Goal: Task Accomplishment & Management: Manage account settings

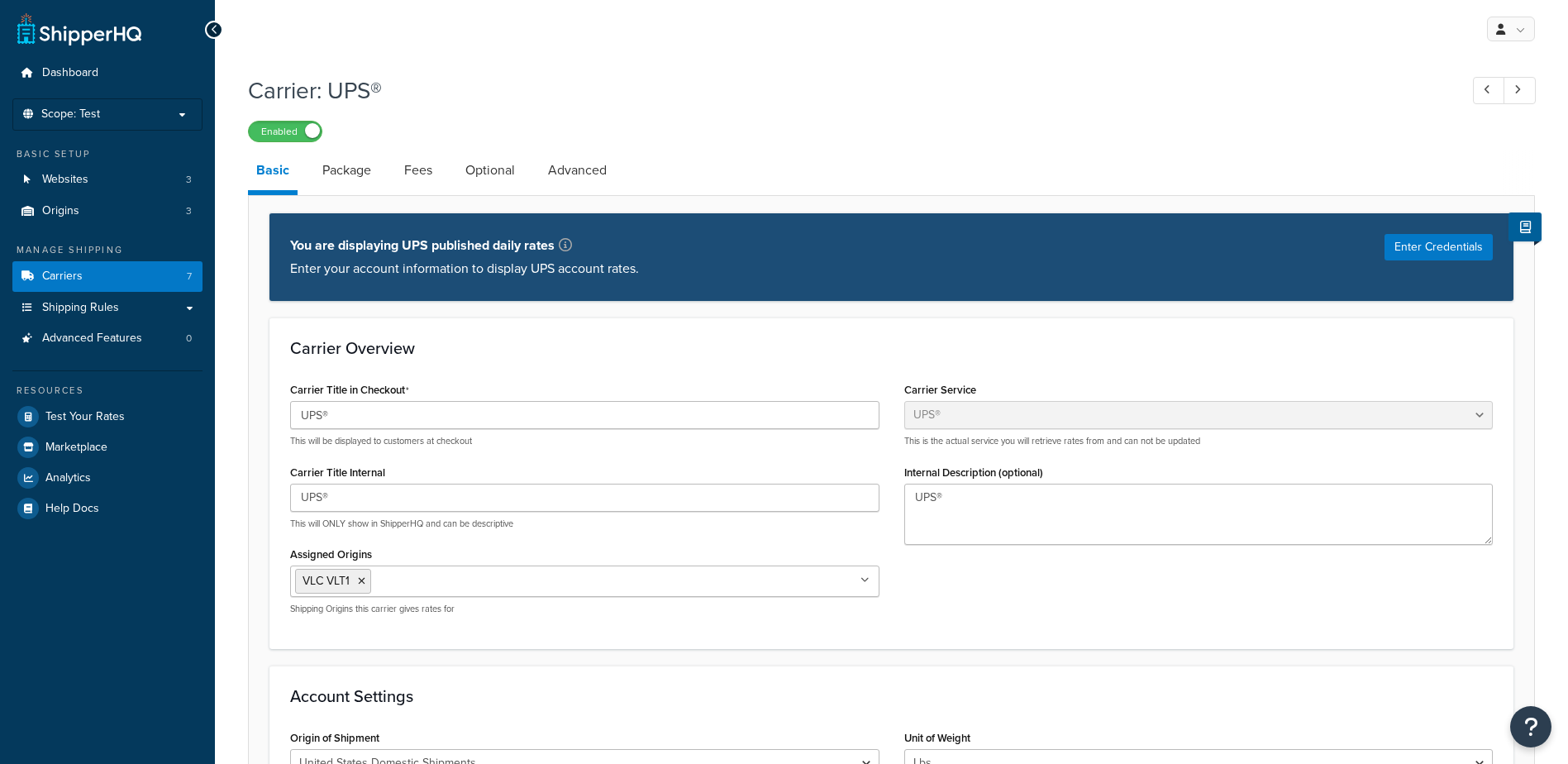
select select "ups"
click at [1435, 246] on button "Enter Credentials" at bounding box center [1439, 247] width 109 height 27
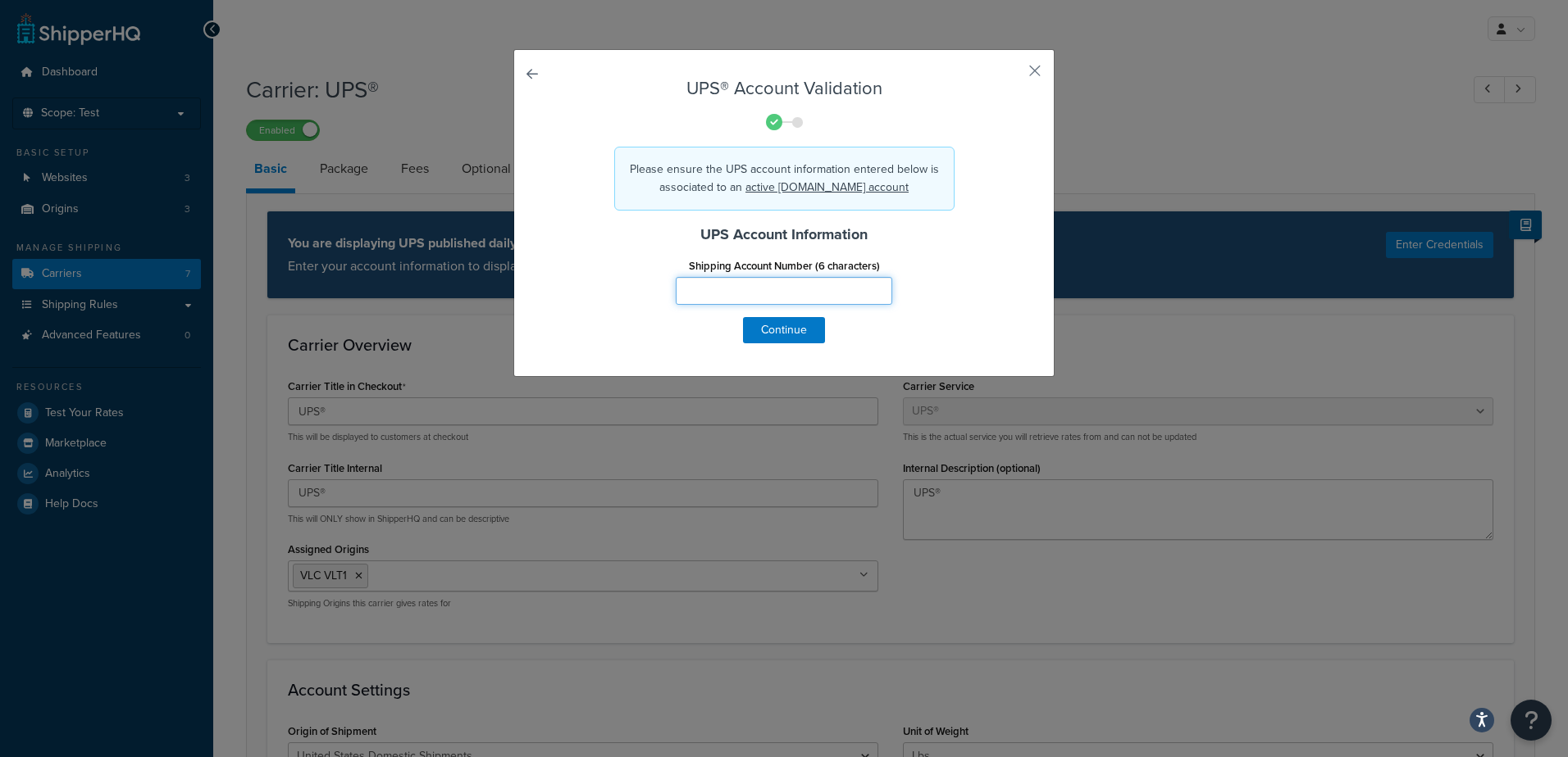
click at [711, 290] on input "Shipping Account Number (6 characters)" at bounding box center [783, 290] width 216 height 28
type input "7E7957"
click at [795, 334] on button "Continue" at bounding box center [784, 330] width 82 height 26
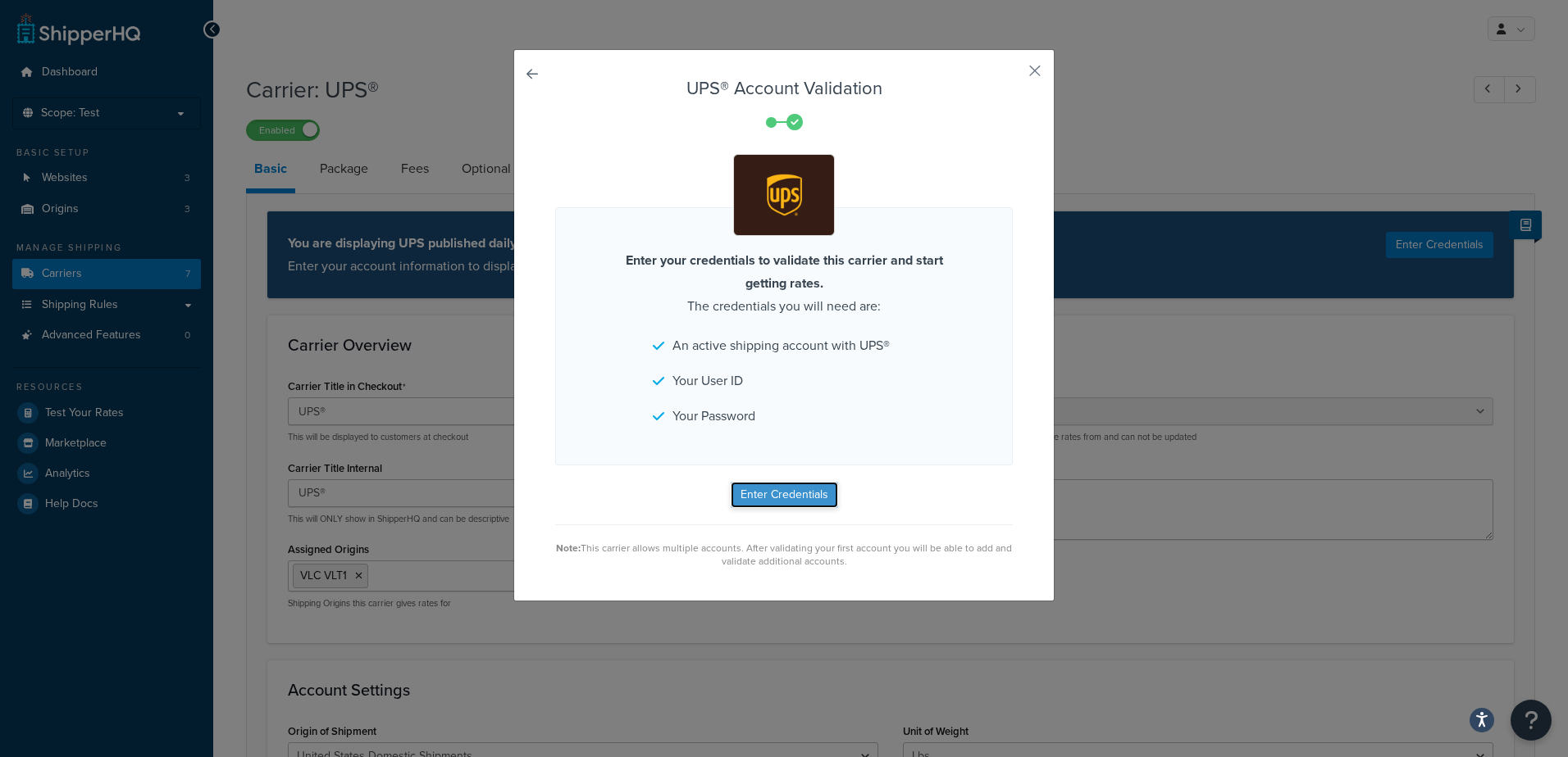
click at [781, 491] on button "Enter Credentials" at bounding box center [784, 495] width 108 height 26
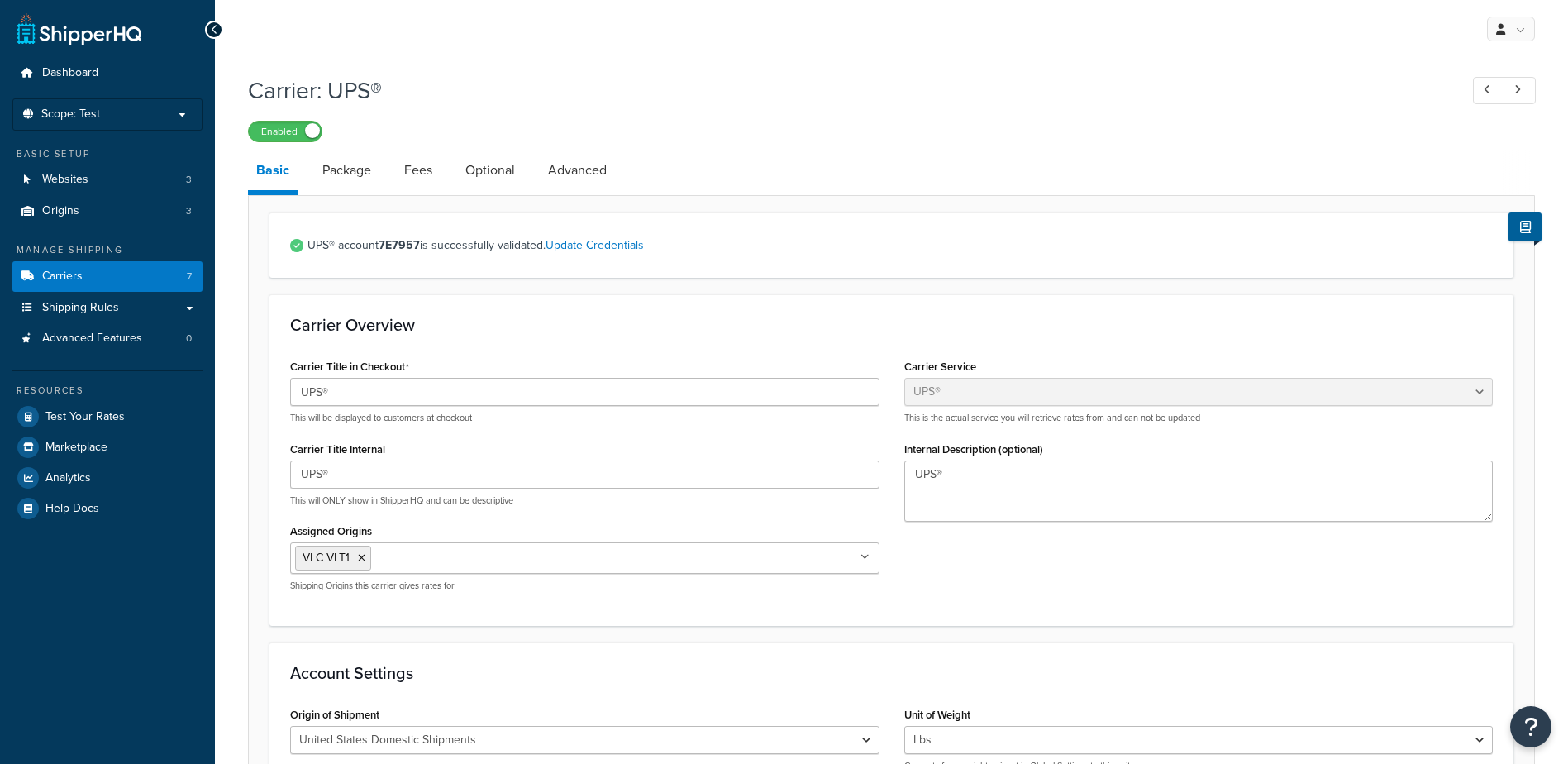
select select "ups"
click at [125, 272] on link "Carriers 7" at bounding box center [107, 276] width 191 height 30
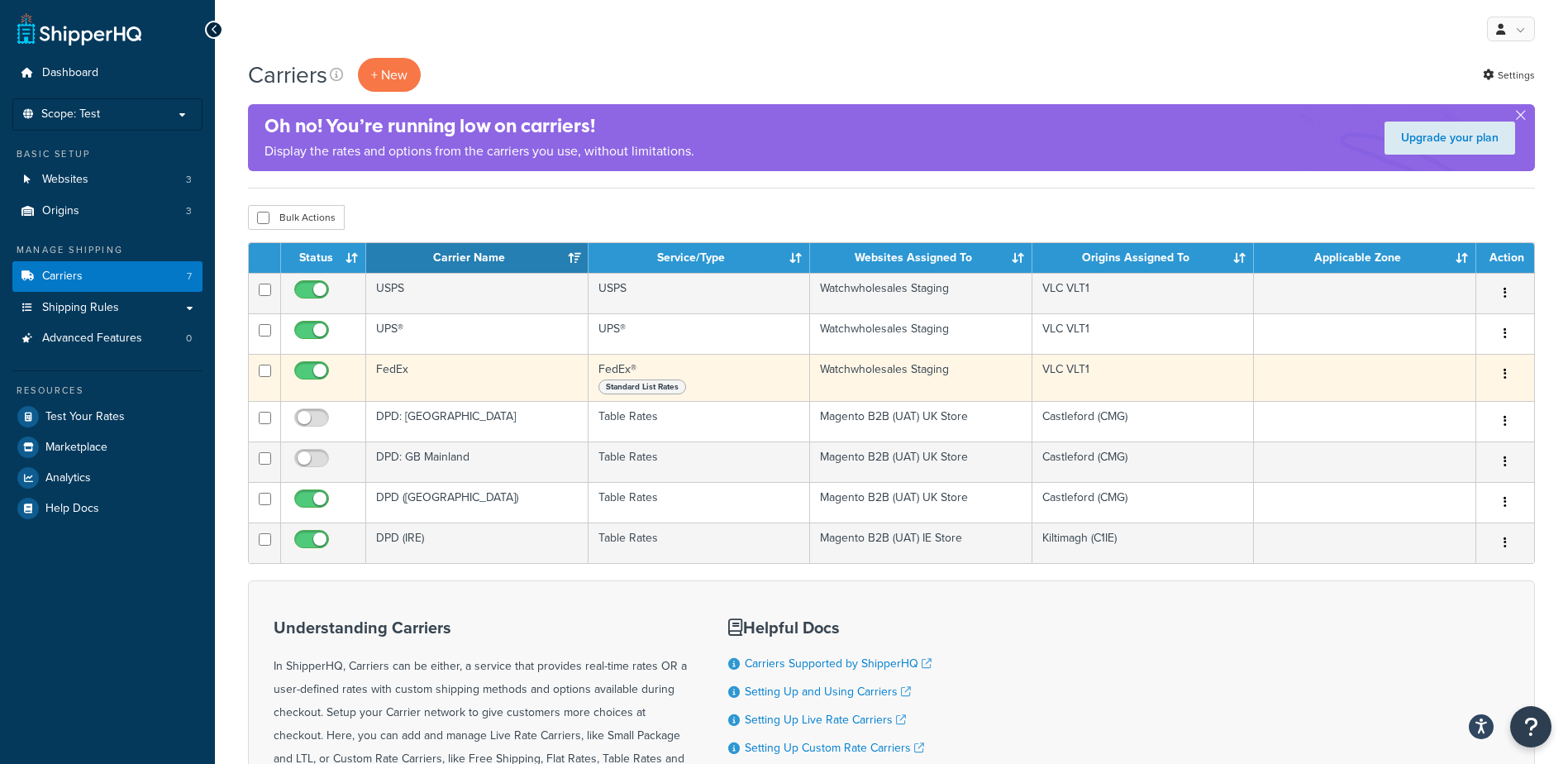
click at [503, 373] on td "FedEx" at bounding box center [478, 377] width 222 height 47
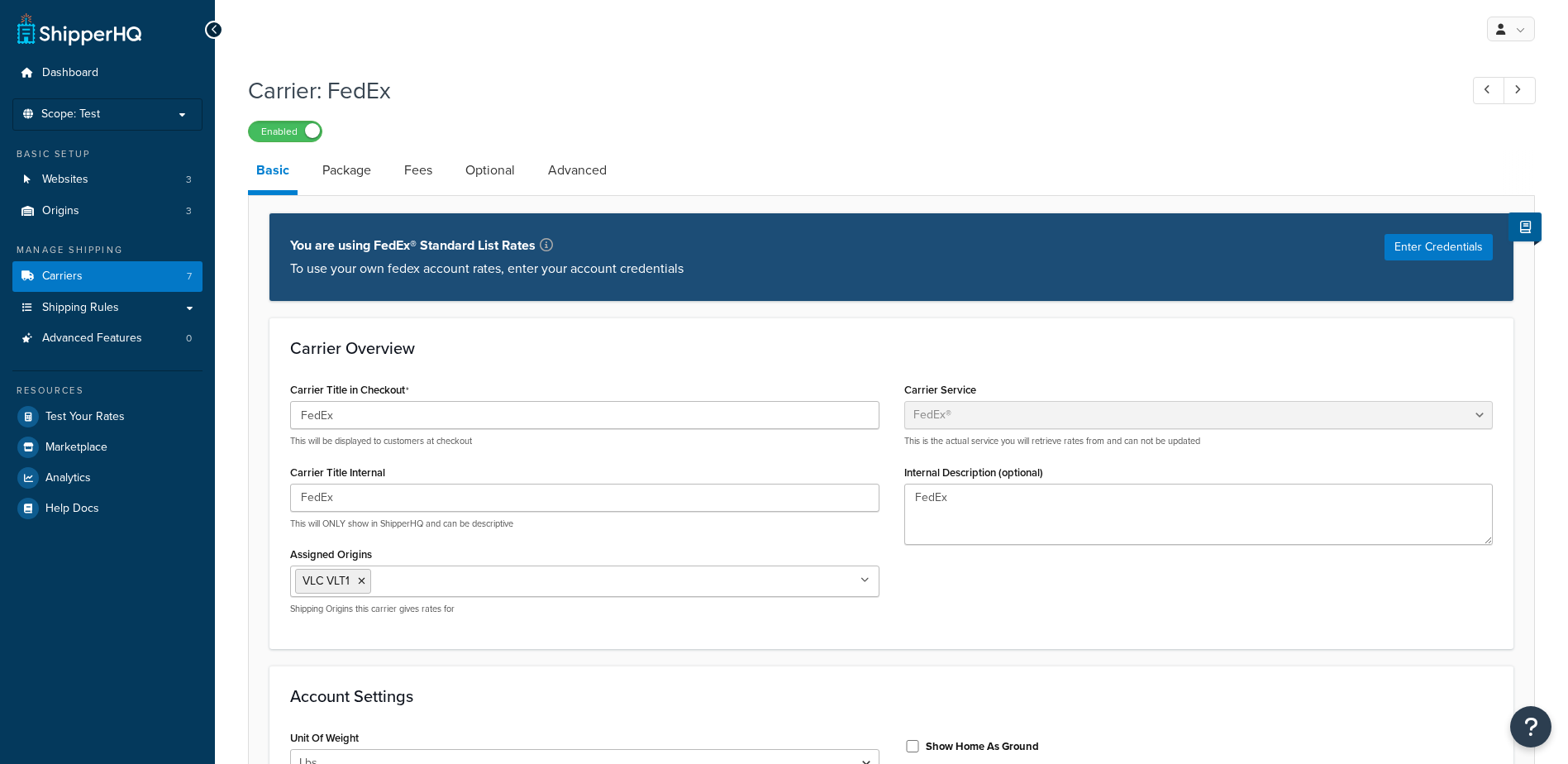
select select "fedEx"
select select "REGULAR_PICKUP"
select select "YOUR_PACKAGING"
click at [1446, 252] on button "Enter Credentials" at bounding box center [1439, 247] width 109 height 27
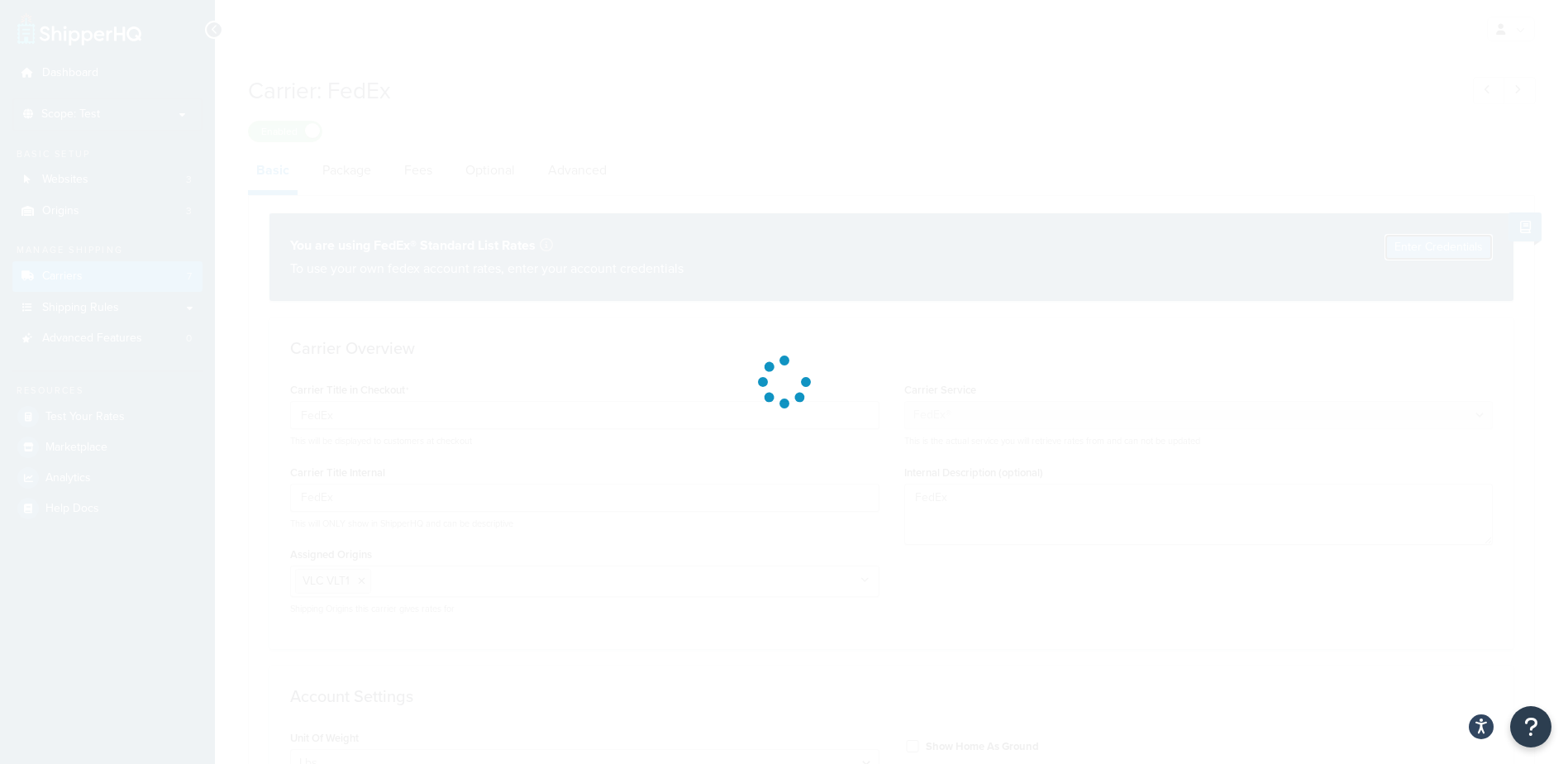
select select "US"
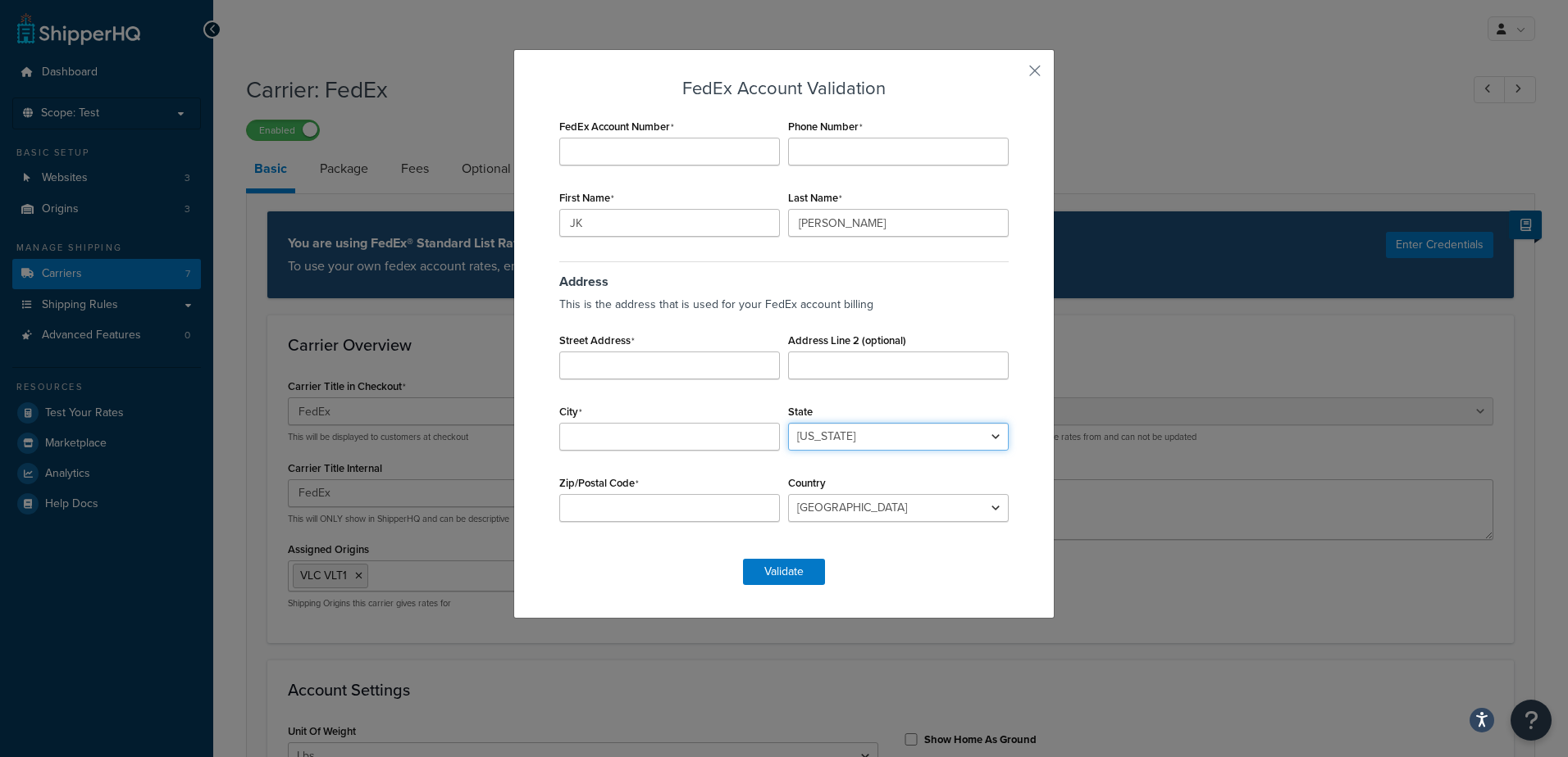
click at [990, 432] on select "Alabama Alaska American Samoa Arizona Arkansas Armed Forces Americas Armed Forc…" at bounding box center [899, 437] width 221 height 28
select select "TX"
click at [788, 423] on select "Alabama Alaska American Samoa Arizona Arkansas Armed Forces Americas Armed Forc…" at bounding box center [899, 437] width 221 height 28
click at [625, 509] on input "Zip/Postal Code" at bounding box center [669, 508] width 221 height 28
click at [1012, 74] on button "button" at bounding box center [1011, 76] width 4 height 4
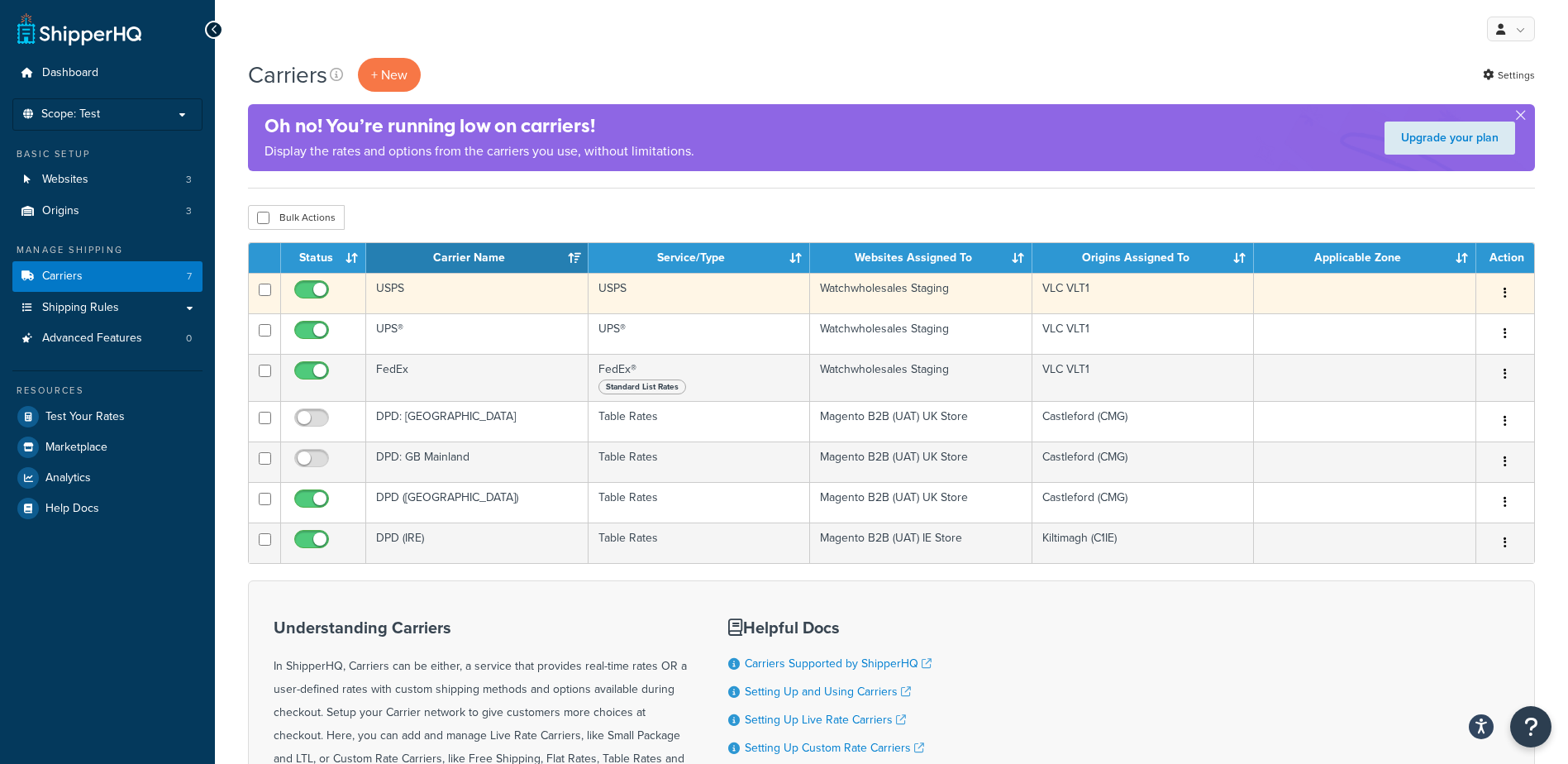
click at [458, 280] on td "USPS" at bounding box center [478, 292] width 222 height 41
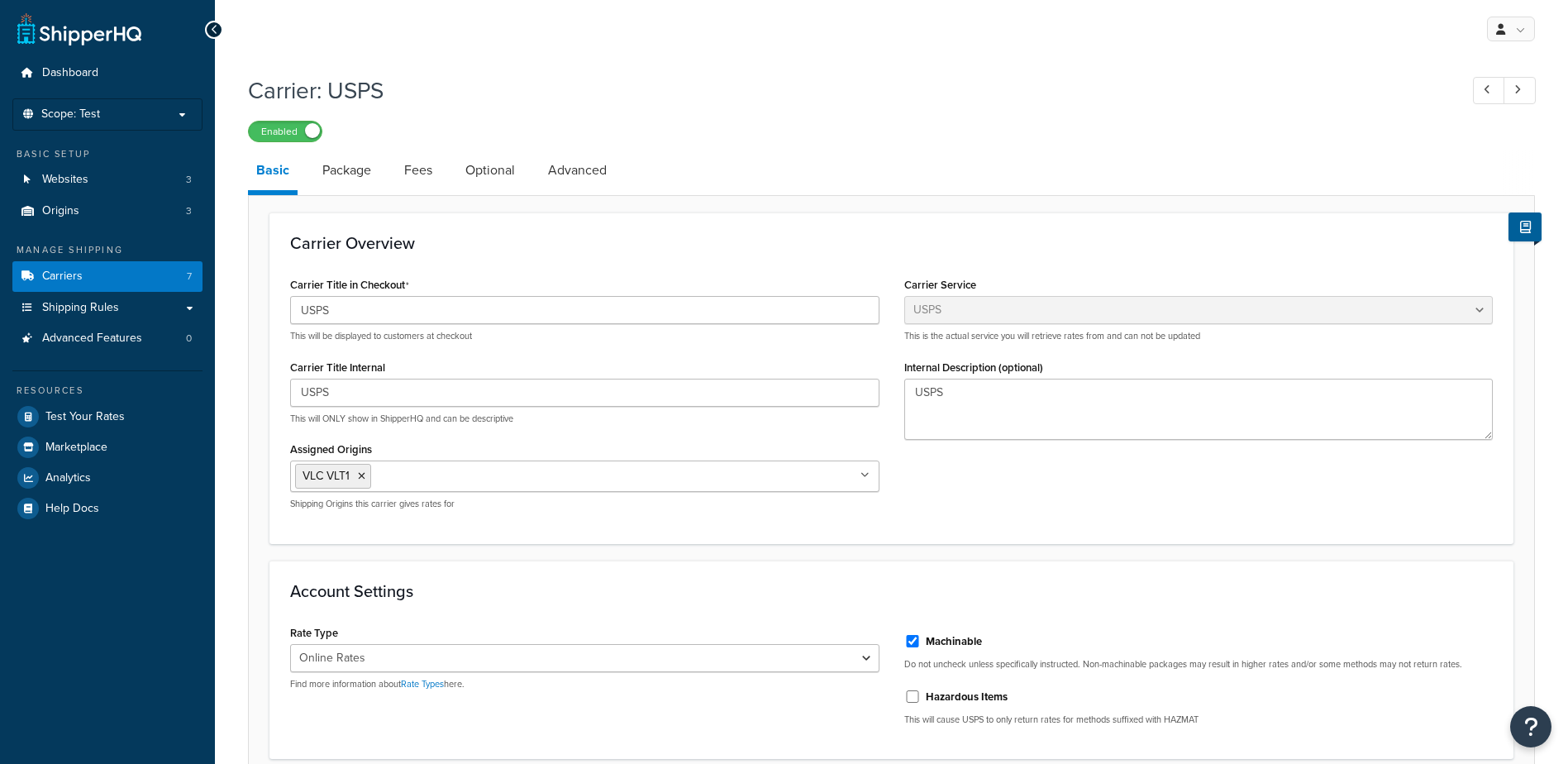
select select "usps"
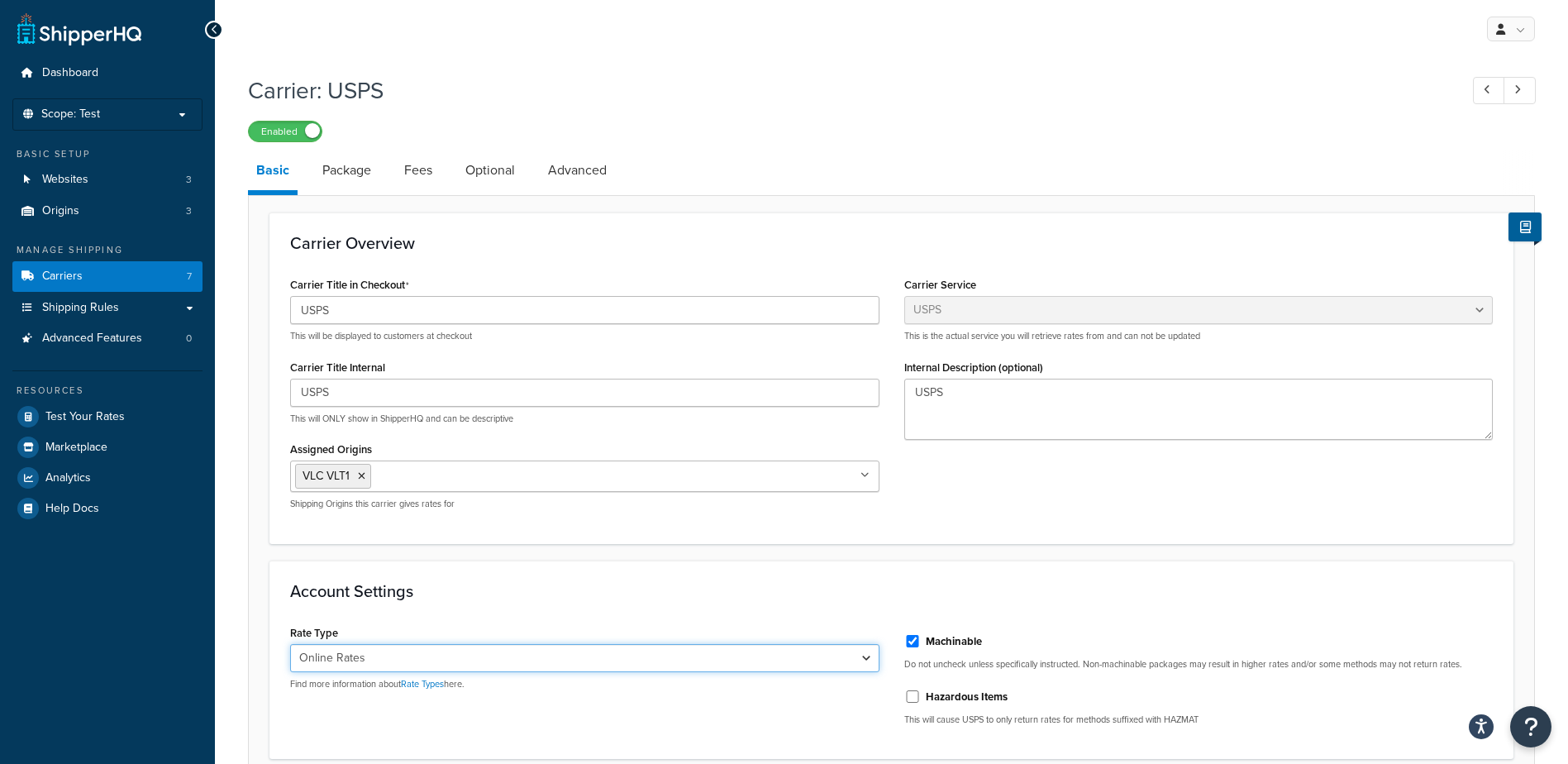
click at [864, 656] on select "Retail Rates Online Rates Commercial Plus" at bounding box center [585, 658] width 590 height 28
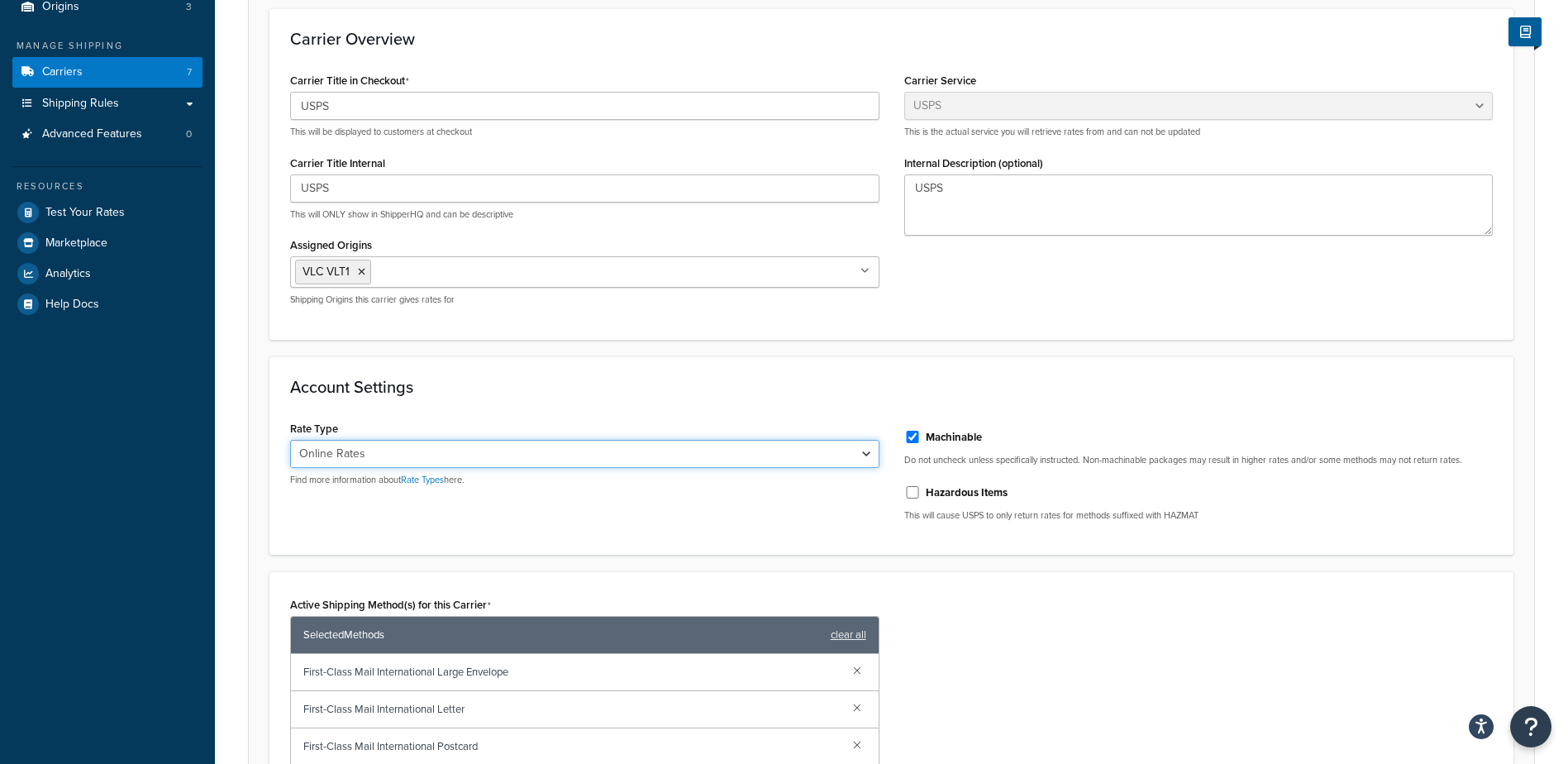
scroll to position [248, 0]
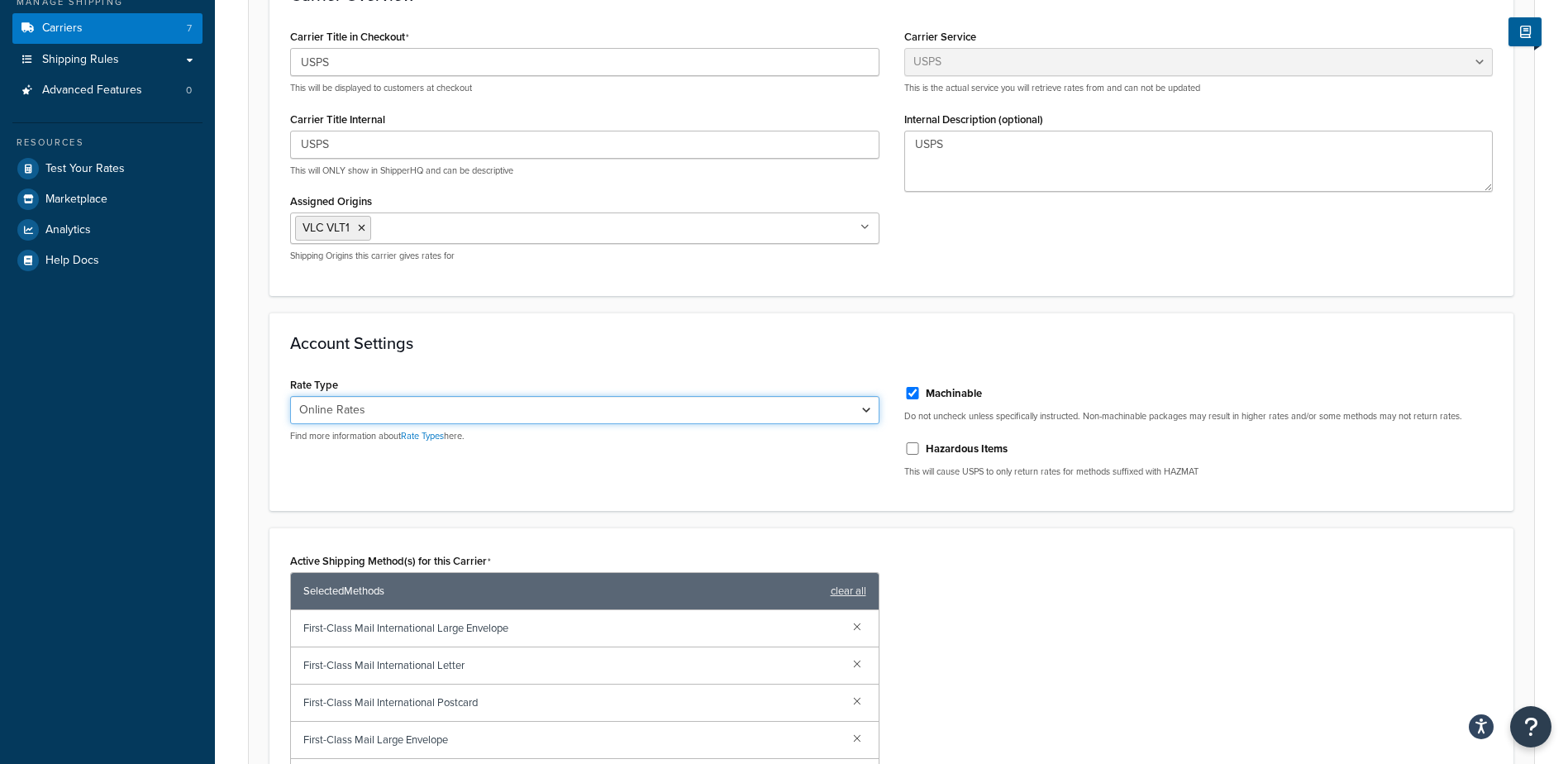
click at [866, 404] on select "Retail Rates Online Rates Commercial Plus" at bounding box center [585, 410] width 590 height 28
click at [290, 396] on select "Retail Rates Online Rates Commercial Plus" at bounding box center [585, 410] width 590 height 28
click at [865, 408] on select "Retail Rates Online Rates Commercial Plus" at bounding box center [585, 410] width 590 height 28
select select "ONLINE"
click at [290, 396] on select "Retail Rates Online Rates Commercial Plus" at bounding box center [585, 410] width 590 height 28
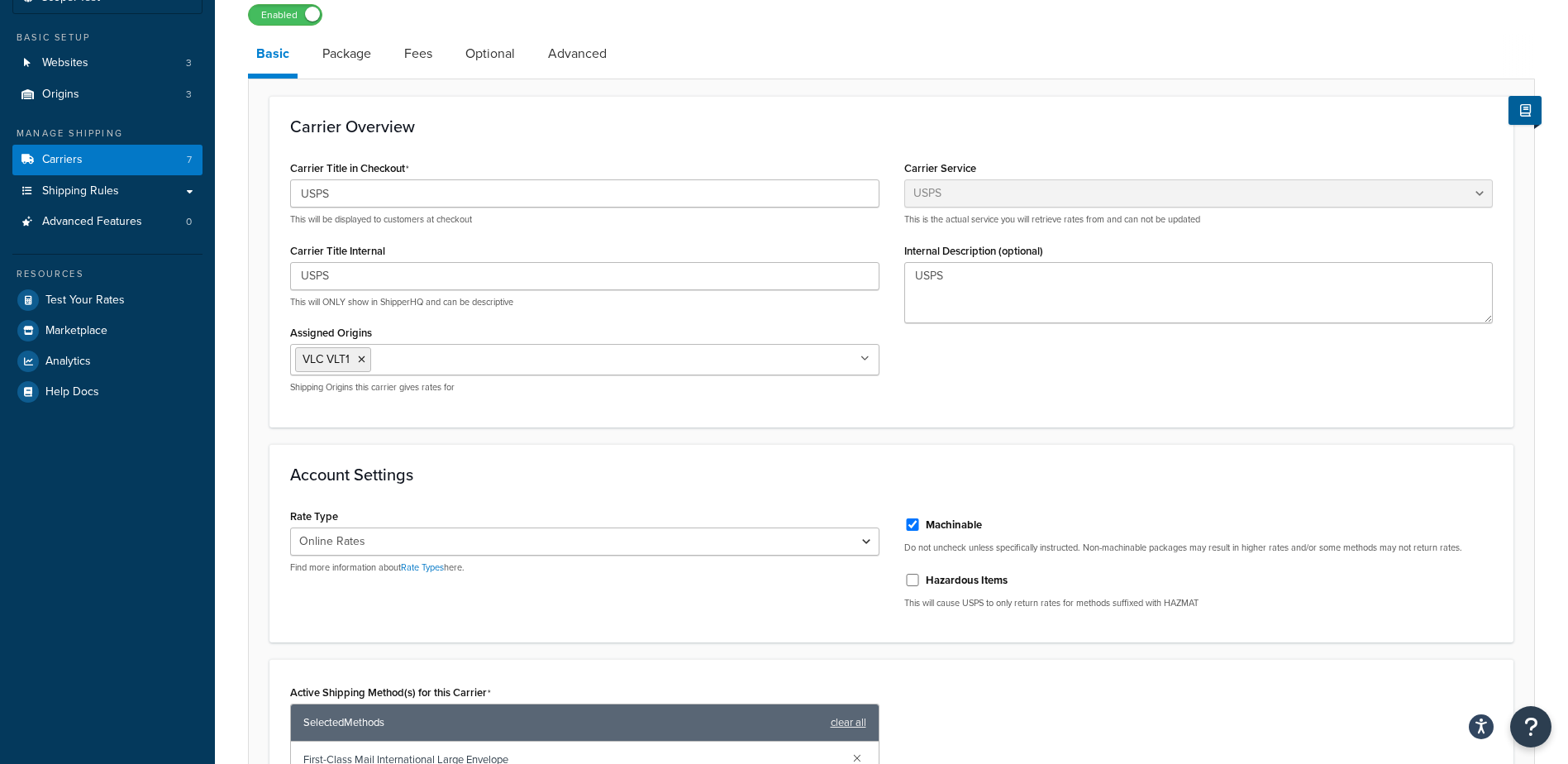
scroll to position [0, 0]
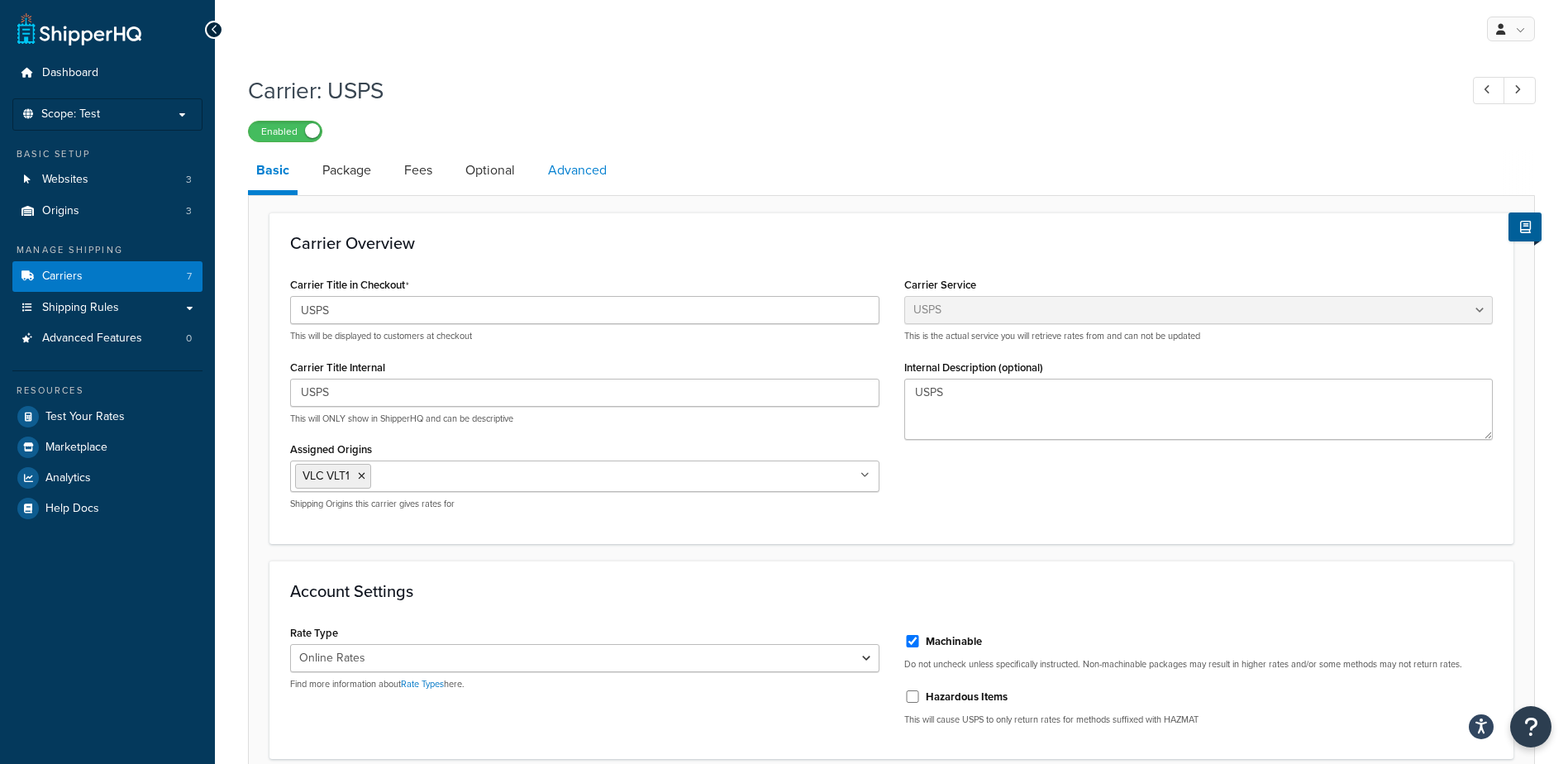
click at [578, 166] on link "Advanced" at bounding box center [577, 171] width 75 height 40
select select "false"
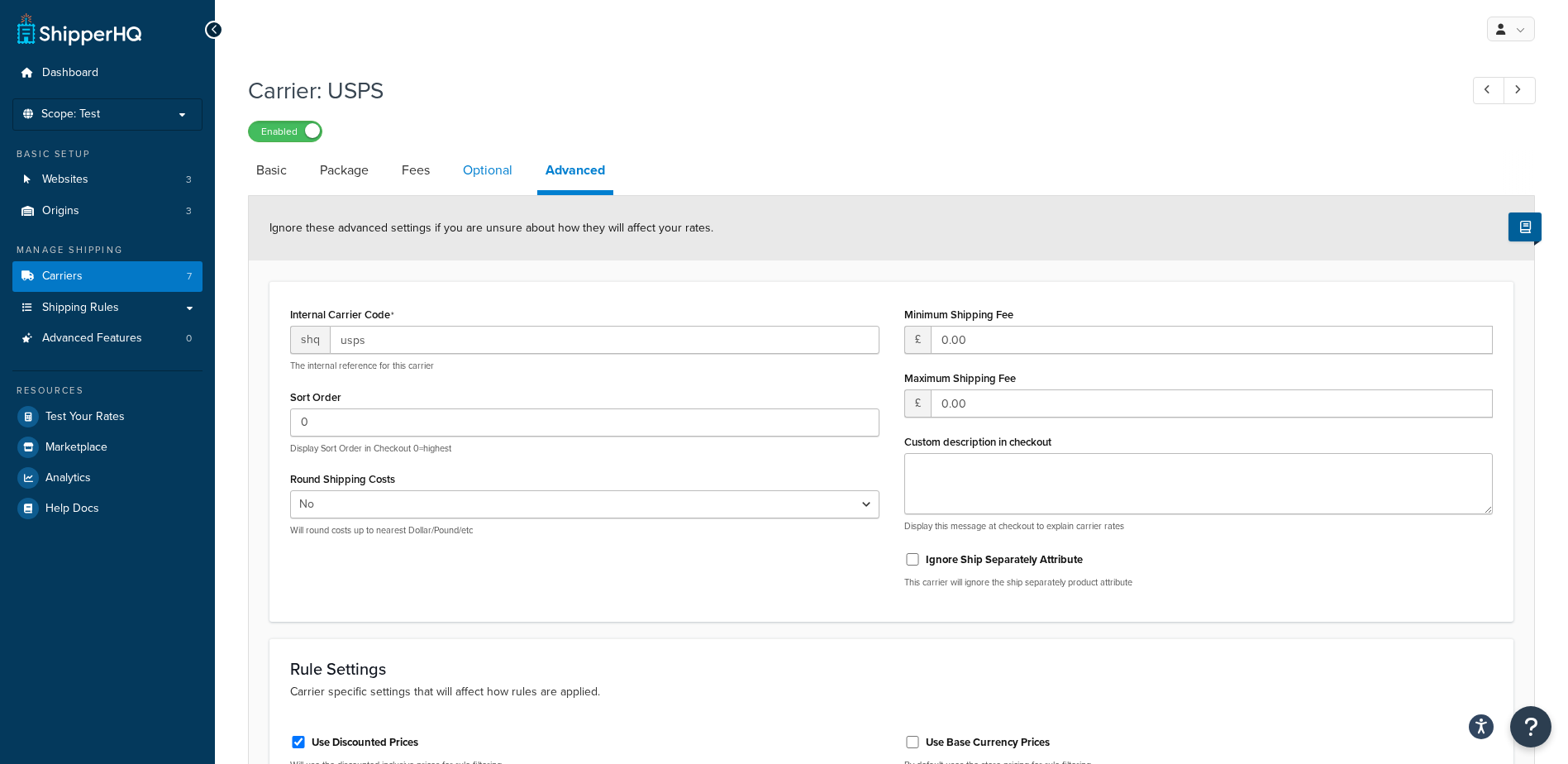
click at [495, 169] on link "Optional" at bounding box center [487, 171] width 66 height 40
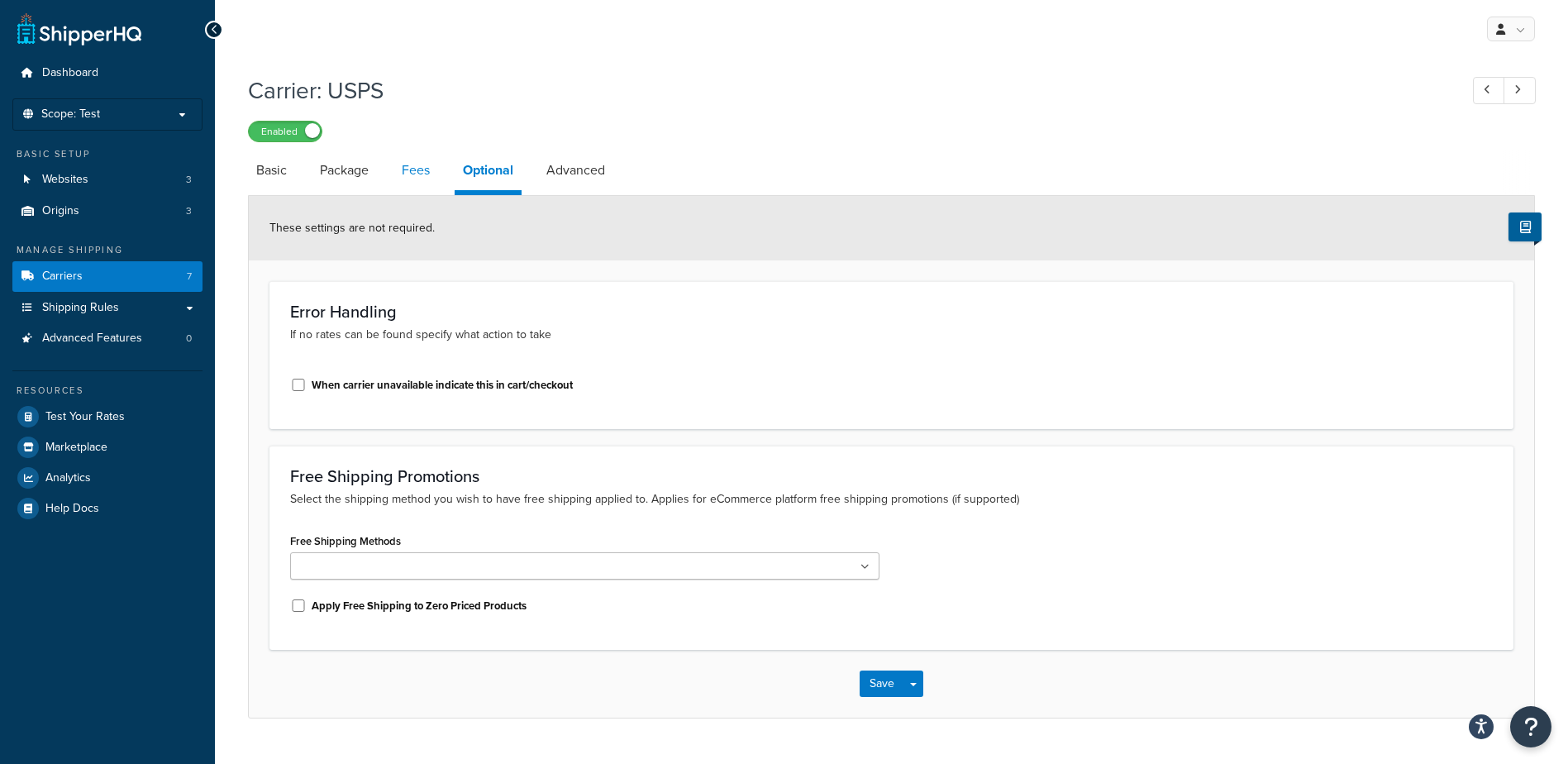
click at [409, 167] on link "Fees" at bounding box center [415, 171] width 45 height 40
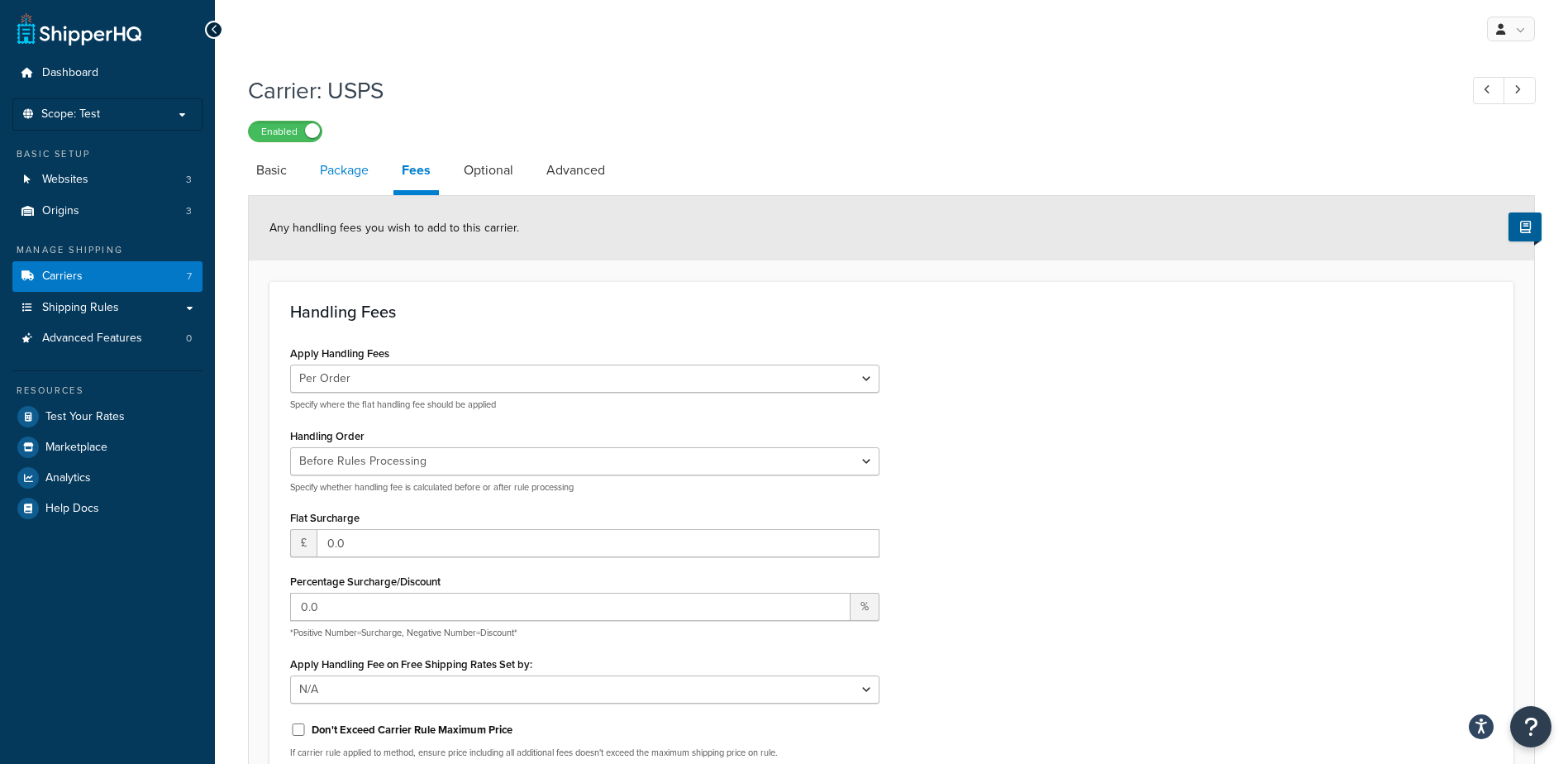
click at [343, 170] on link "Package" at bounding box center [345, 171] width 66 height 40
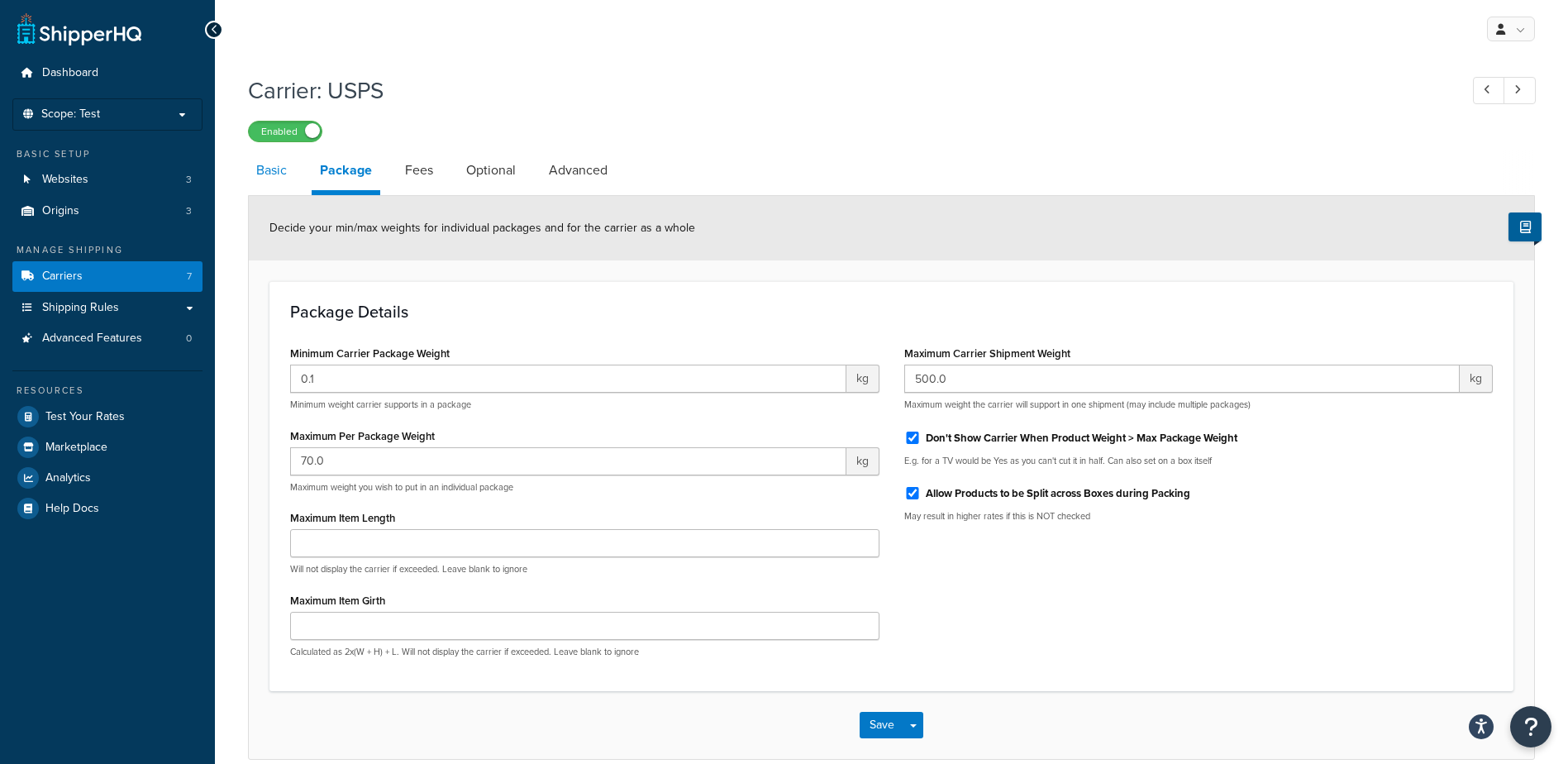
click at [281, 180] on link "Basic" at bounding box center [272, 171] width 47 height 40
select select "usps"
select select "ONLINE"
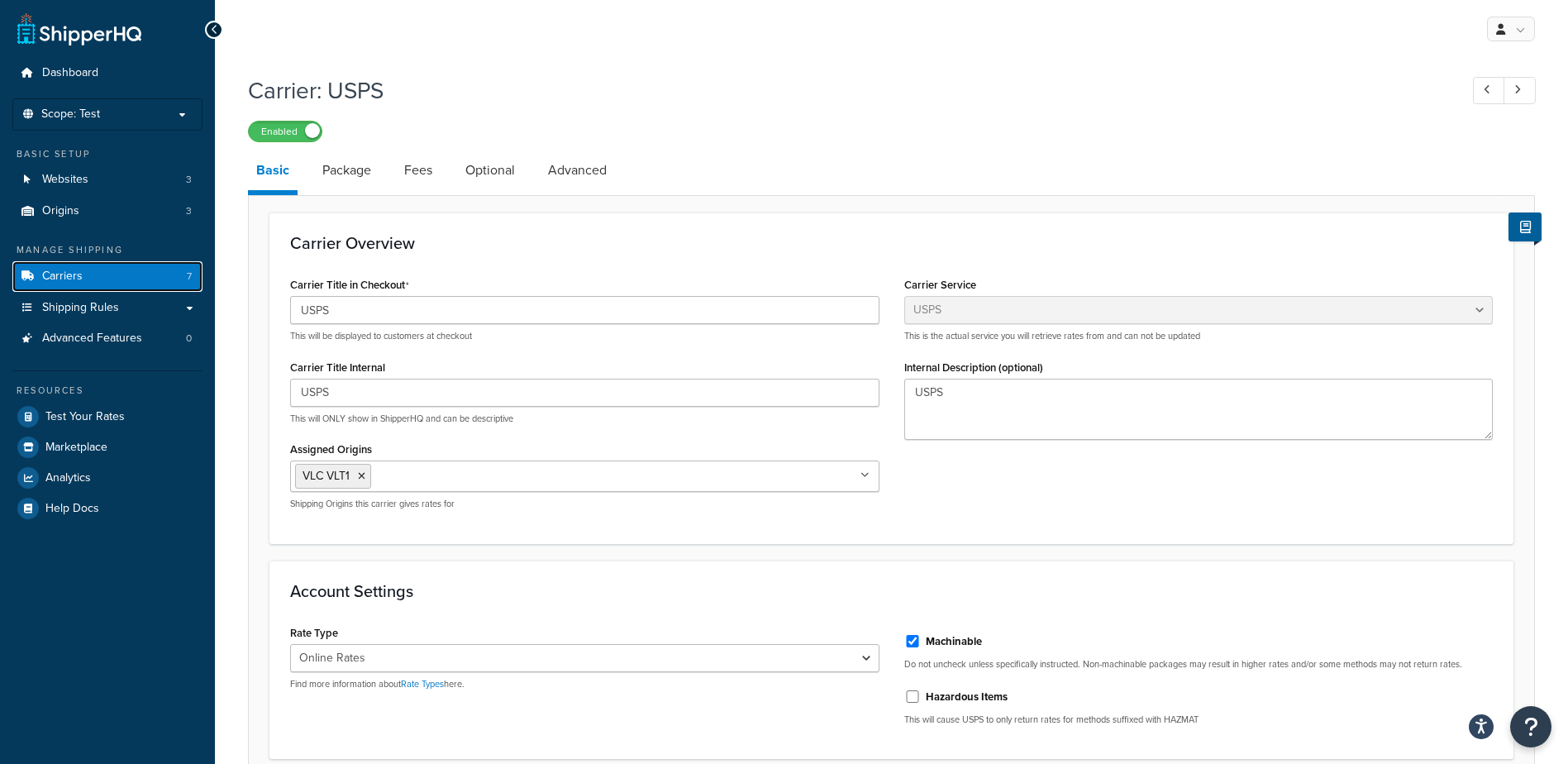
click at [167, 272] on link "Carriers 7" at bounding box center [107, 276] width 191 height 30
click at [1241, 101] on h1 "Carrier: USPS" at bounding box center [846, 90] width 1195 height 32
click at [82, 301] on span "Shipping Rules" at bounding box center [80, 308] width 77 height 14
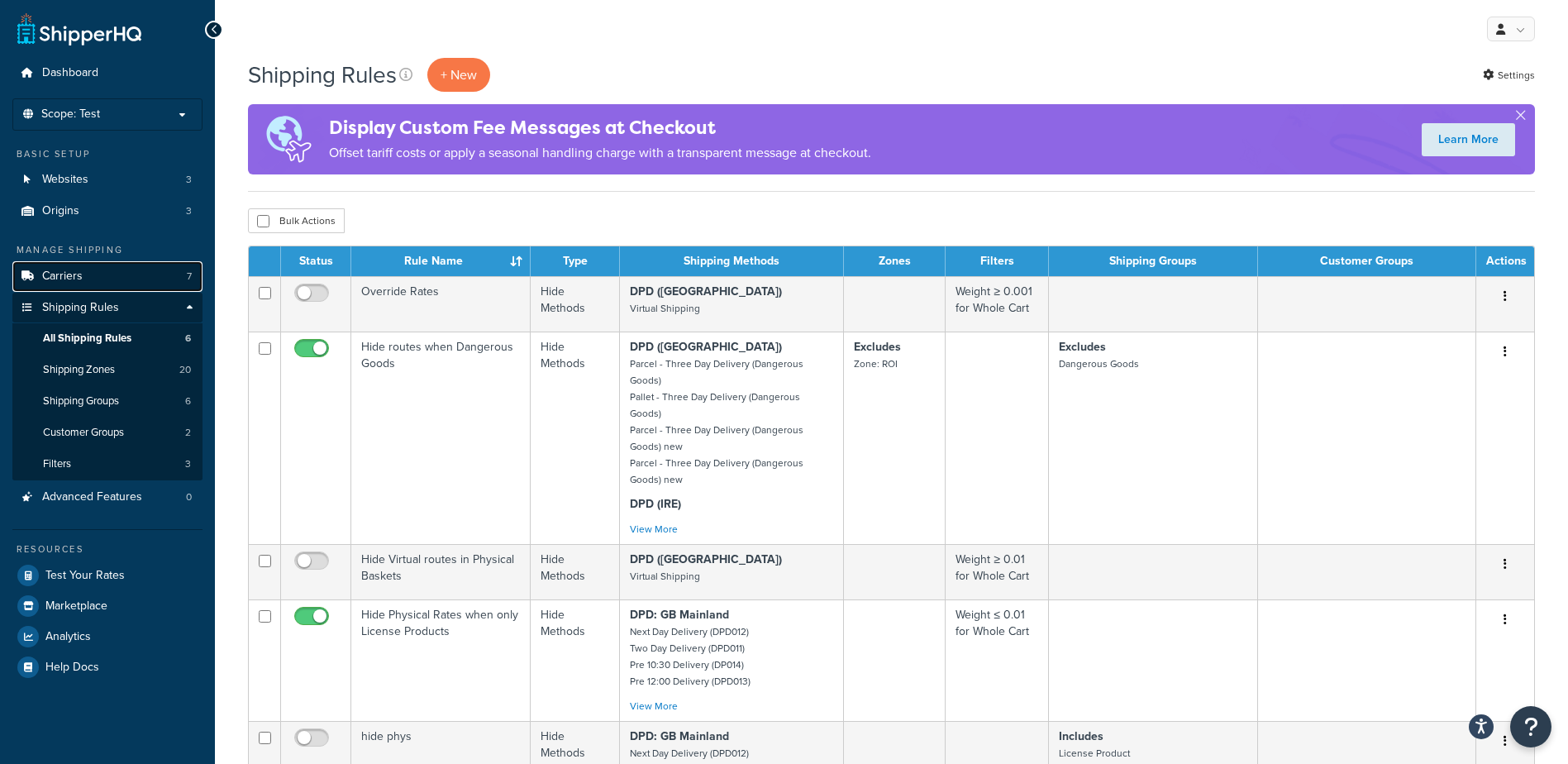
click at [67, 278] on span "Carriers" at bounding box center [62, 277] width 41 height 14
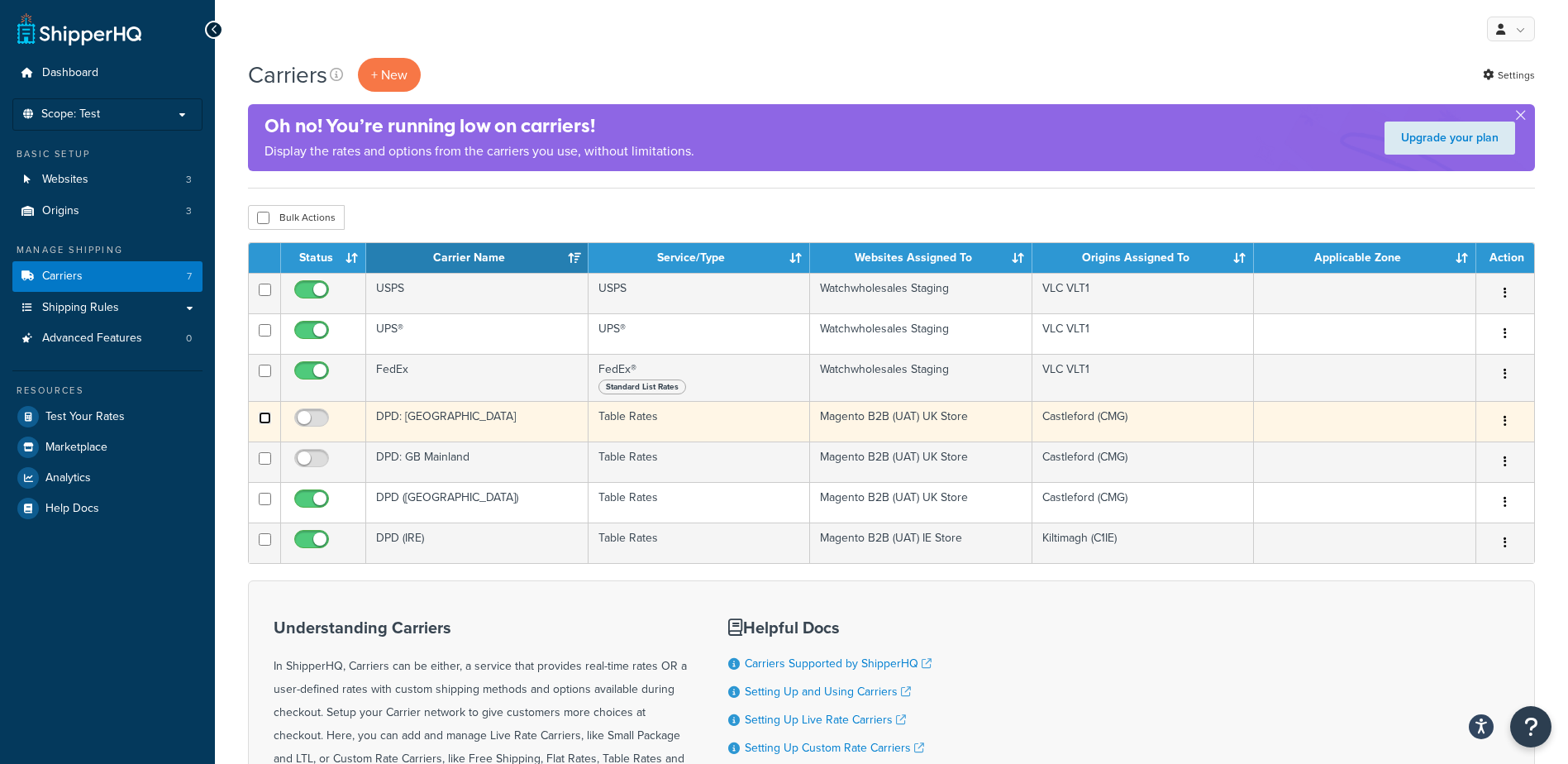
click at [263, 336] on input "checkbox" at bounding box center [265, 330] width 12 height 12
checkbox input "true"
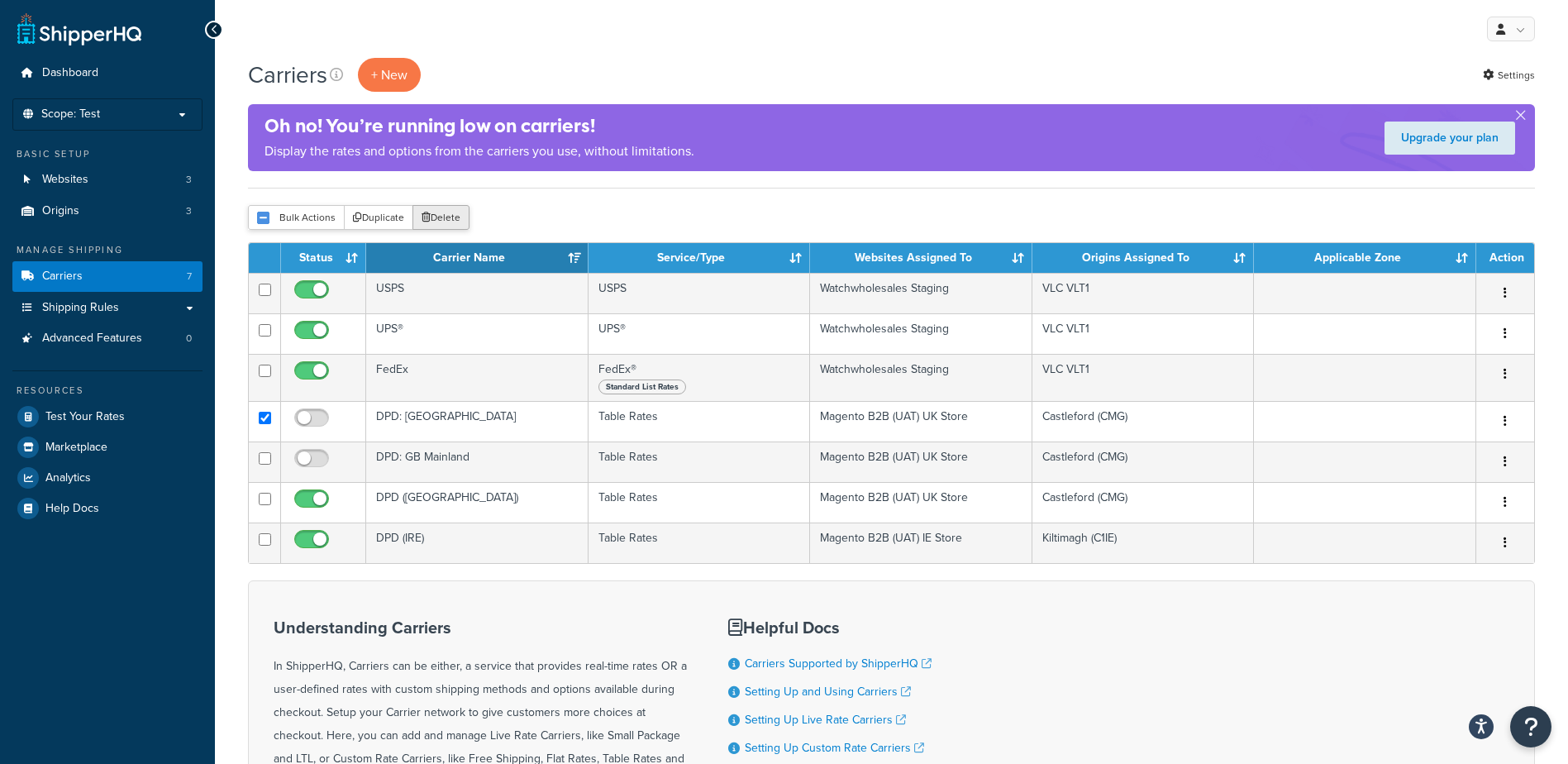
click at [446, 214] on button "Delete" at bounding box center [441, 217] width 57 height 25
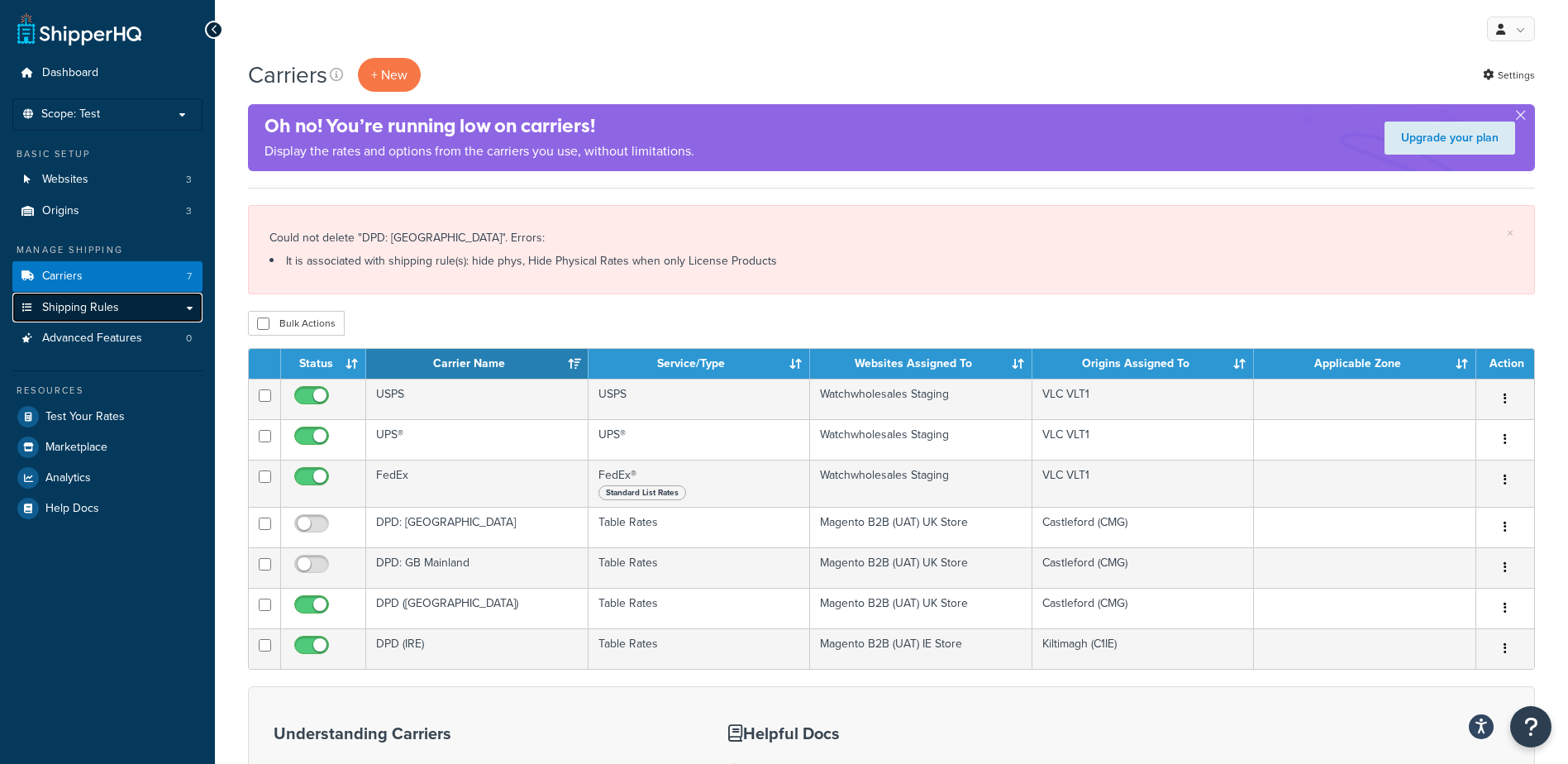
click at [94, 303] on span "Shipping Rules" at bounding box center [80, 308] width 77 height 14
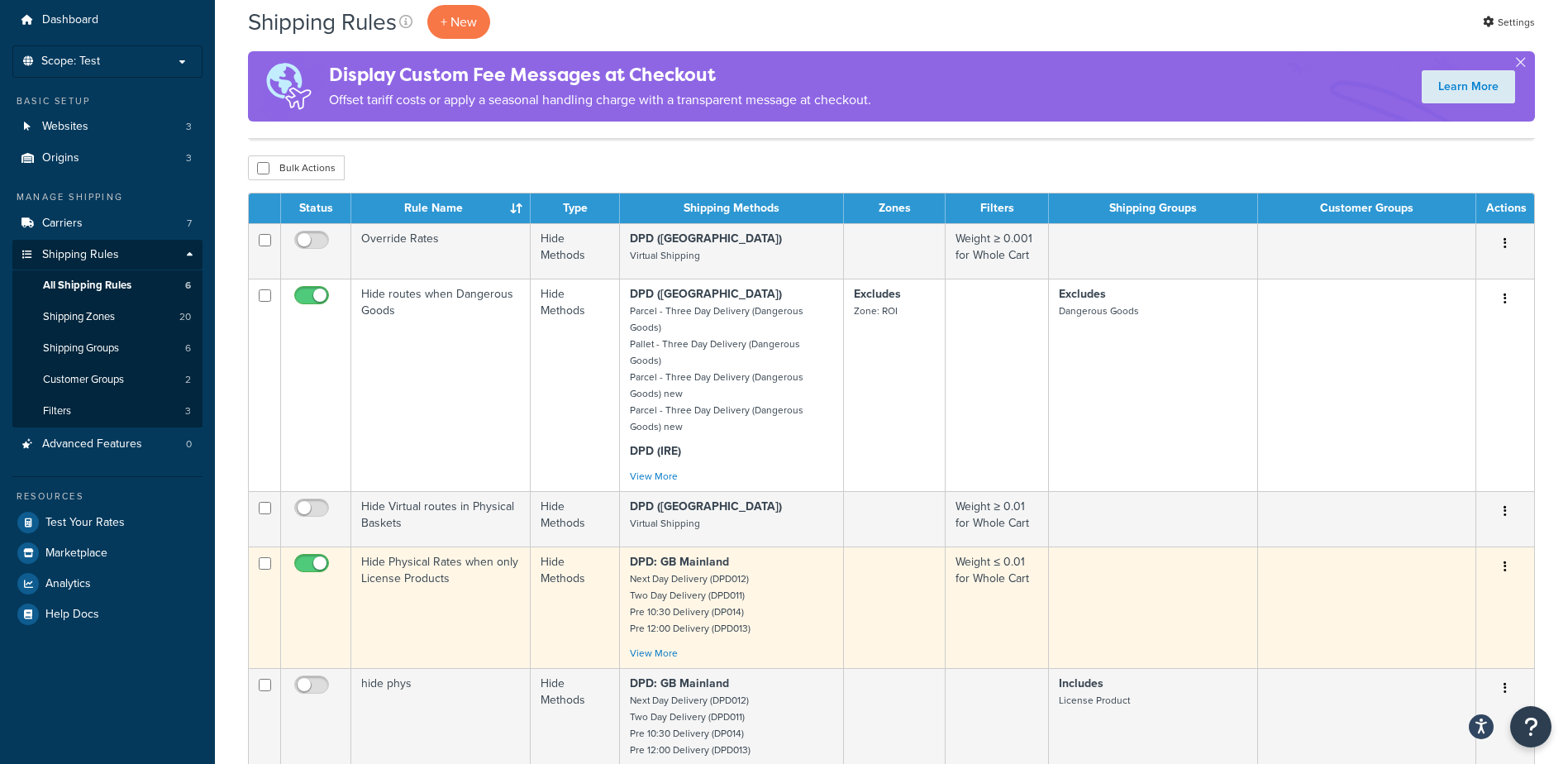
scroll to position [83, 0]
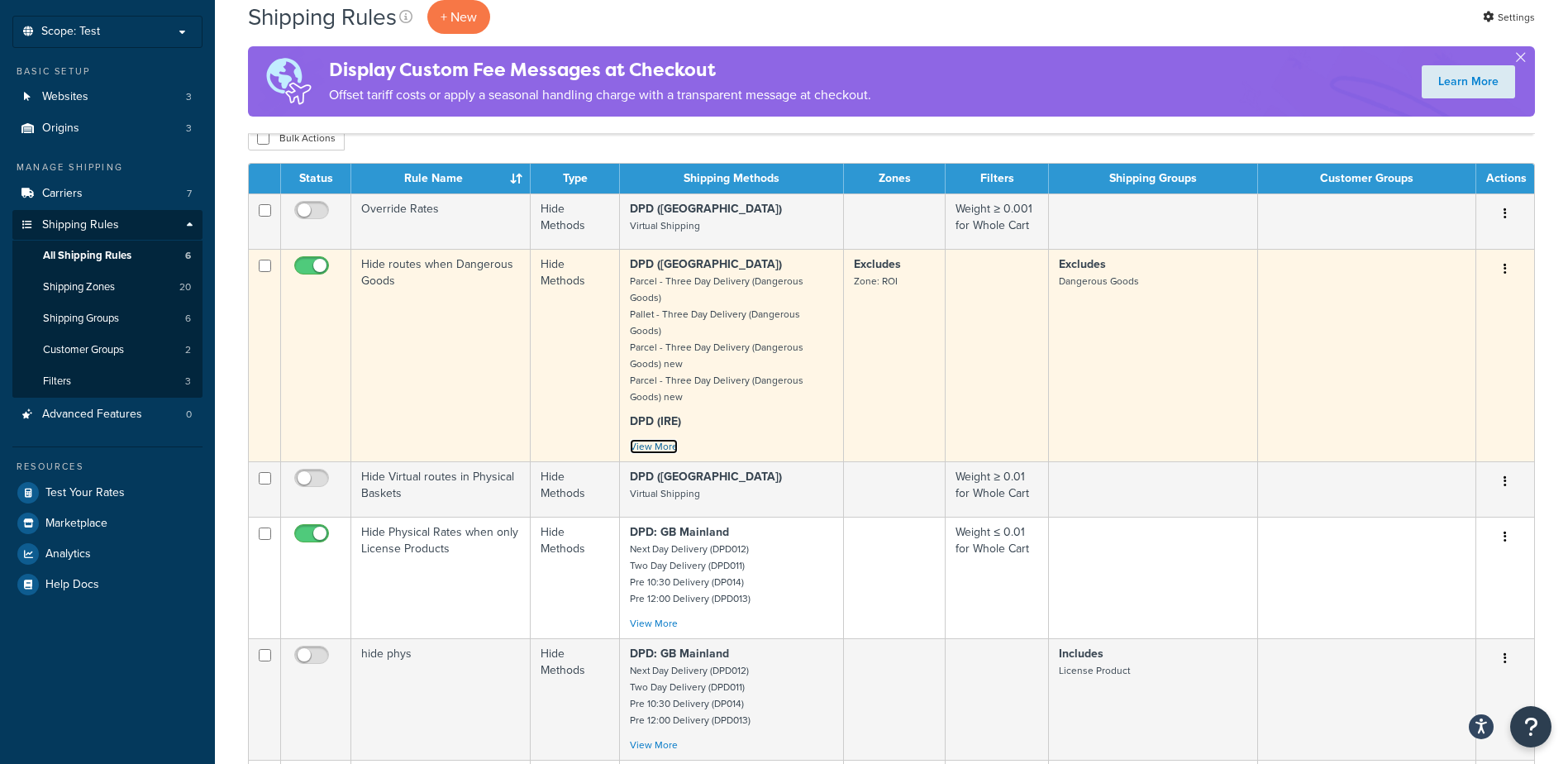
click at [649, 439] on link "View More" at bounding box center [654, 446] width 48 height 15
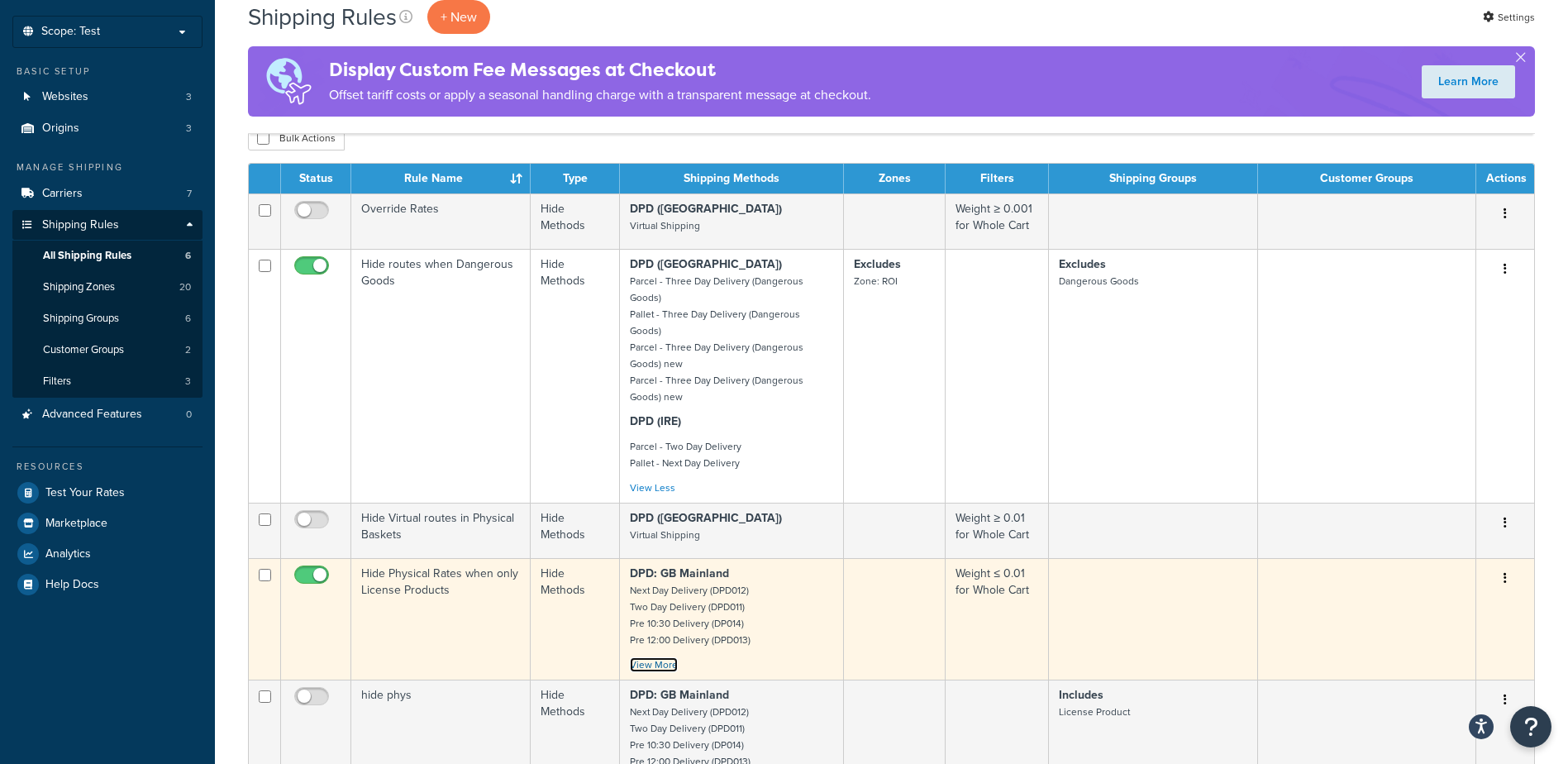
click at [659, 657] on link "View More" at bounding box center [654, 664] width 48 height 15
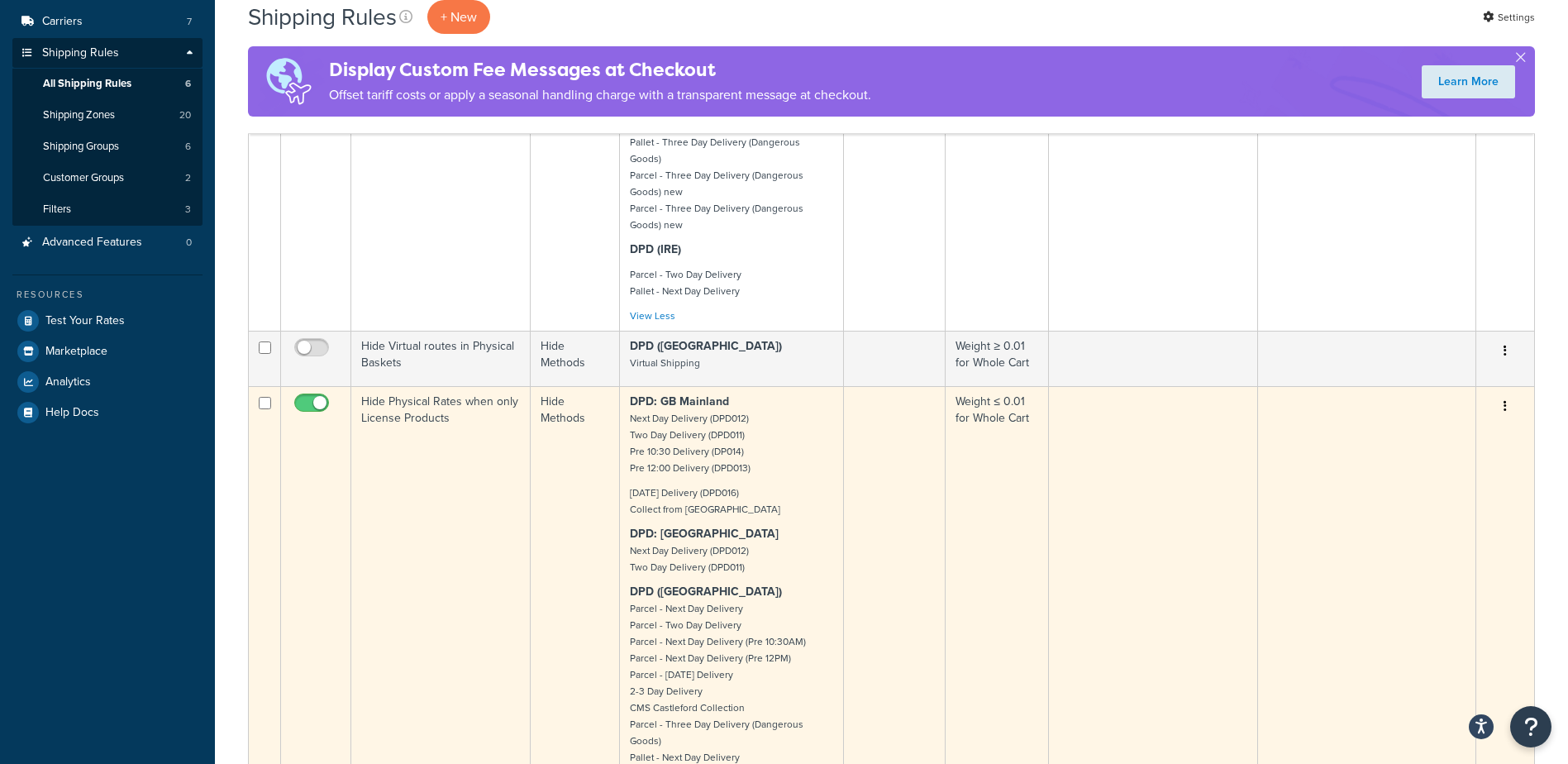
scroll to position [248, 0]
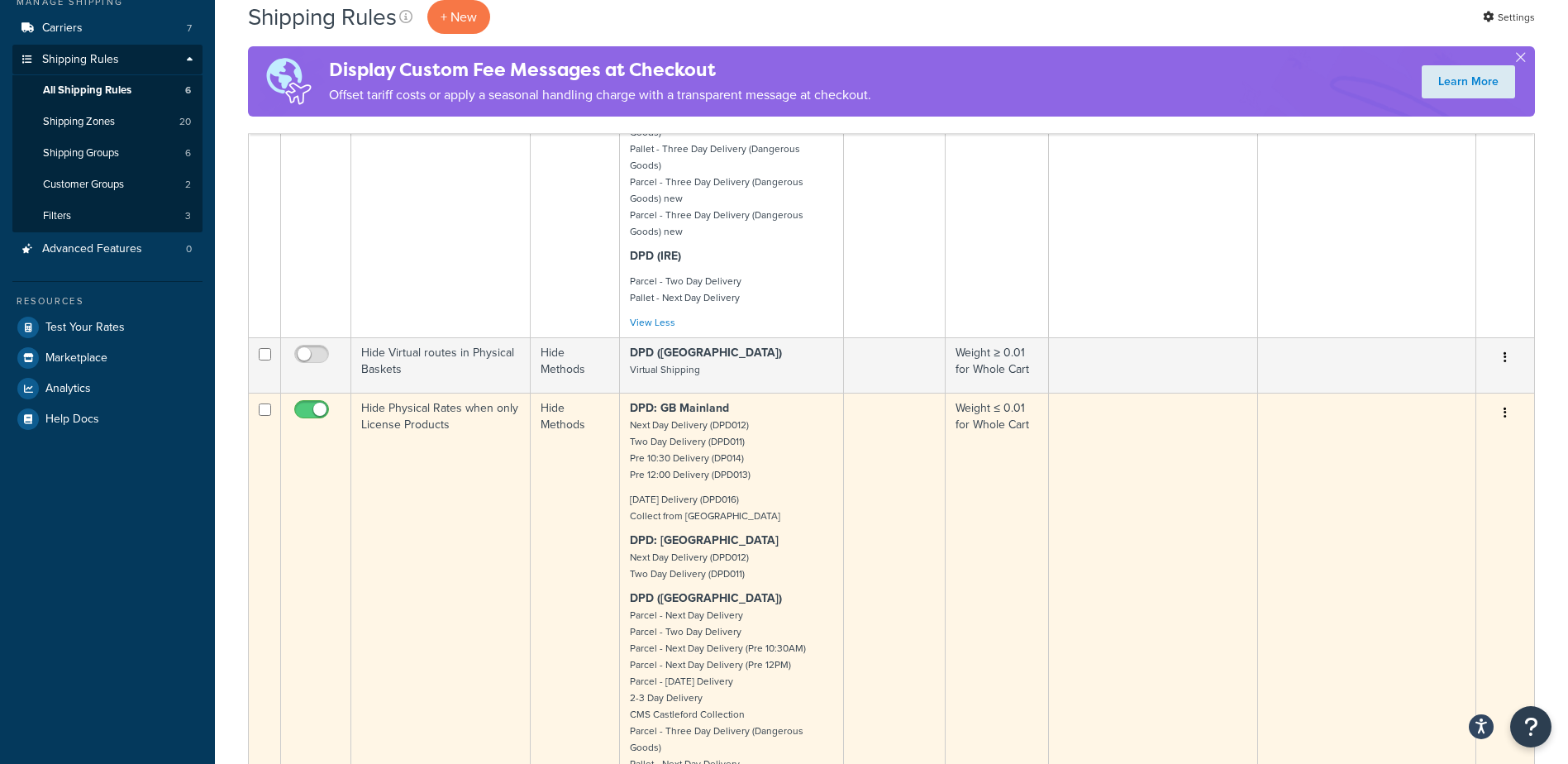
click at [1507, 400] on button "button" at bounding box center [1505, 413] width 23 height 27
click at [1424, 428] on link "Edit" at bounding box center [1451, 444] width 131 height 34
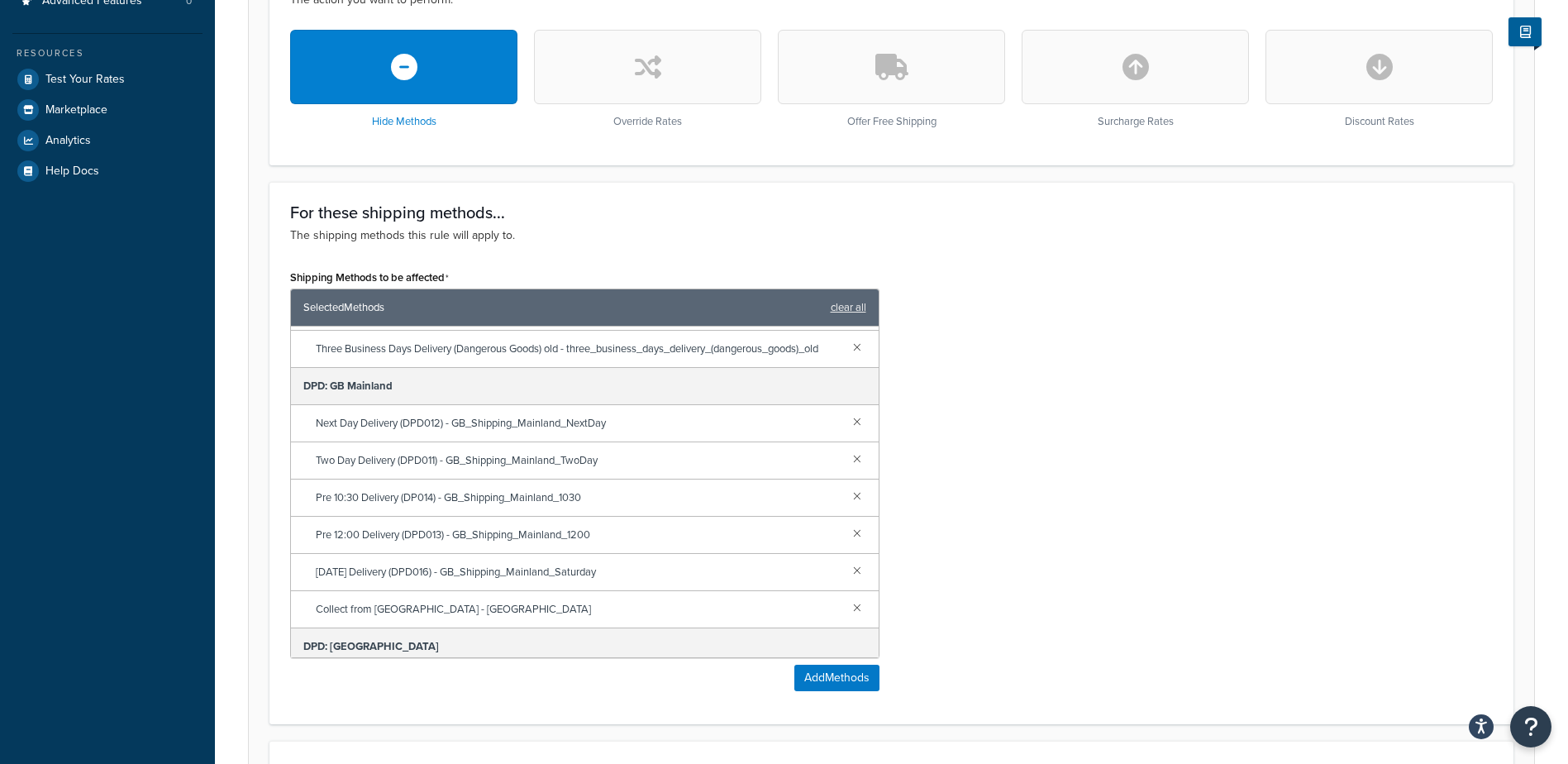
scroll to position [994, 0]
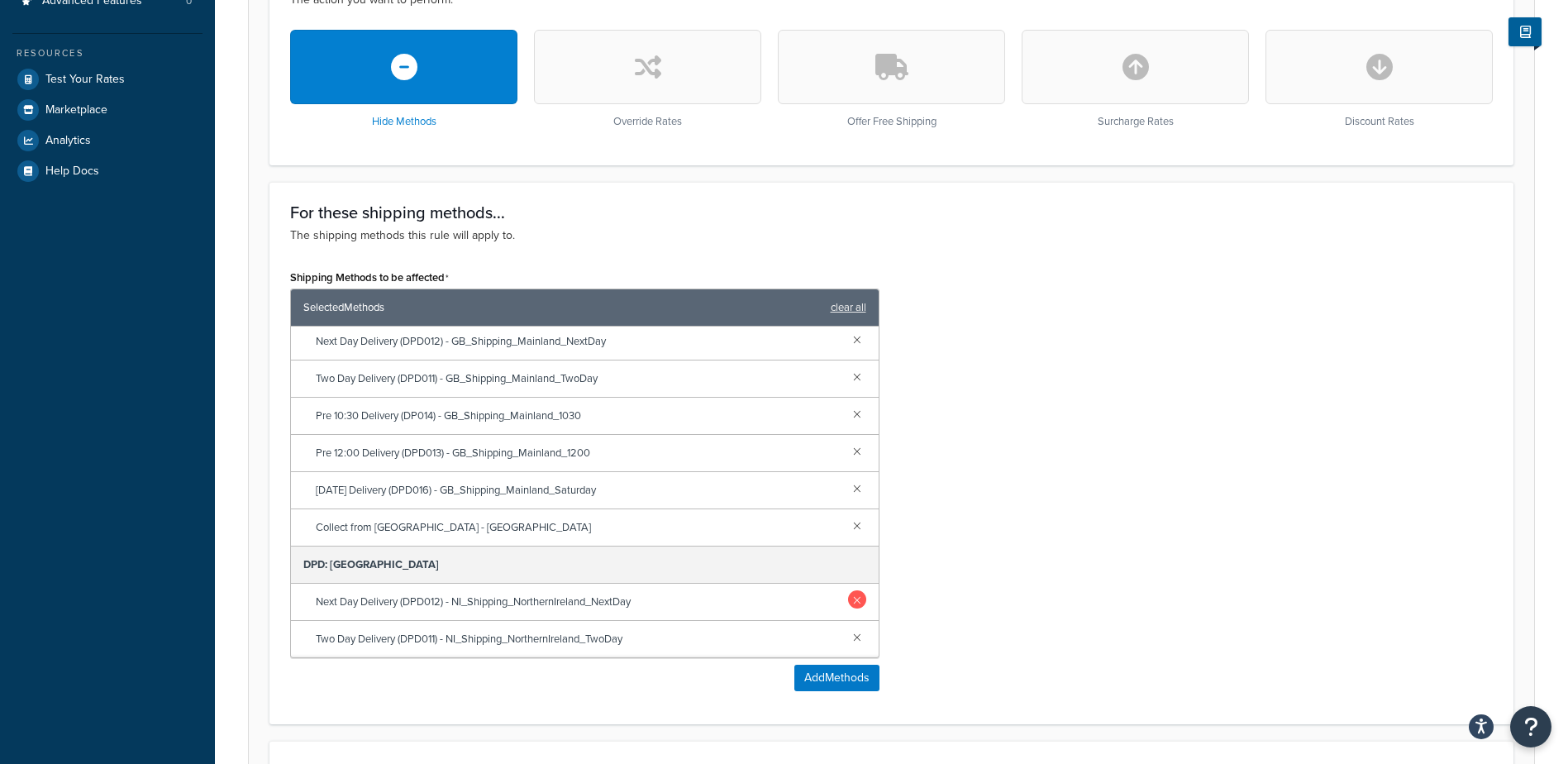
click at [848, 601] on link at bounding box center [857, 599] width 18 height 18
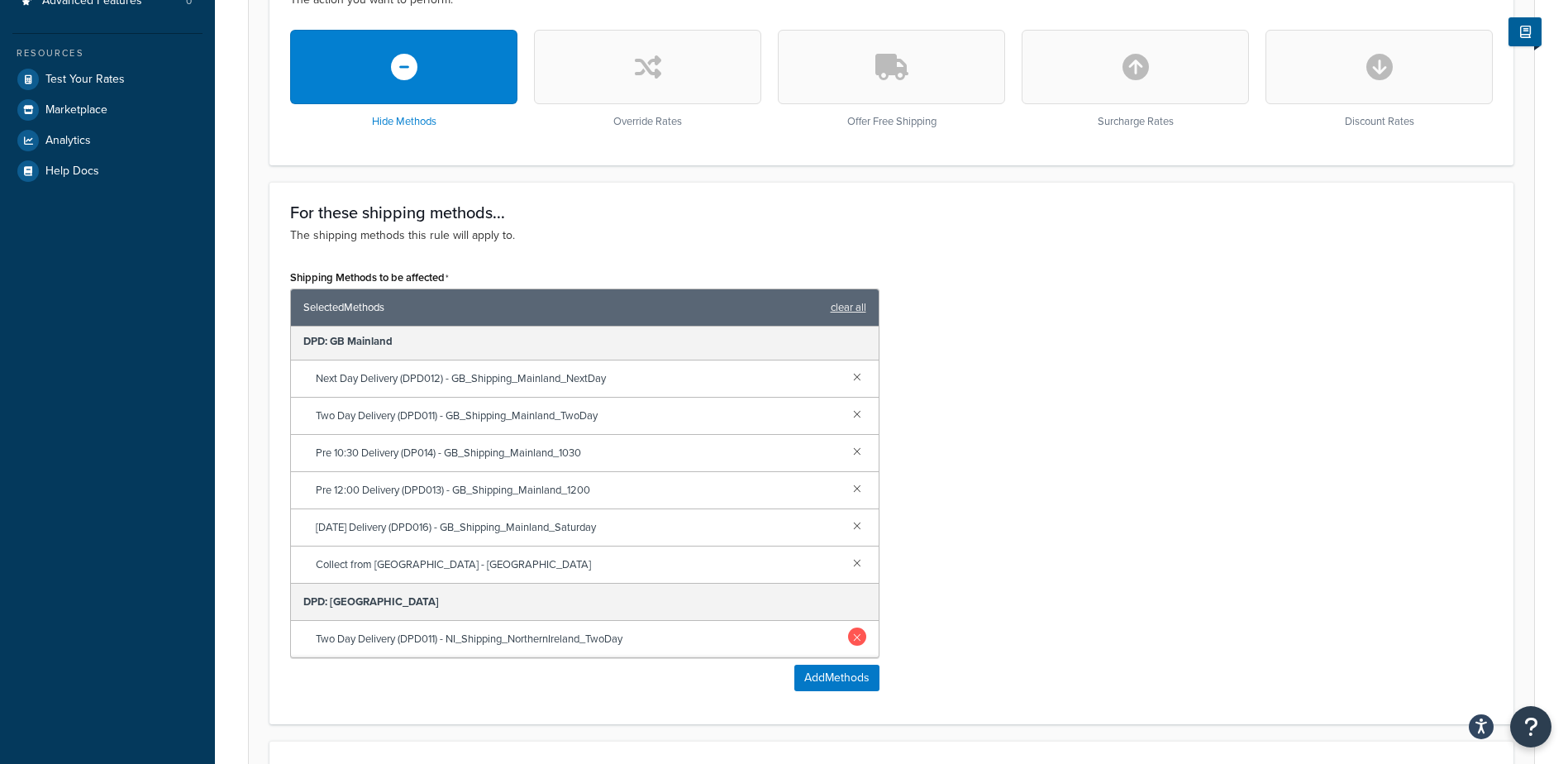
click at [848, 637] on link at bounding box center [857, 636] width 18 height 18
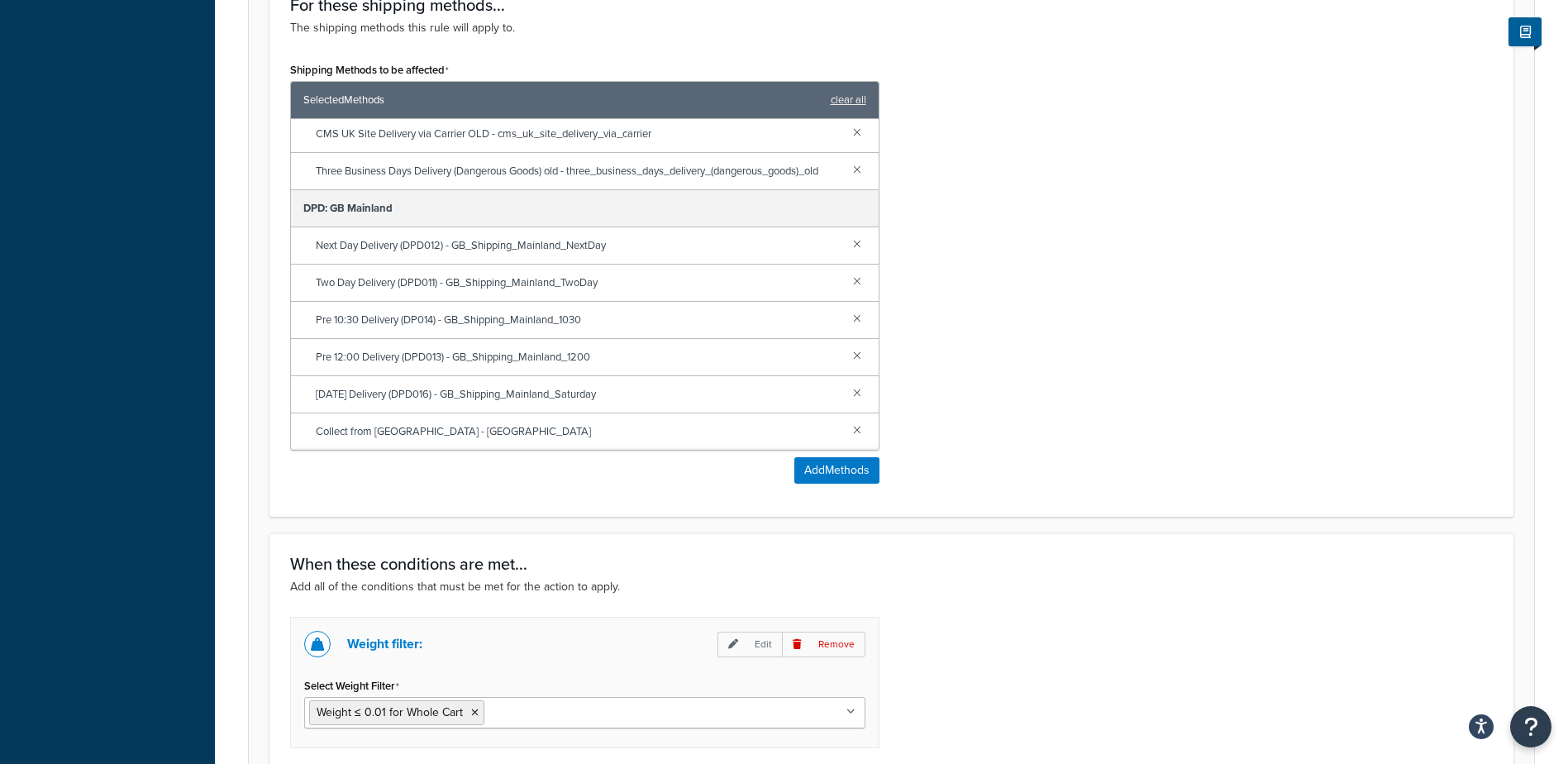
scroll to position [903, 0]
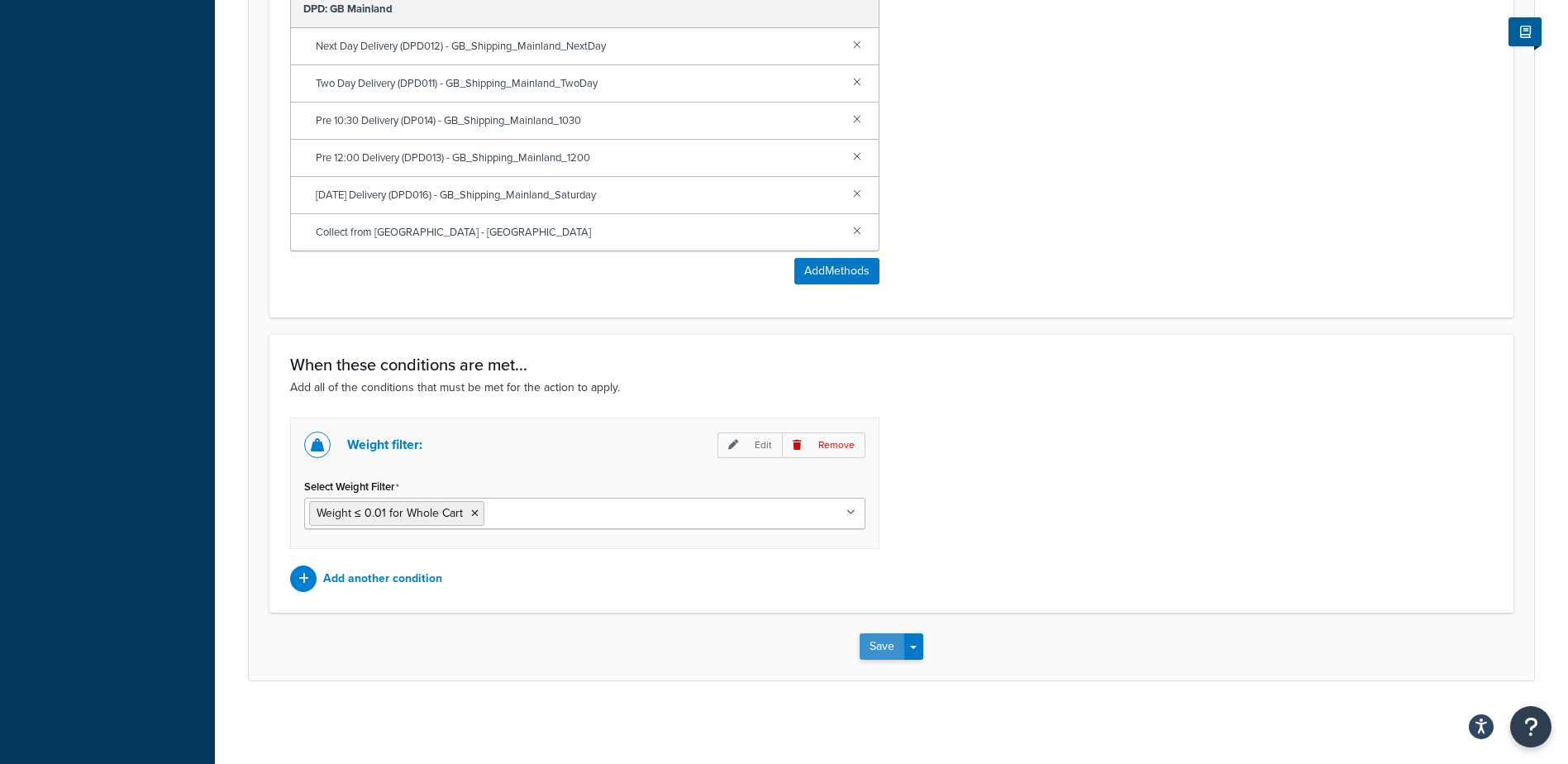
click at [888, 649] on button "Save" at bounding box center [882, 647] width 45 height 27
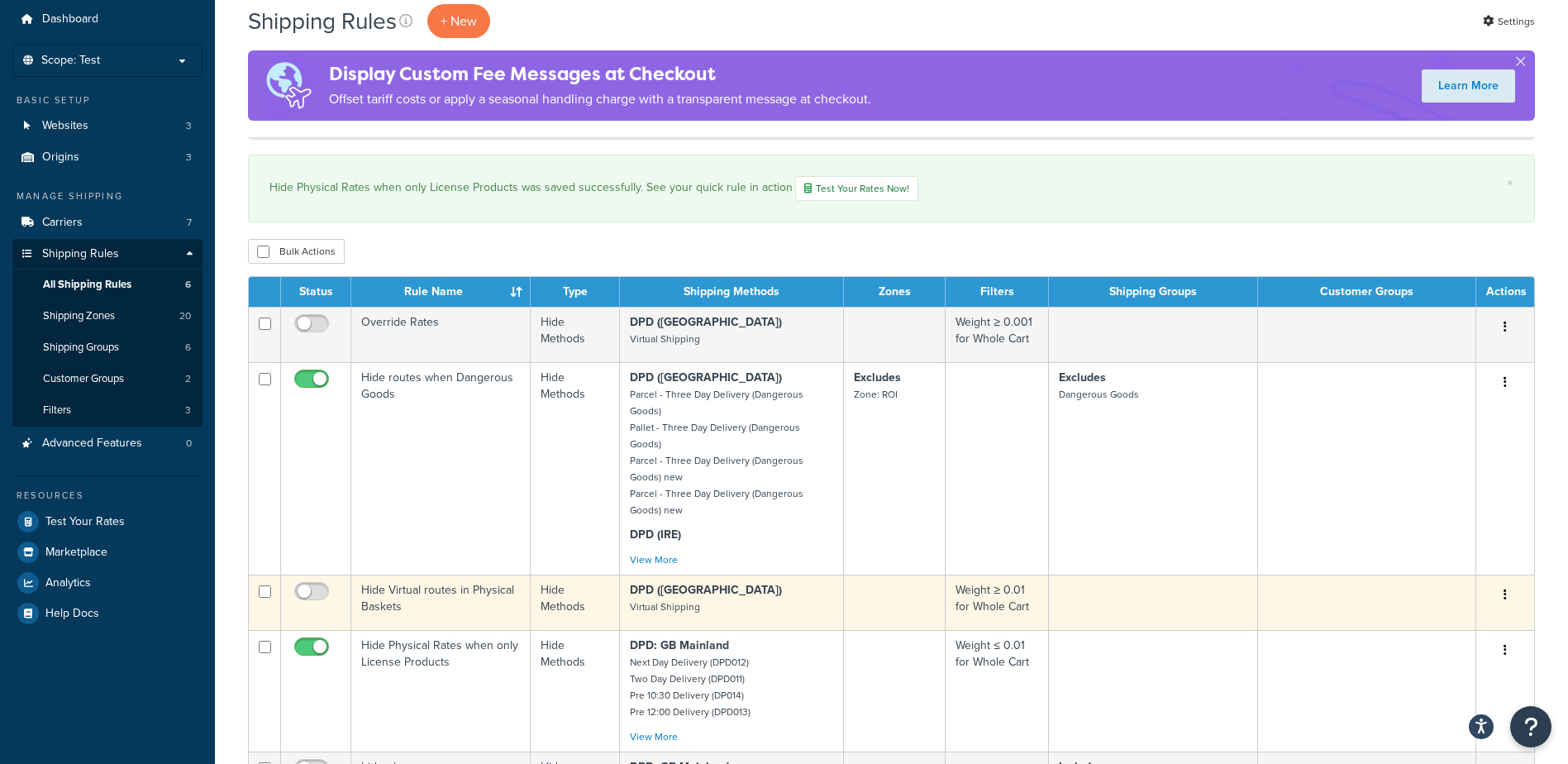
scroll to position [83, 0]
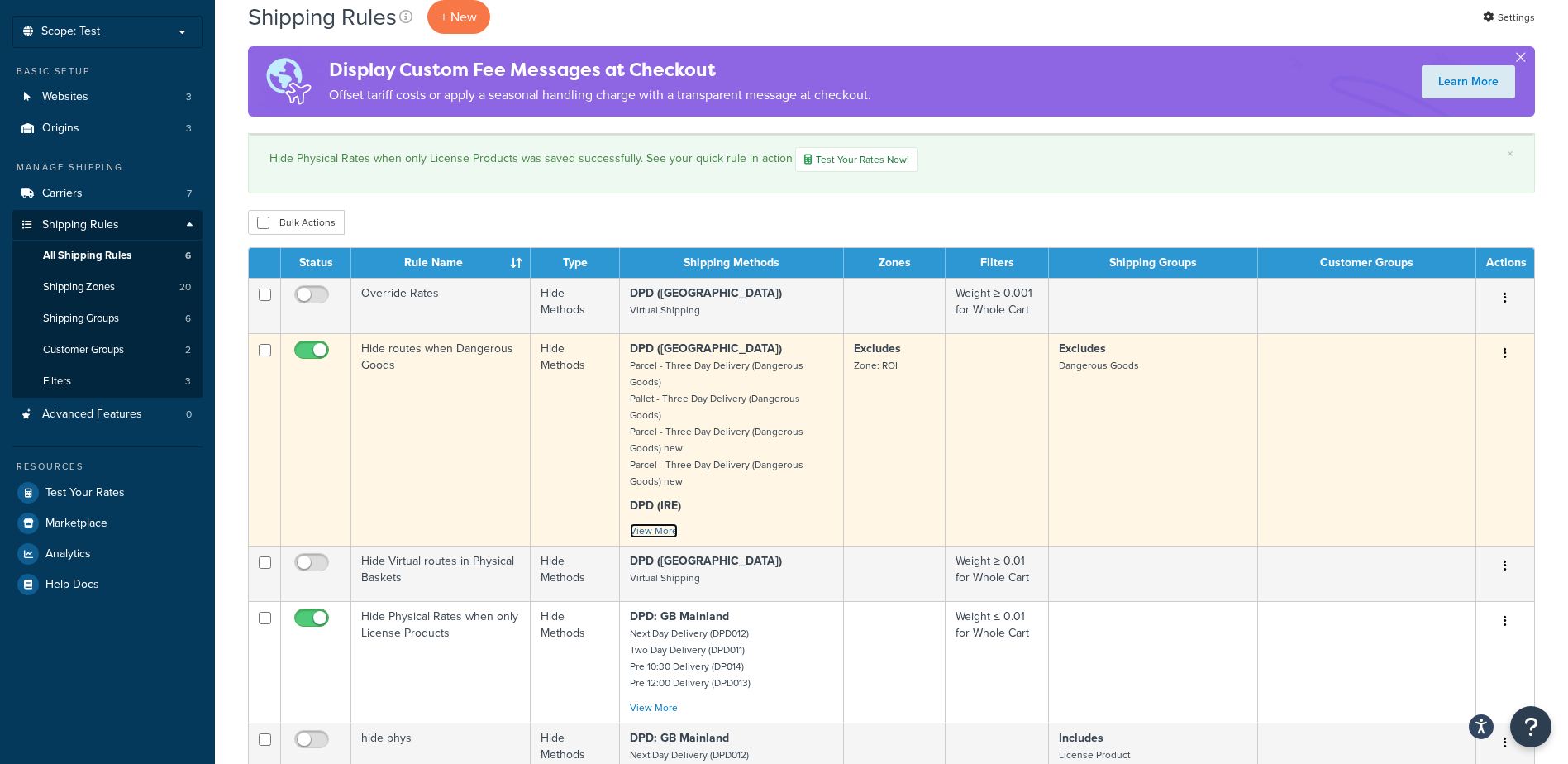
click at [656, 523] on link "View More" at bounding box center [654, 530] width 48 height 15
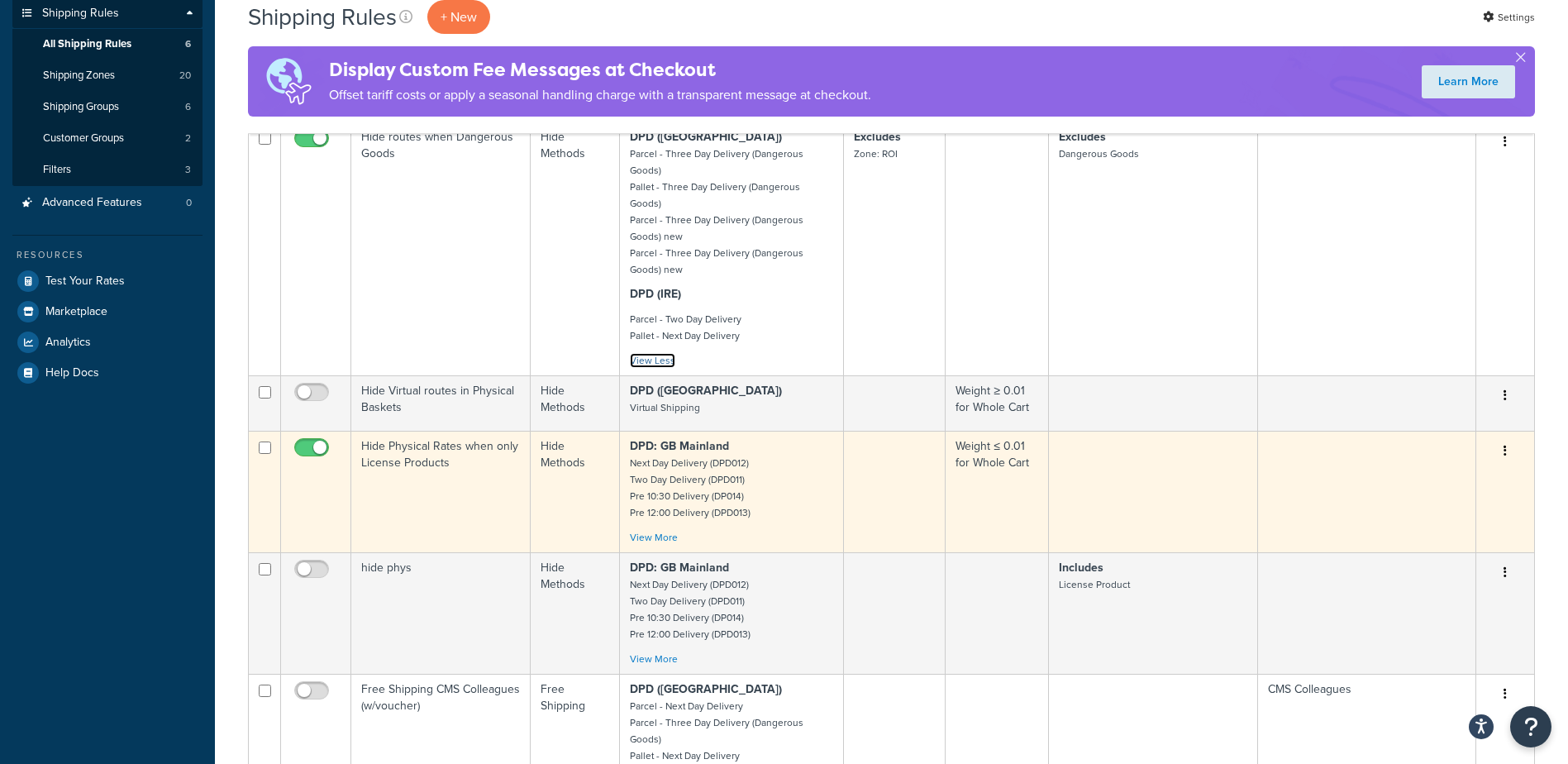
scroll to position [331, 0]
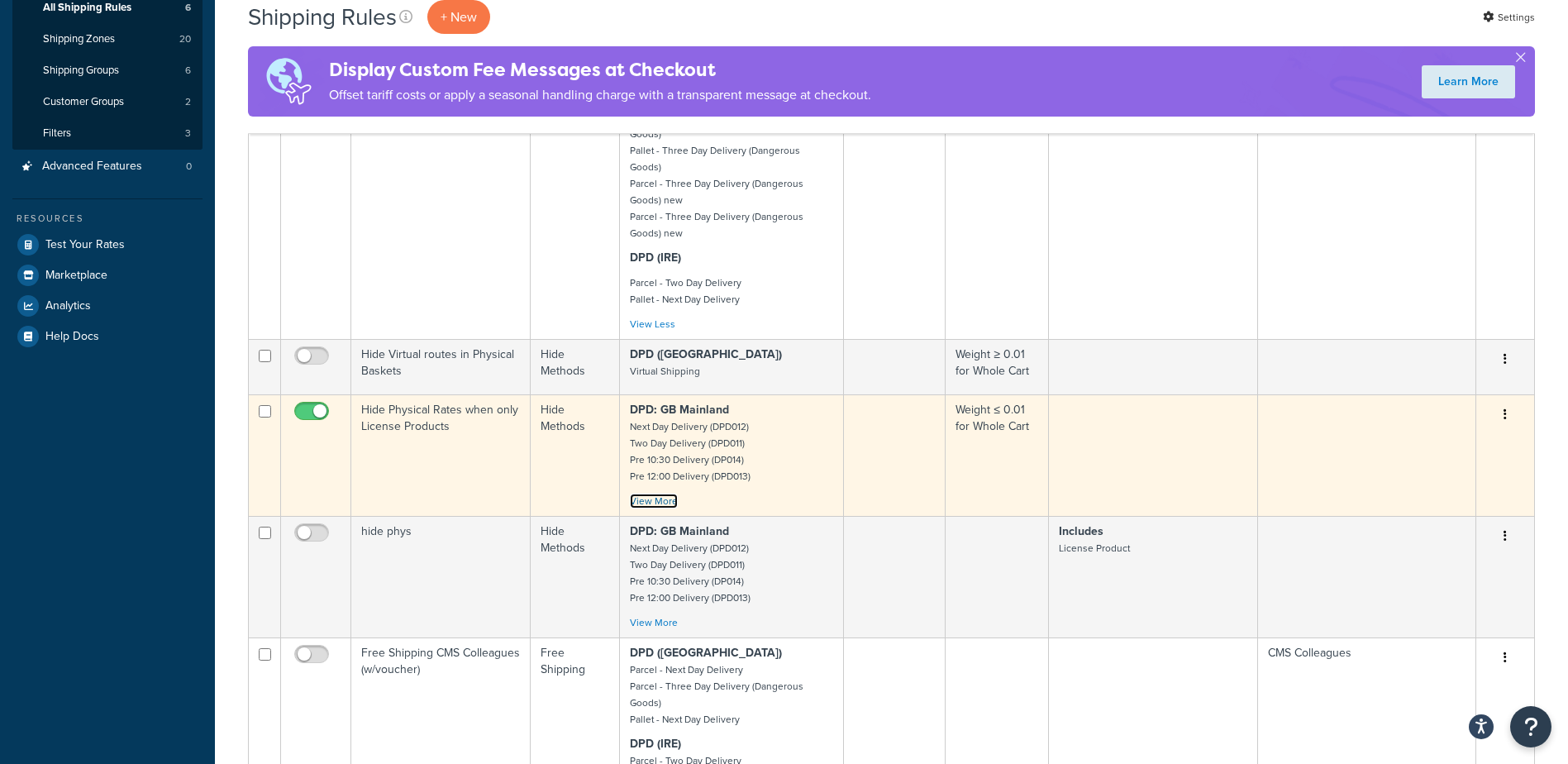
click at [653, 494] on link "View More" at bounding box center [654, 501] width 48 height 15
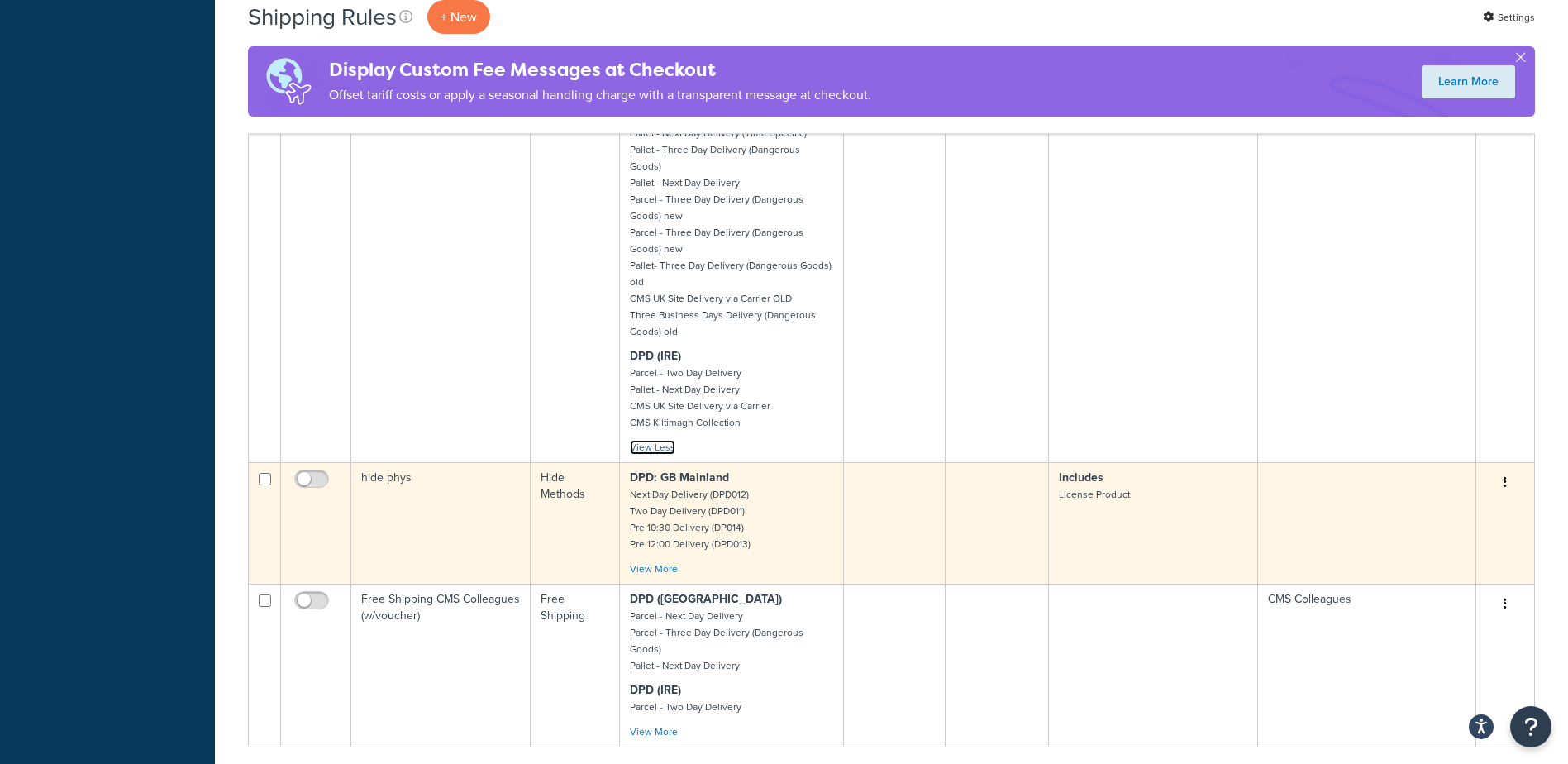
scroll to position [993, 0]
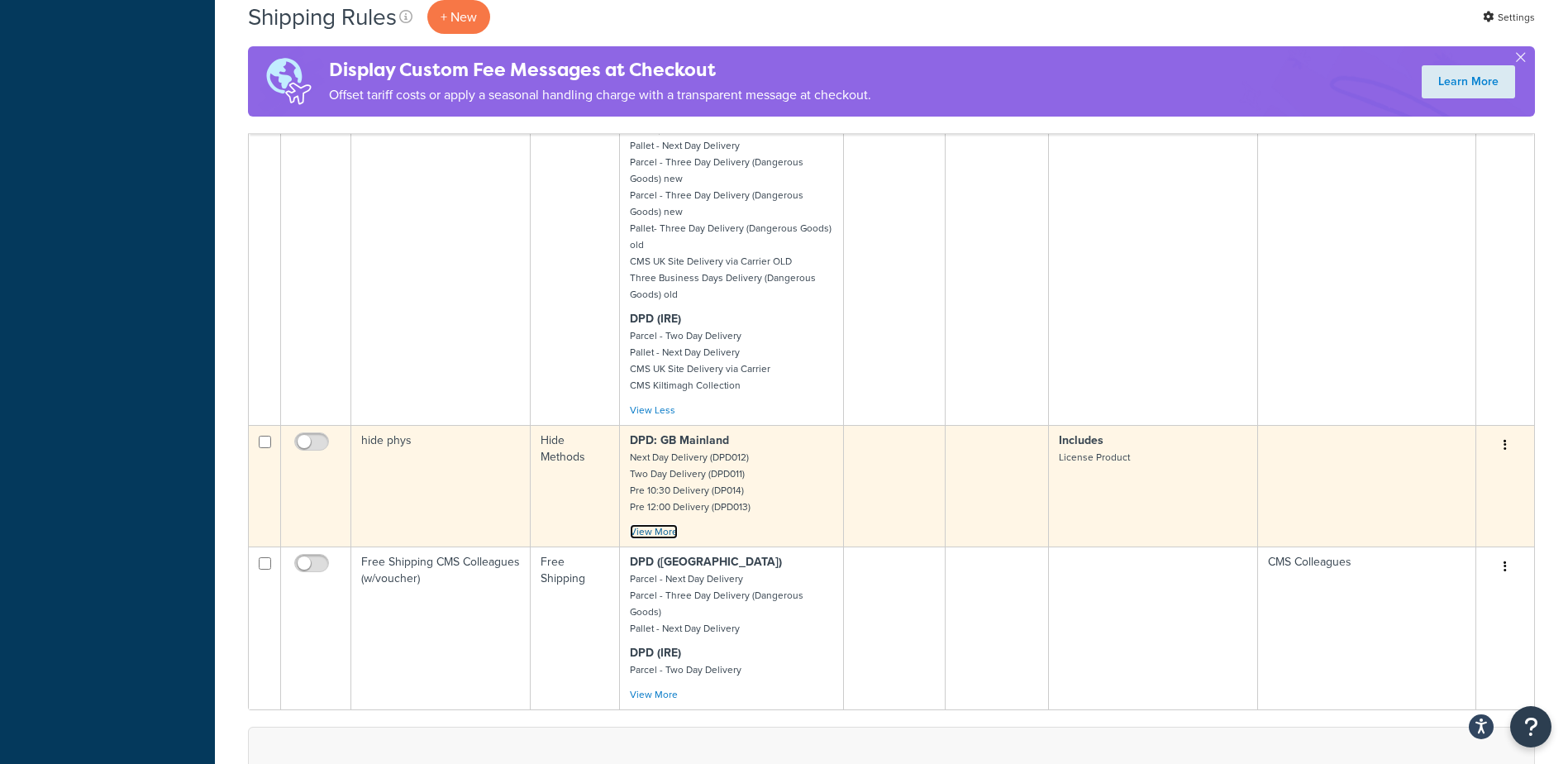
click at [652, 524] on link "View More" at bounding box center [654, 531] width 48 height 15
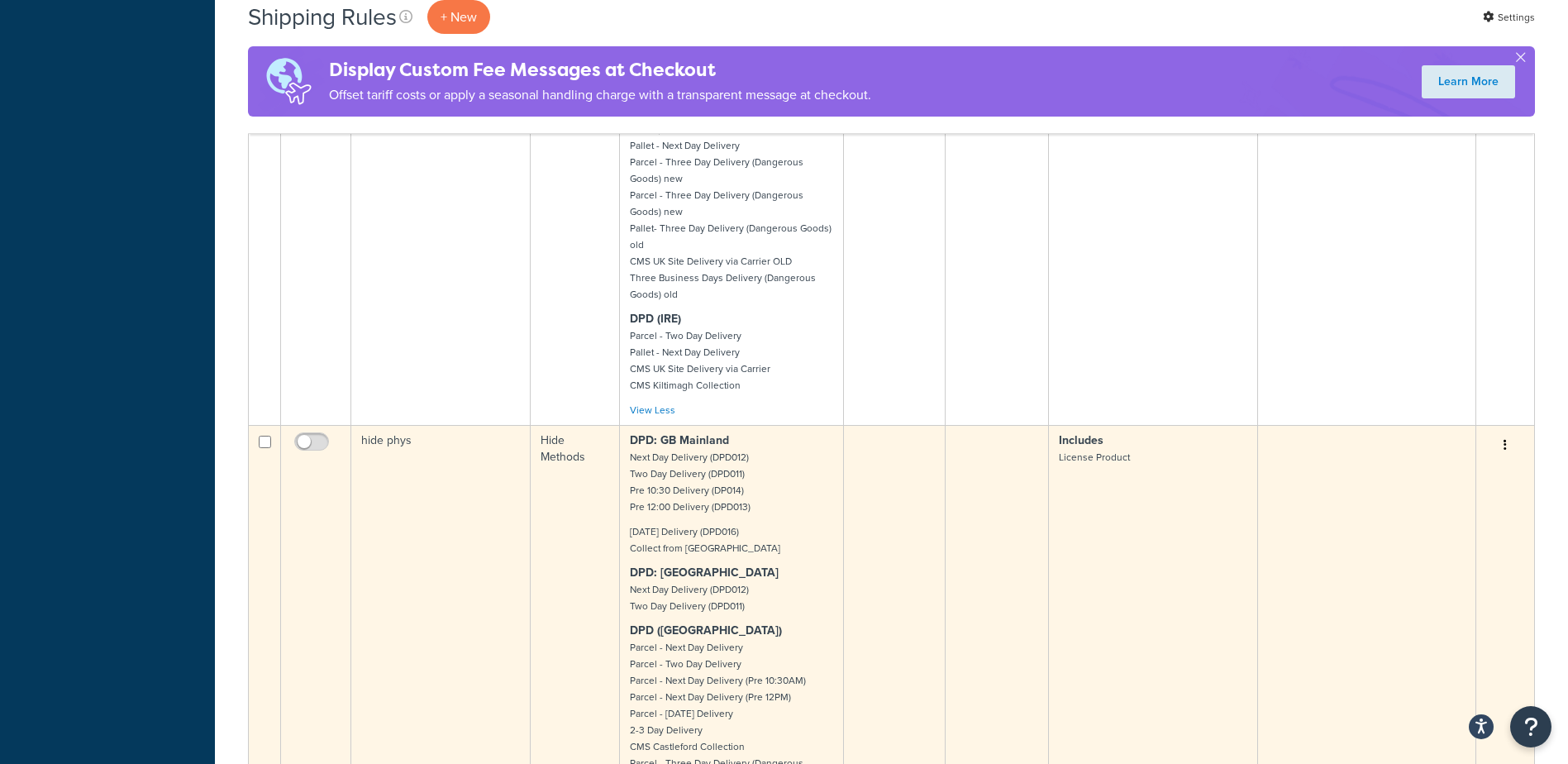
click at [1496, 433] on button "button" at bounding box center [1505, 446] width 23 height 27
click at [1427, 460] on link "Edit" at bounding box center [1451, 476] width 131 height 34
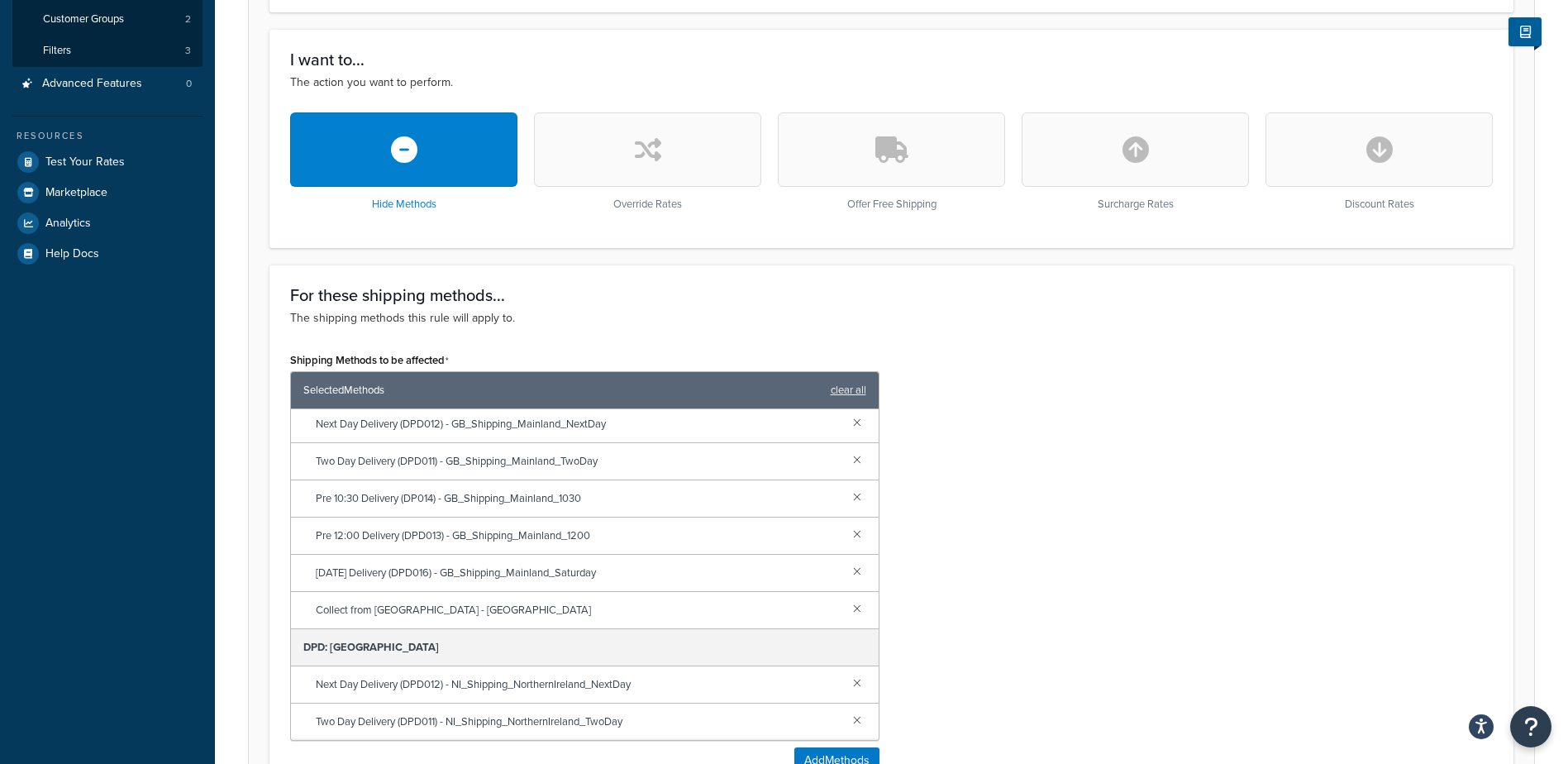
scroll to position [994, 0]
click at [848, 681] on link at bounding box center [857, 682] width 18 height 18
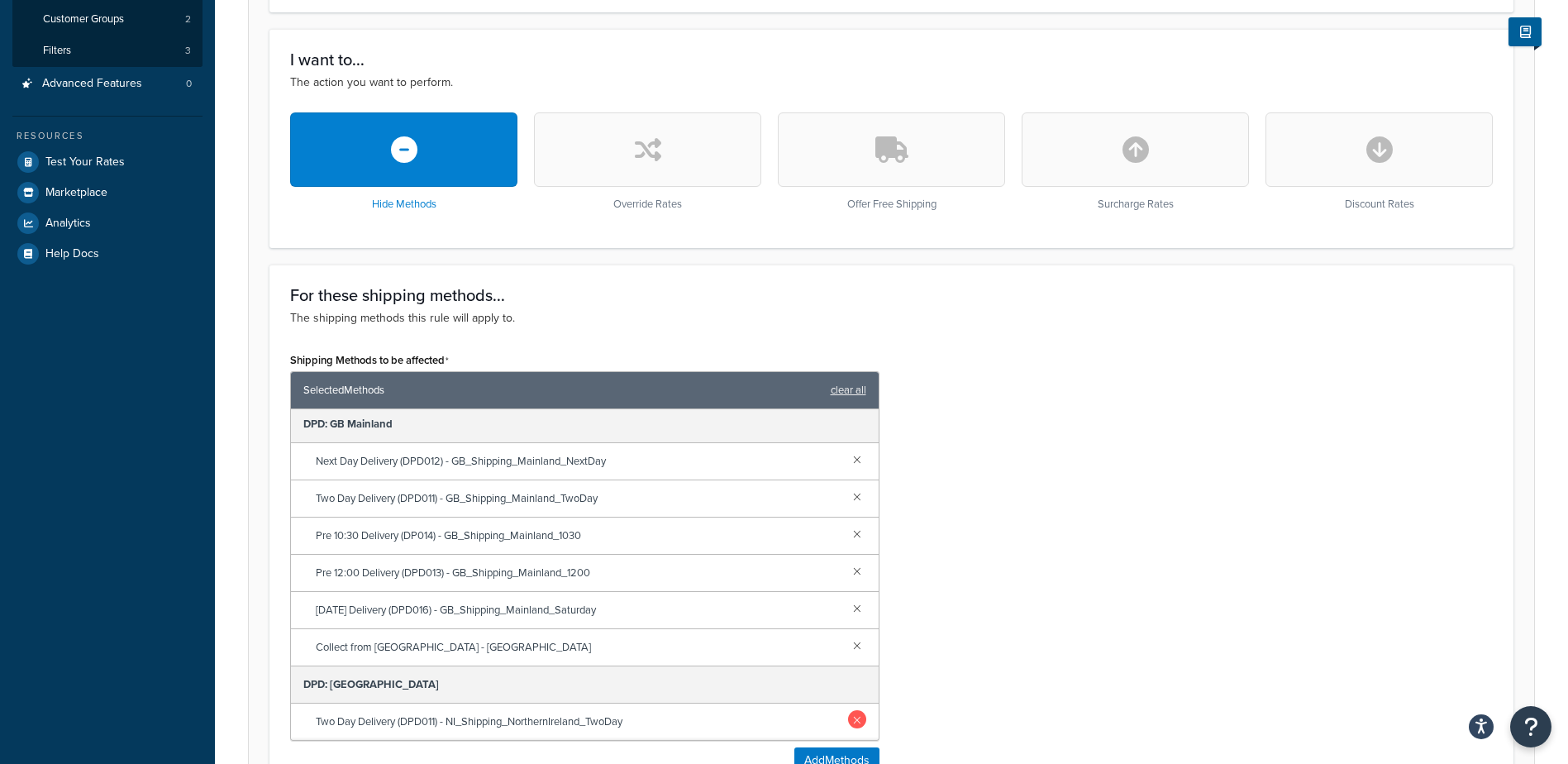
click at [848, 722] on link at bounding box center [857, 719] width 18 height 18
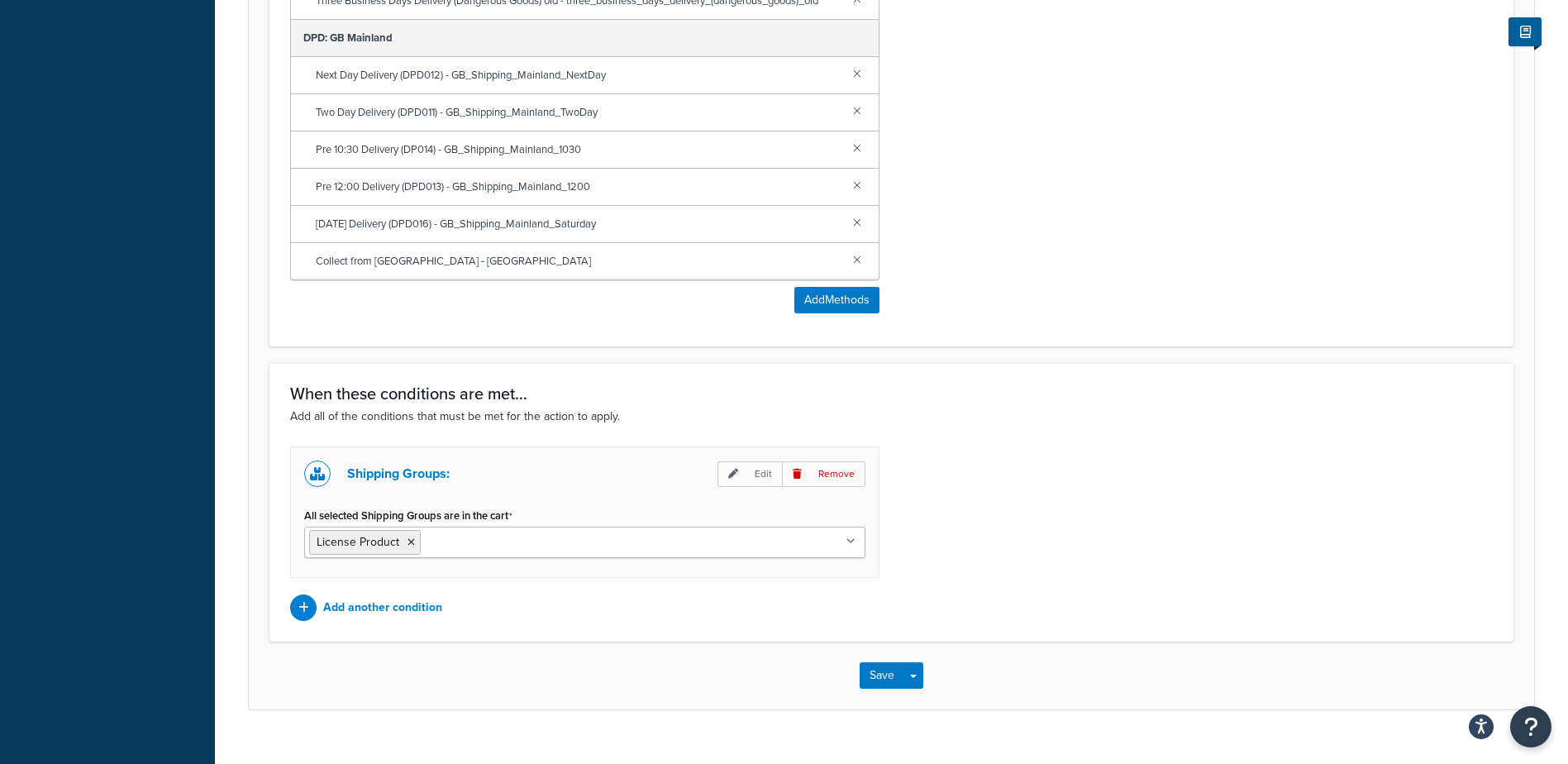
scroll to position [903, 0]
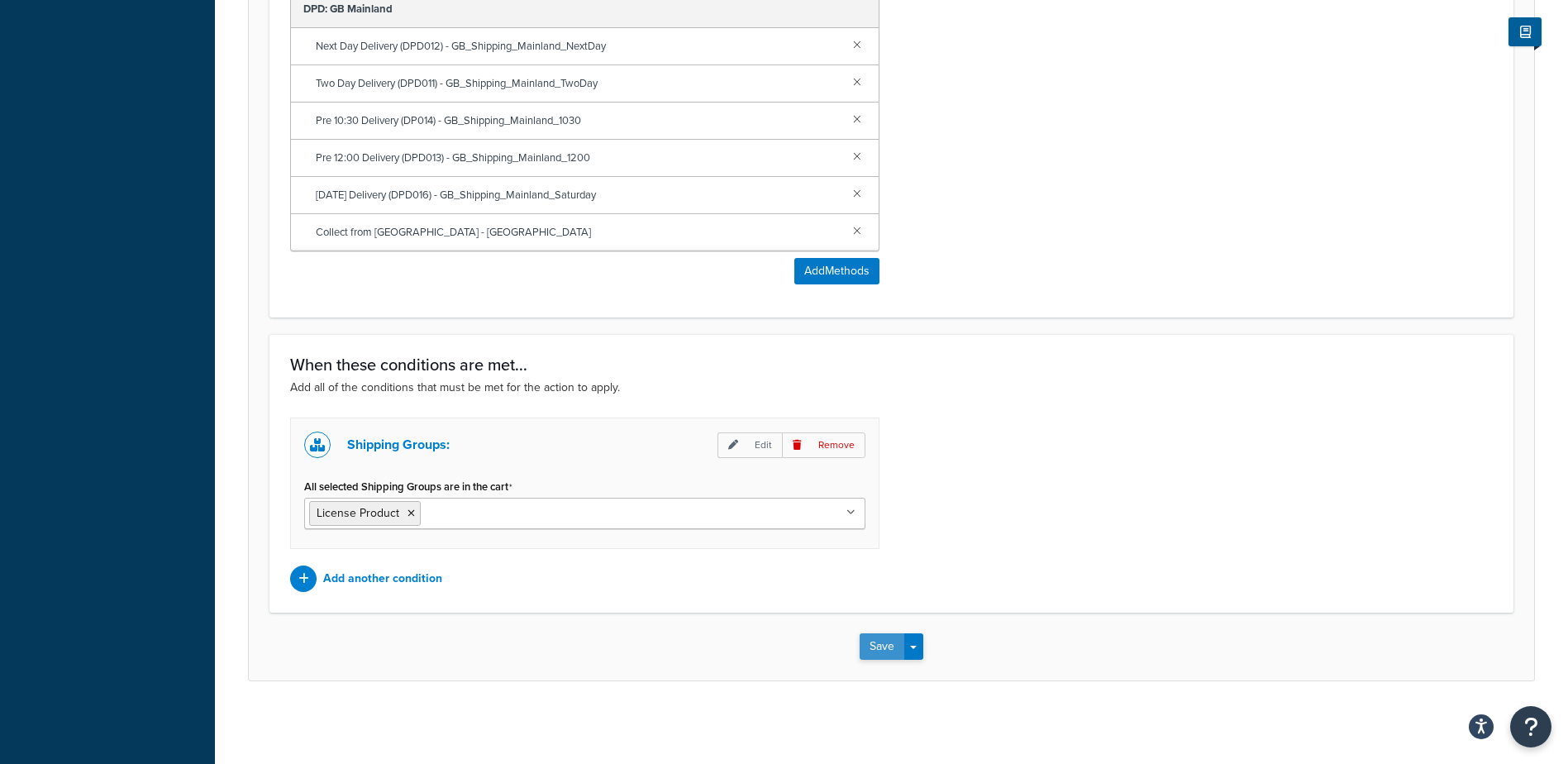
click at [884, 649] on button "Save" at bounding box center [882, 647] width 45 height 27
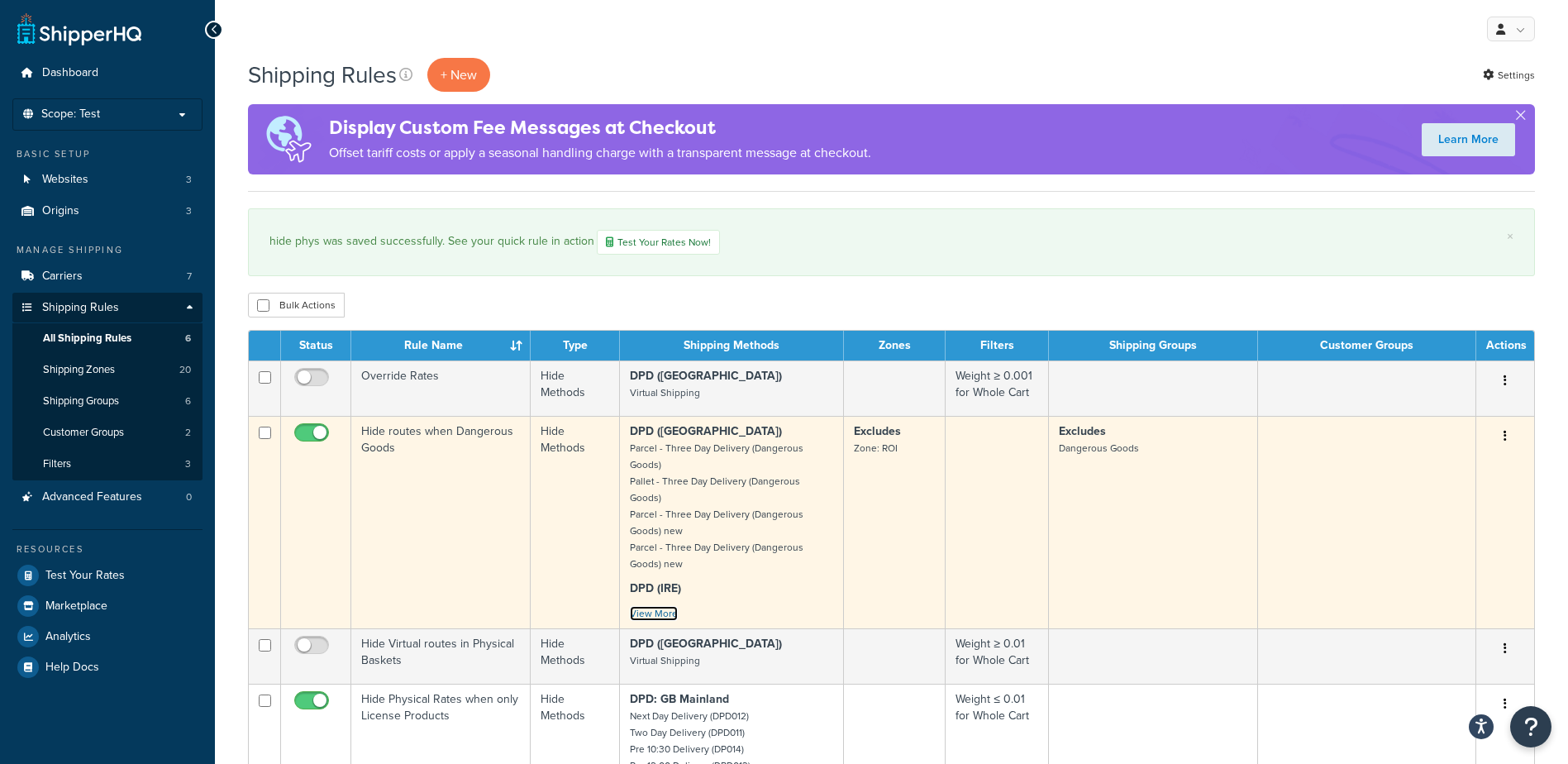
click at [655, 606] on link "View More" at bounding box center [654, 613] width 48 height 15
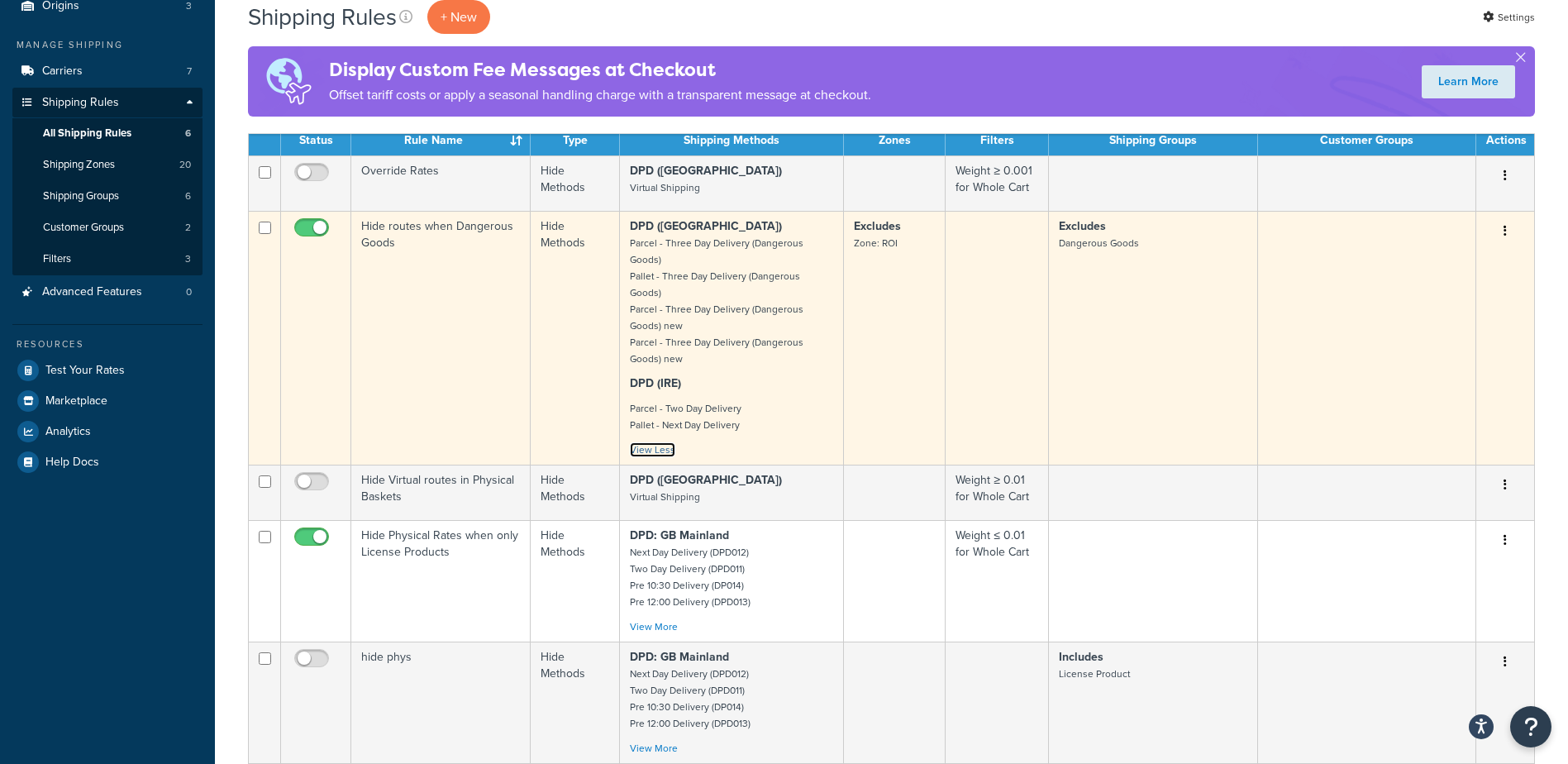
scroll to position [248, 0]
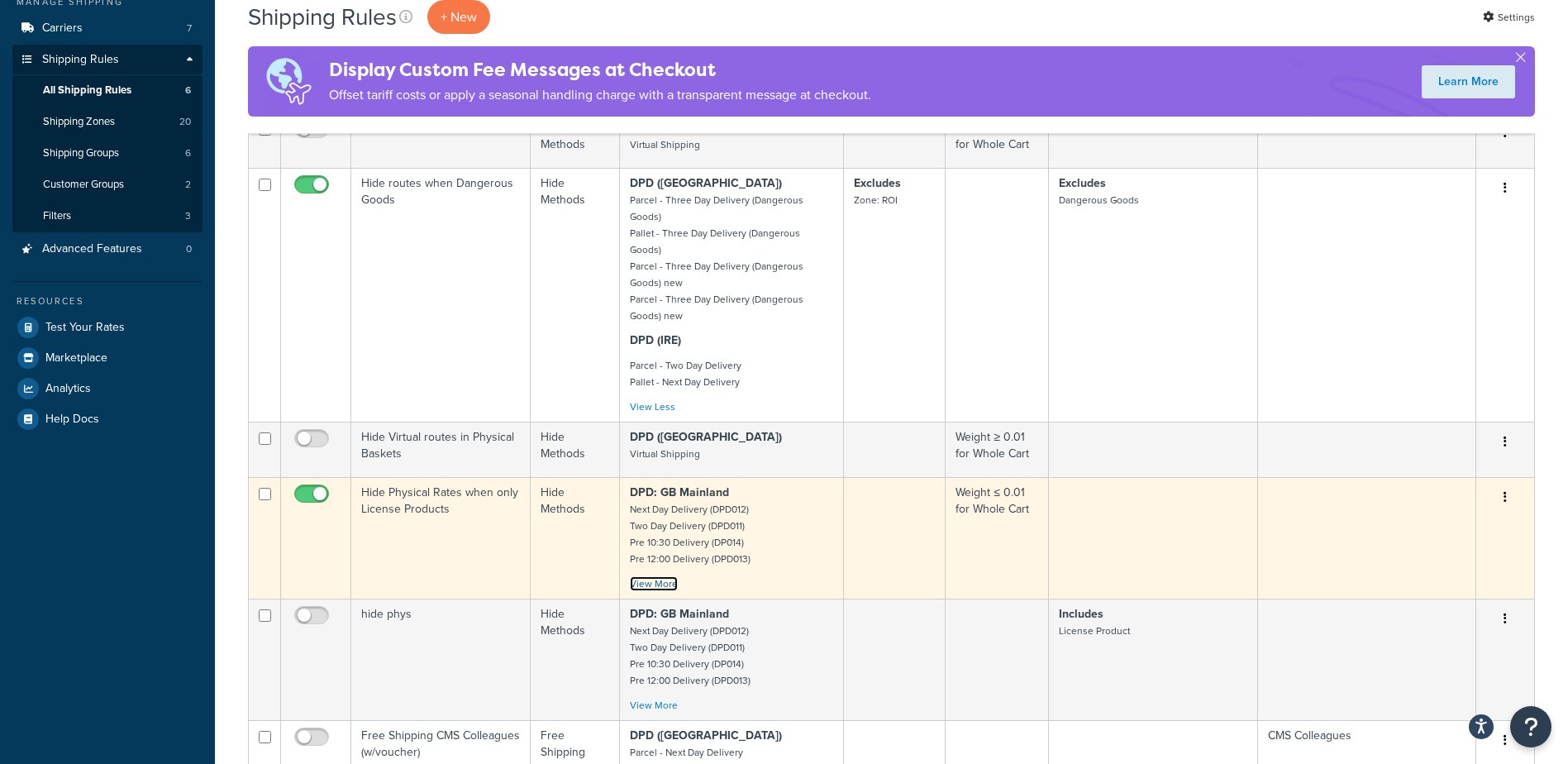
click at [641, 576] on link "View More" at bounding box center [654, 583] width 48 height 15
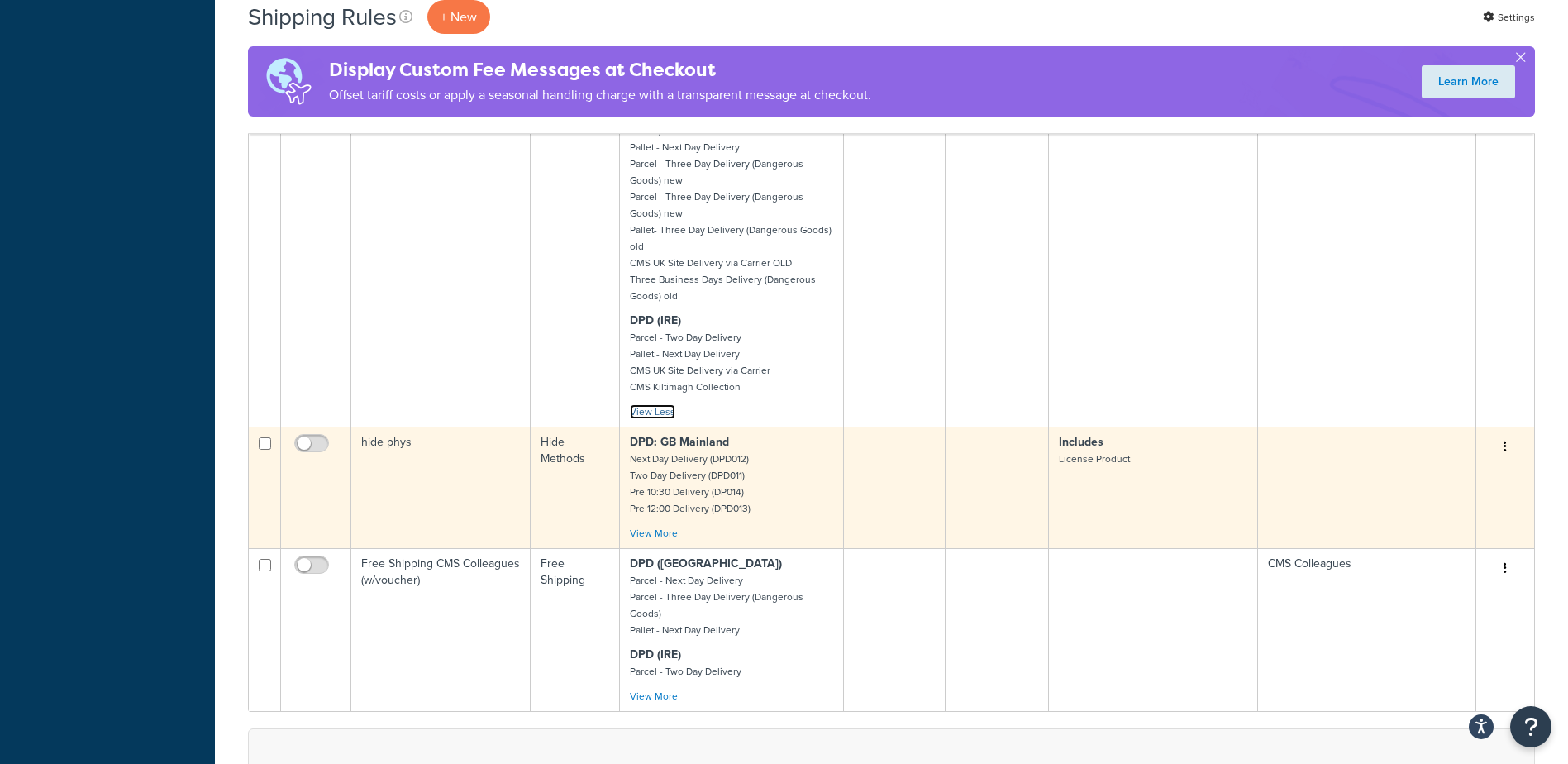
scroll to position [993, 0]
click at [667, 524] on link "View More" at bounding box center [654, 531] width 48 height 15
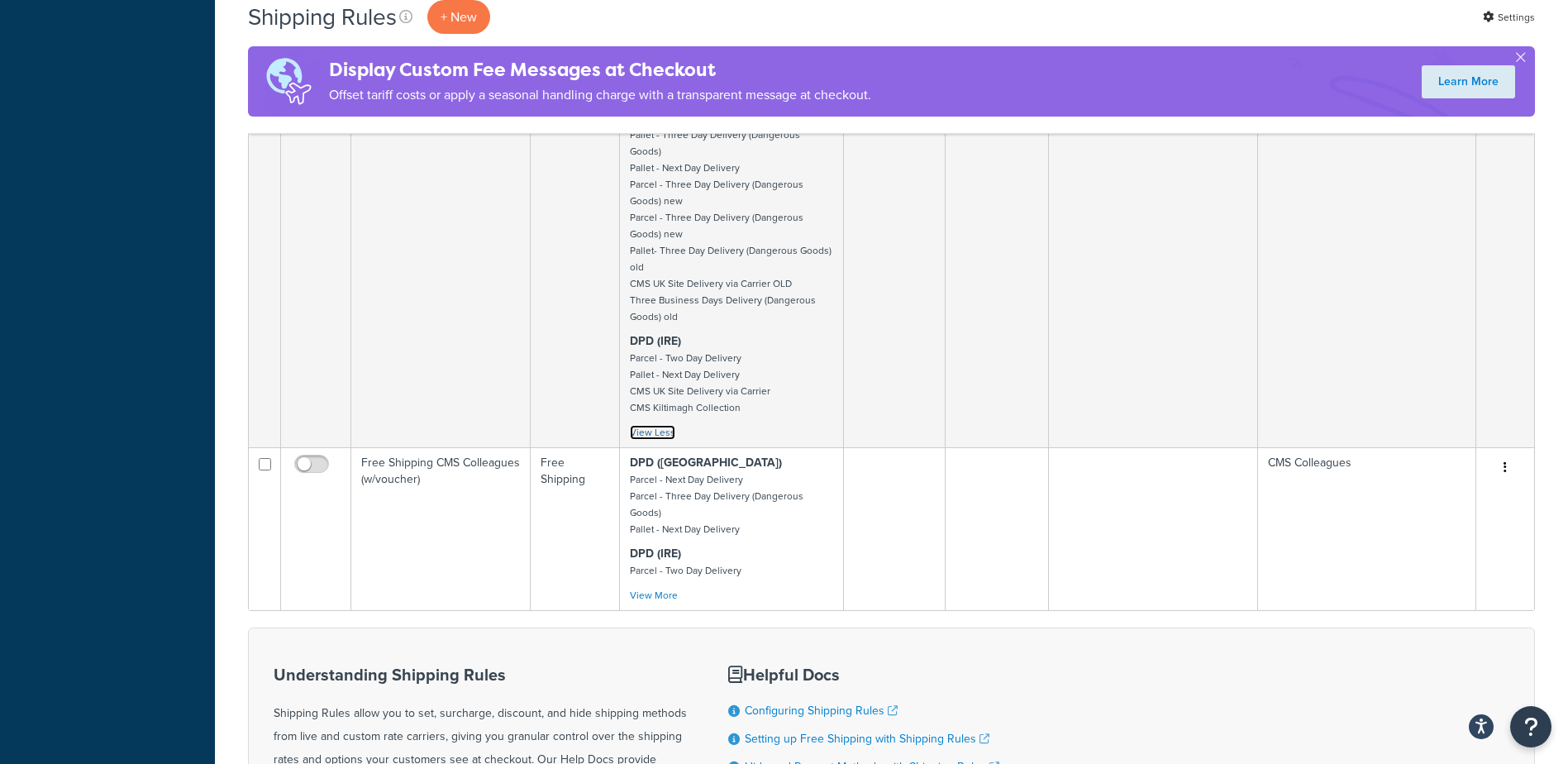
scroll to position [1737, 0]
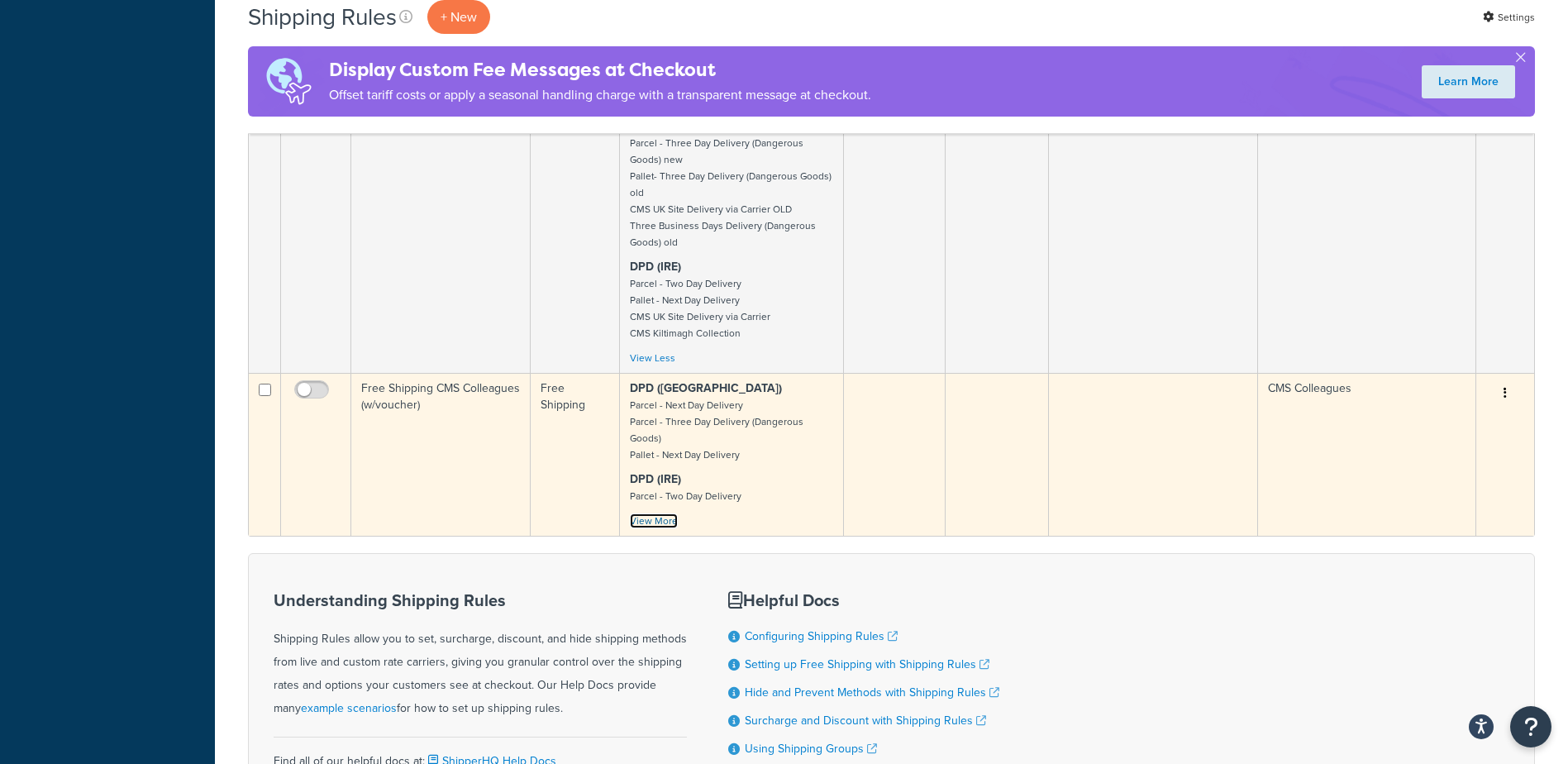
click at [663, 514] on link "View More" at bounding box center [654, 521] width 48 height 15
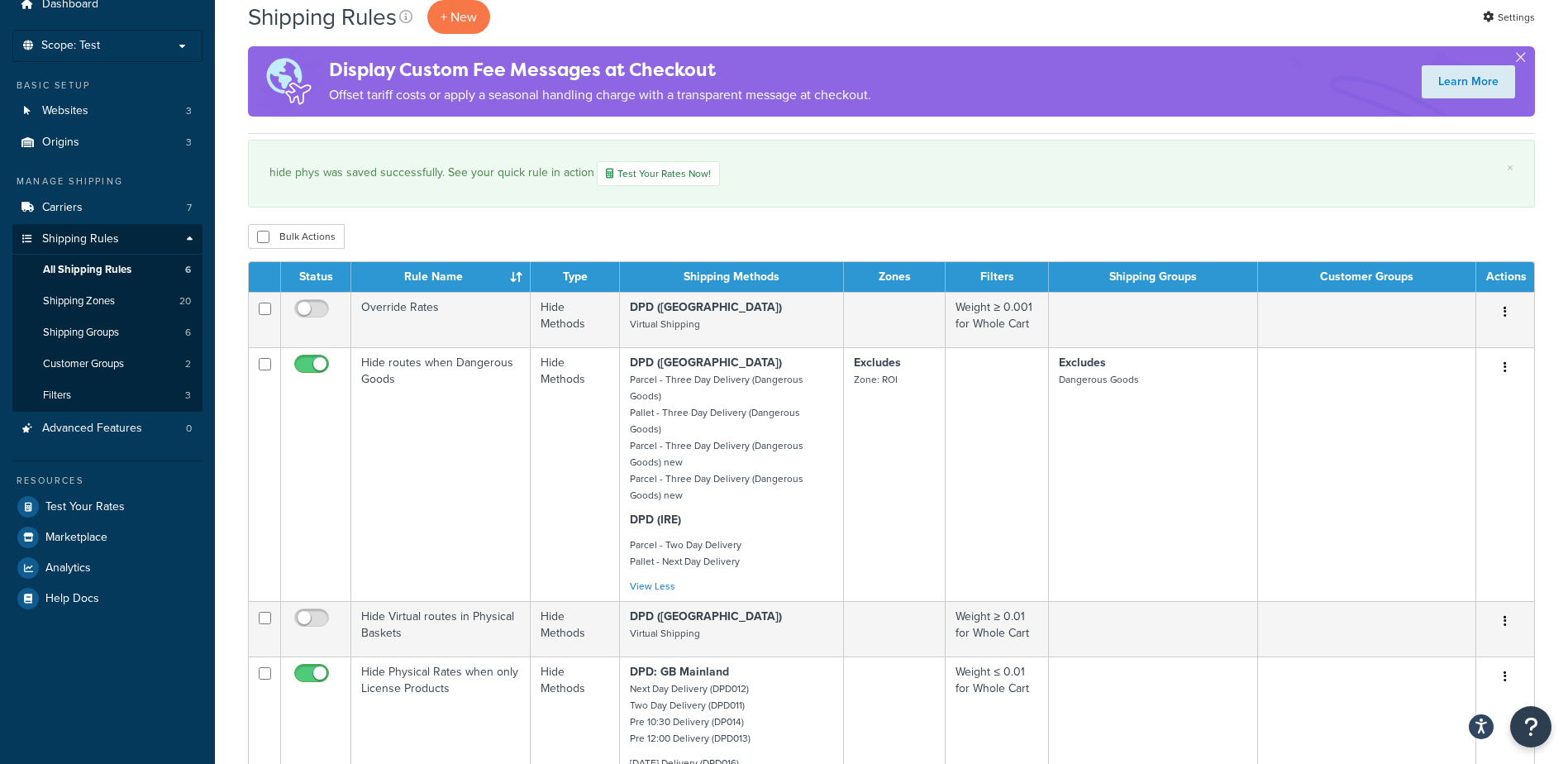
scroll to position [0, 0]
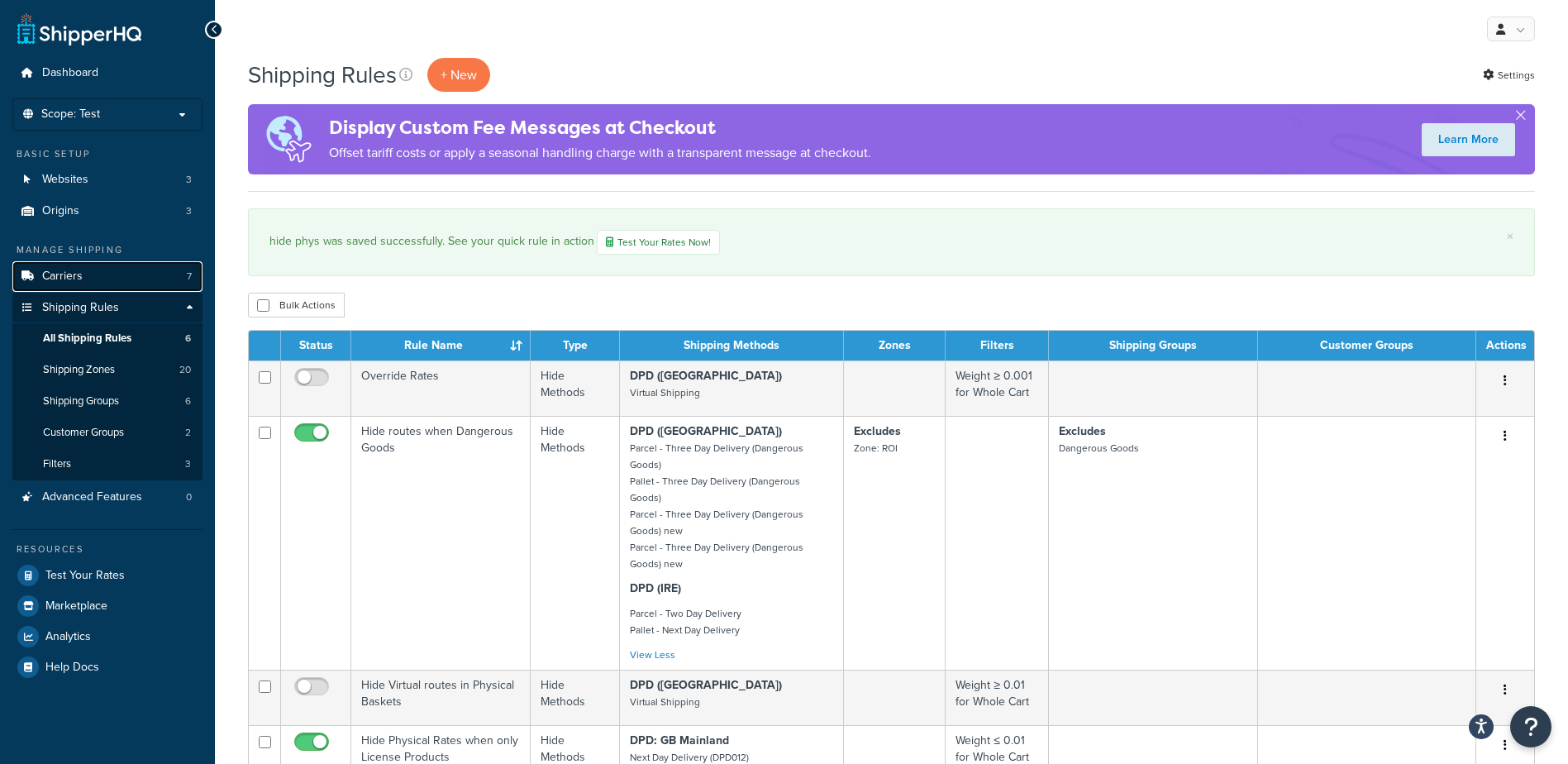
click at [65, 277] on span "Carriers" at bounding box center [62, 277] width 41 height 14
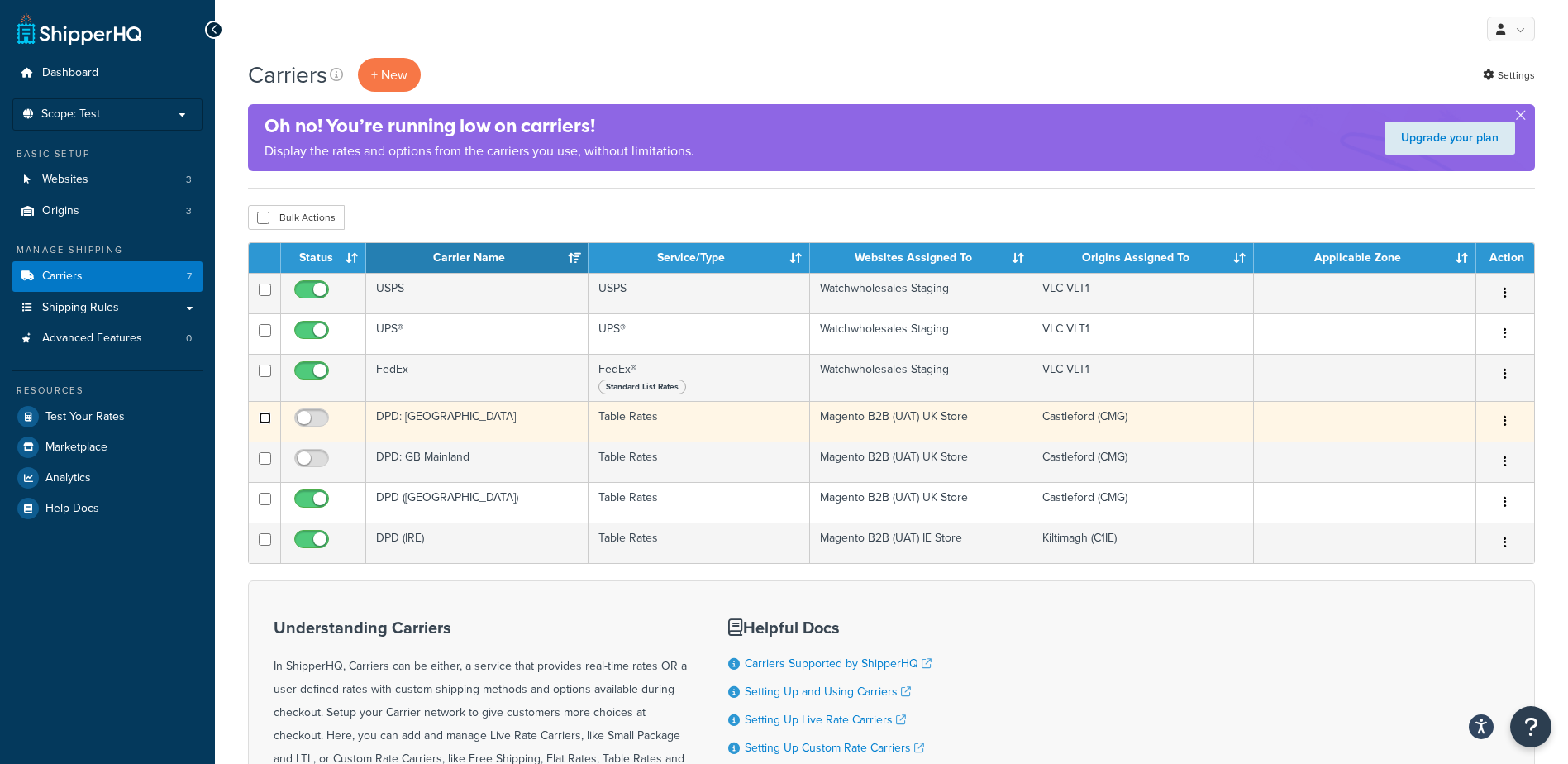
click at [260, 336] on input "checkbox" at bounding box center [265, 330] width 12 height 12
checkbox input "true"
click at [1508, 416] on button "button" at bounding box center [1505, 422] width 23 height 27
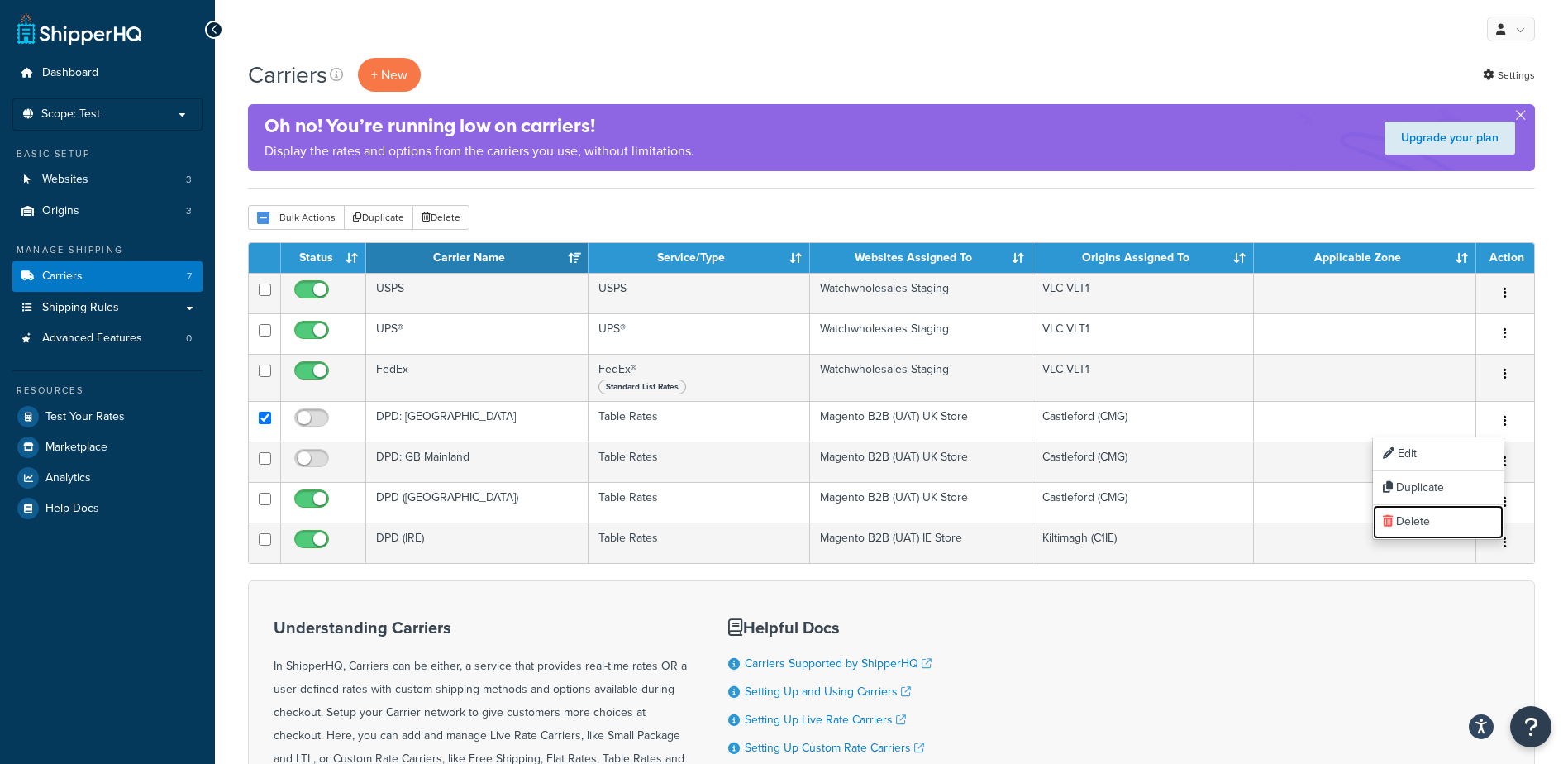
drag, startPoint x: 1411, startPoint y: 521, endPoint x: 877, endPoint y: 55, distance: 708.7
click at [1411, 521] on link "Delete" at bounding box center [1439, 522] width 131 height 34
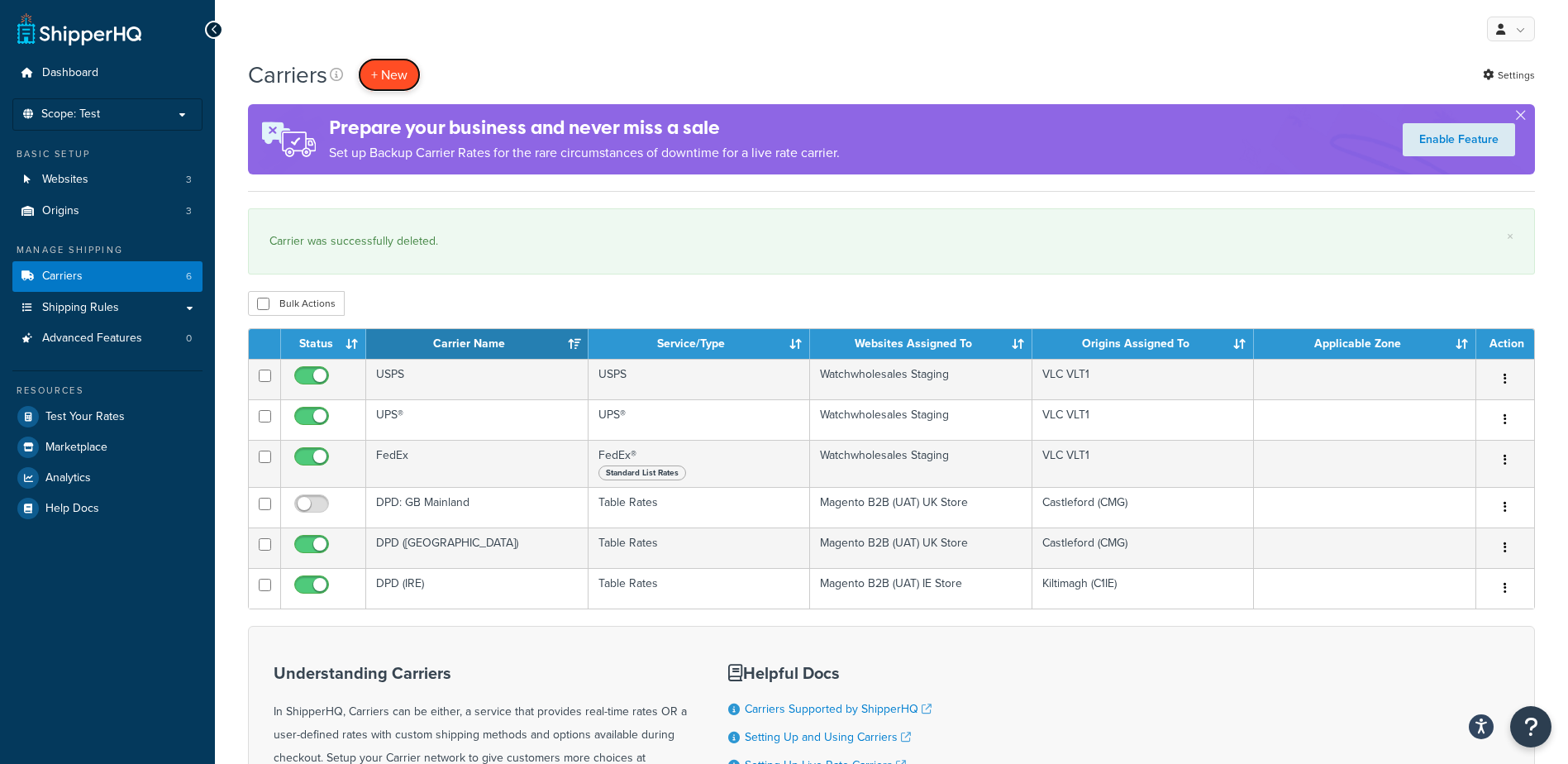
click at [400, 76] on button "+ New" at bounding box center [389, 74] width 63 height 34
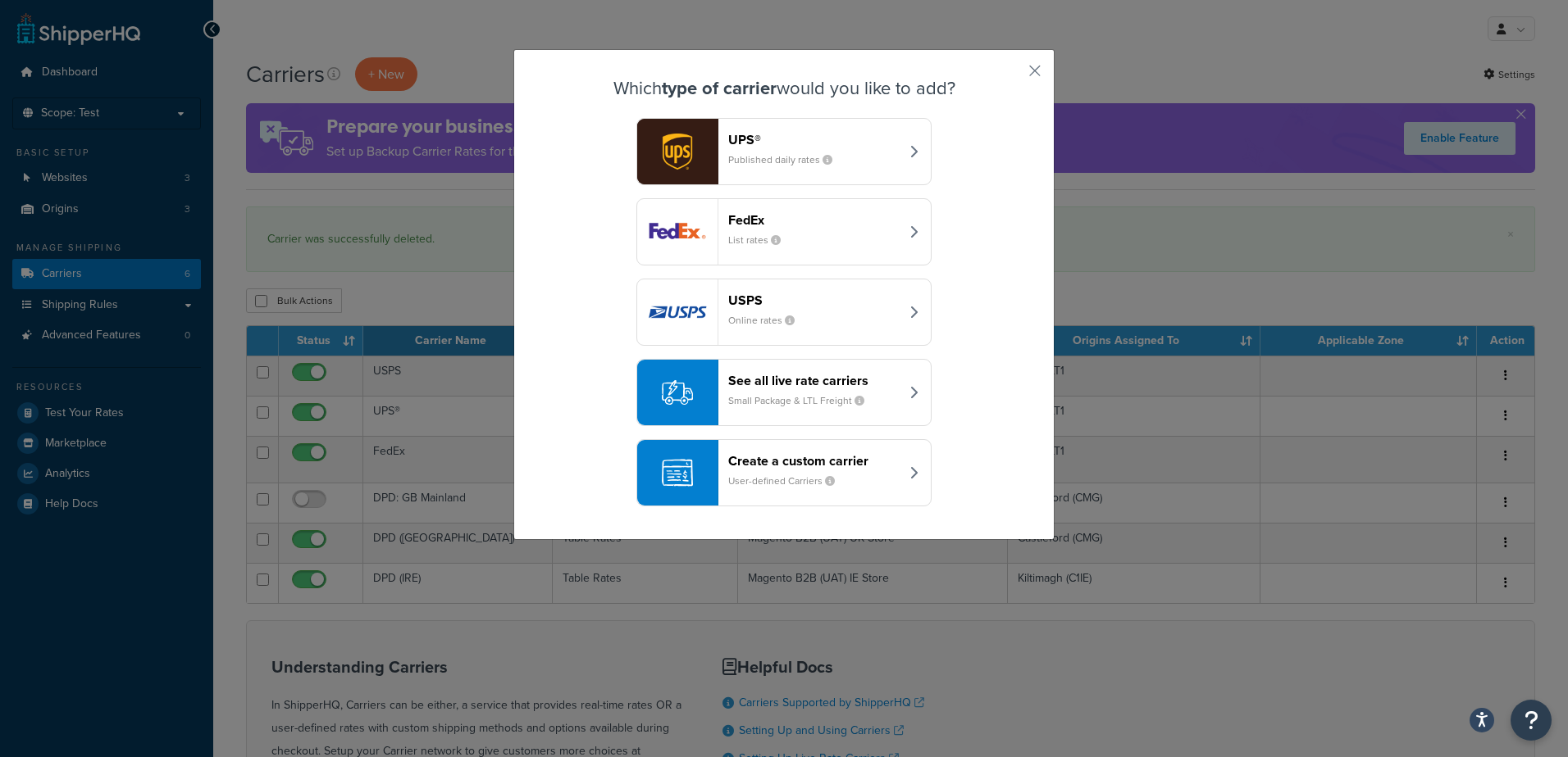
click at [772, 395] on small "Small Package & LTL Freight" at bounding box center [803, 400] width 150 height 15
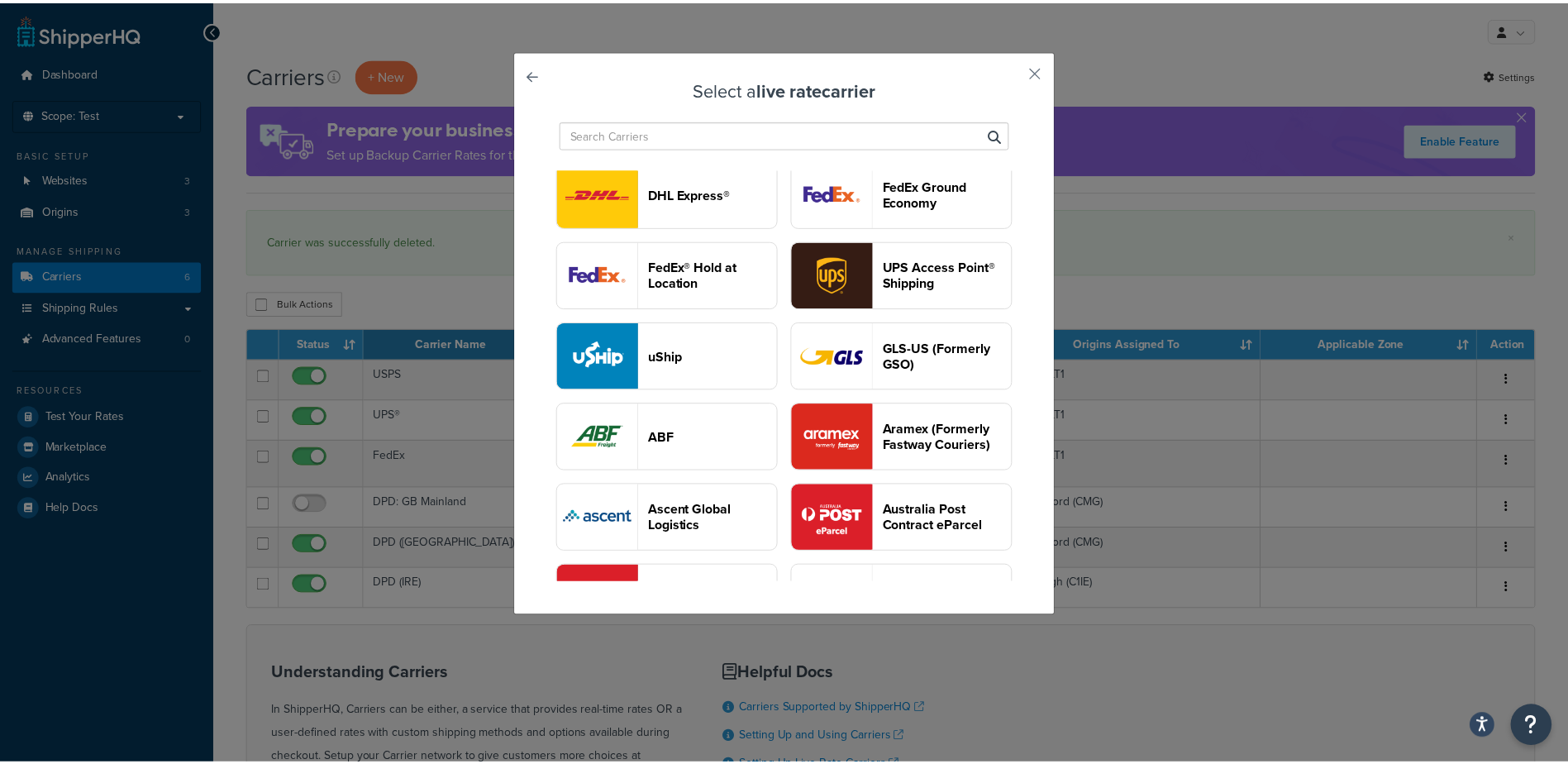
scroll to position [57, 0]
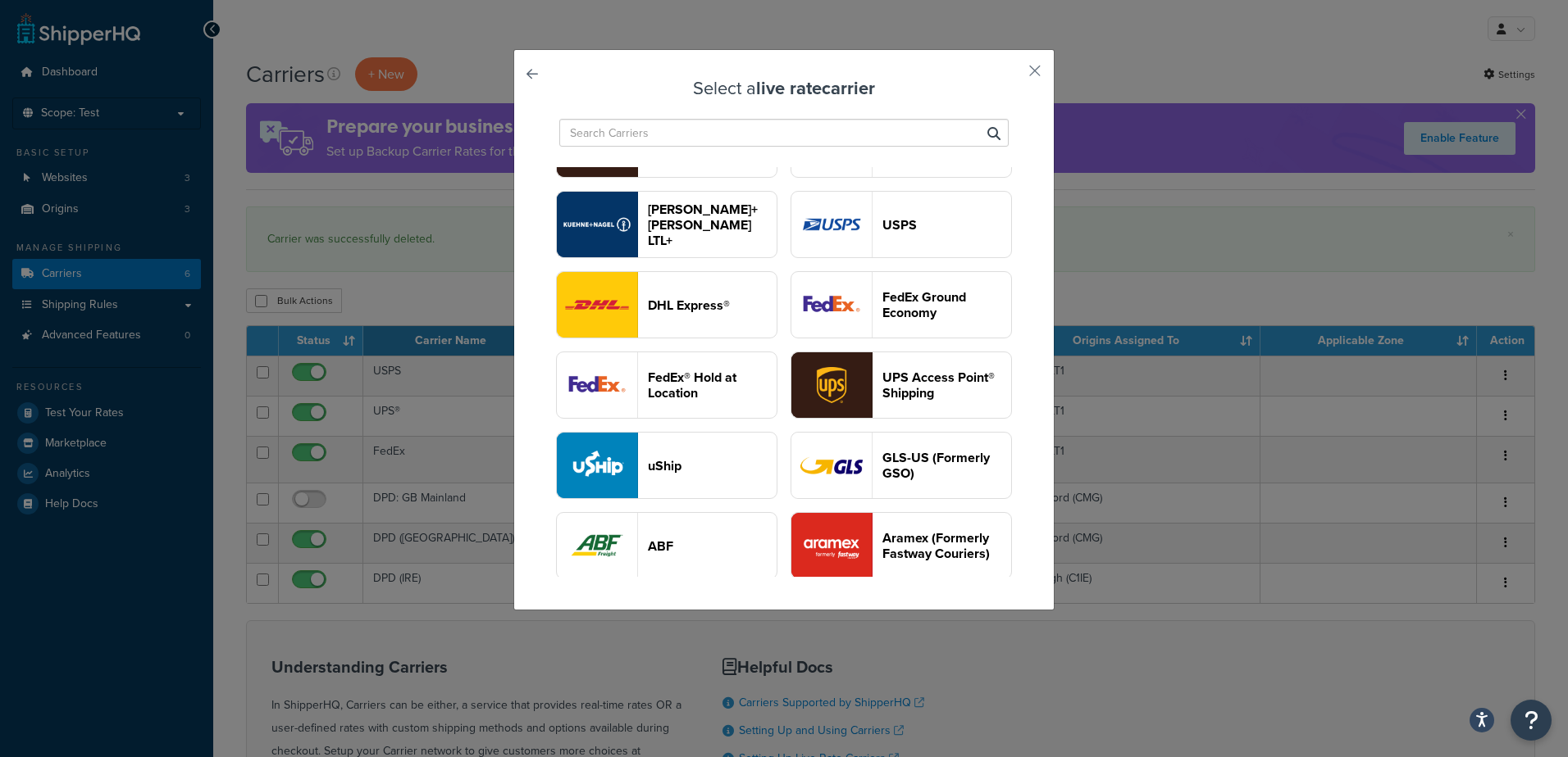
click at [882, 232] on header "USPS" at bounding box center [946, 225] width 129 height 15
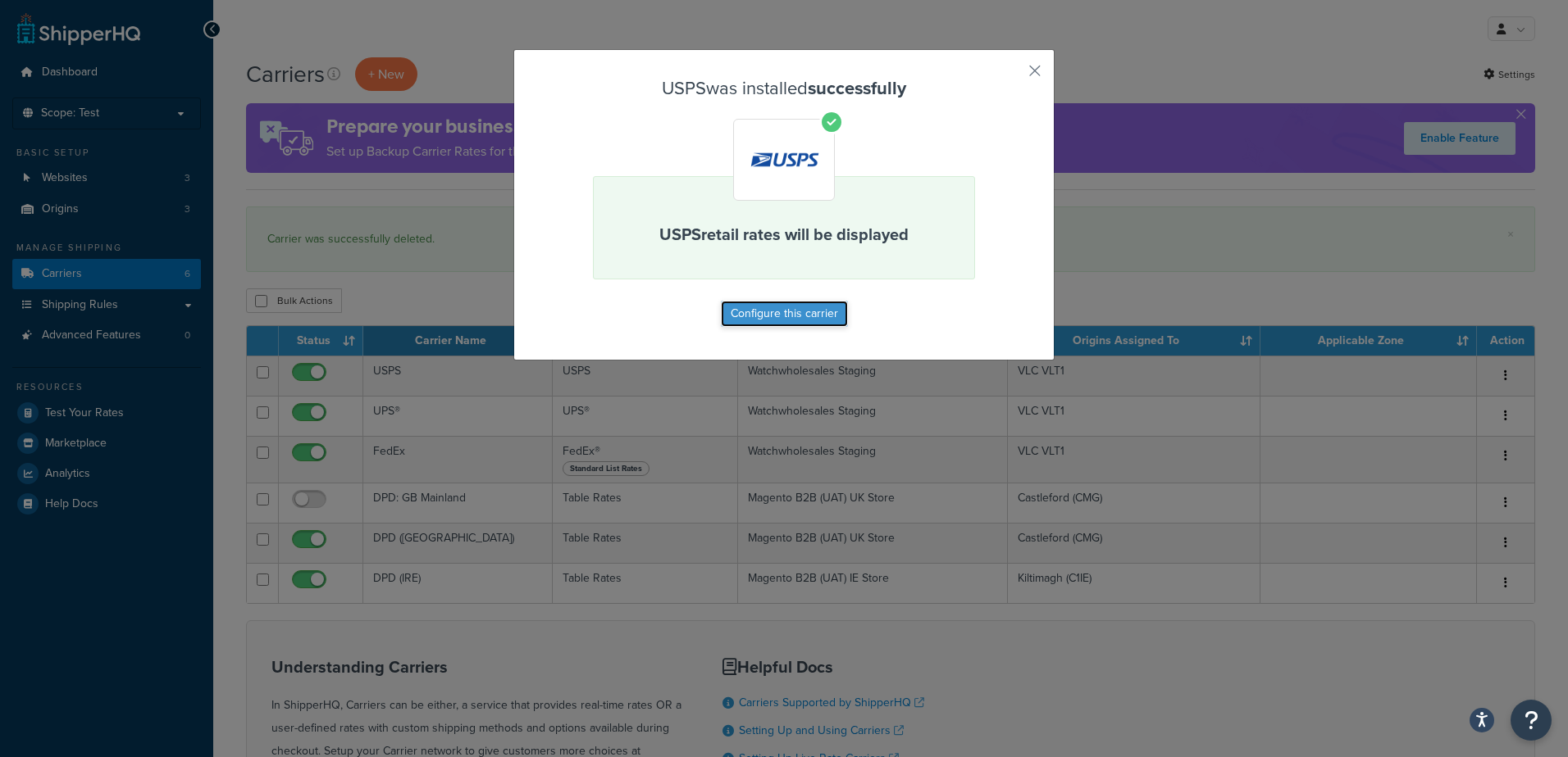
click at [802, 308] on button "Configure this carrier" at bounding box center [784, 314] width 127 height 26
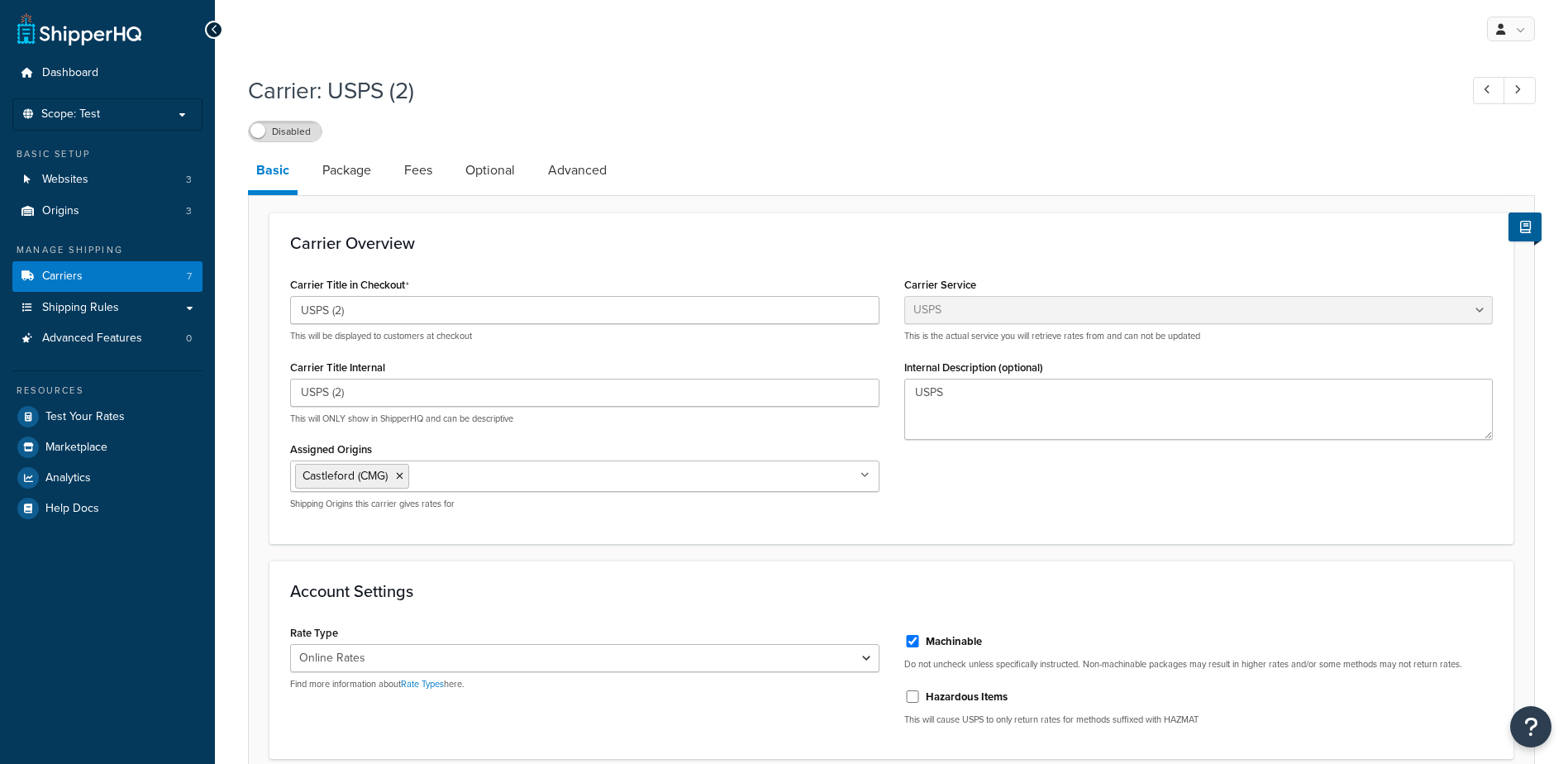
select select "usps"
select select "ONLINE"
click at [147, 283] on link "Carriers 7" at bounding box center [107, 276] width 191 height 30
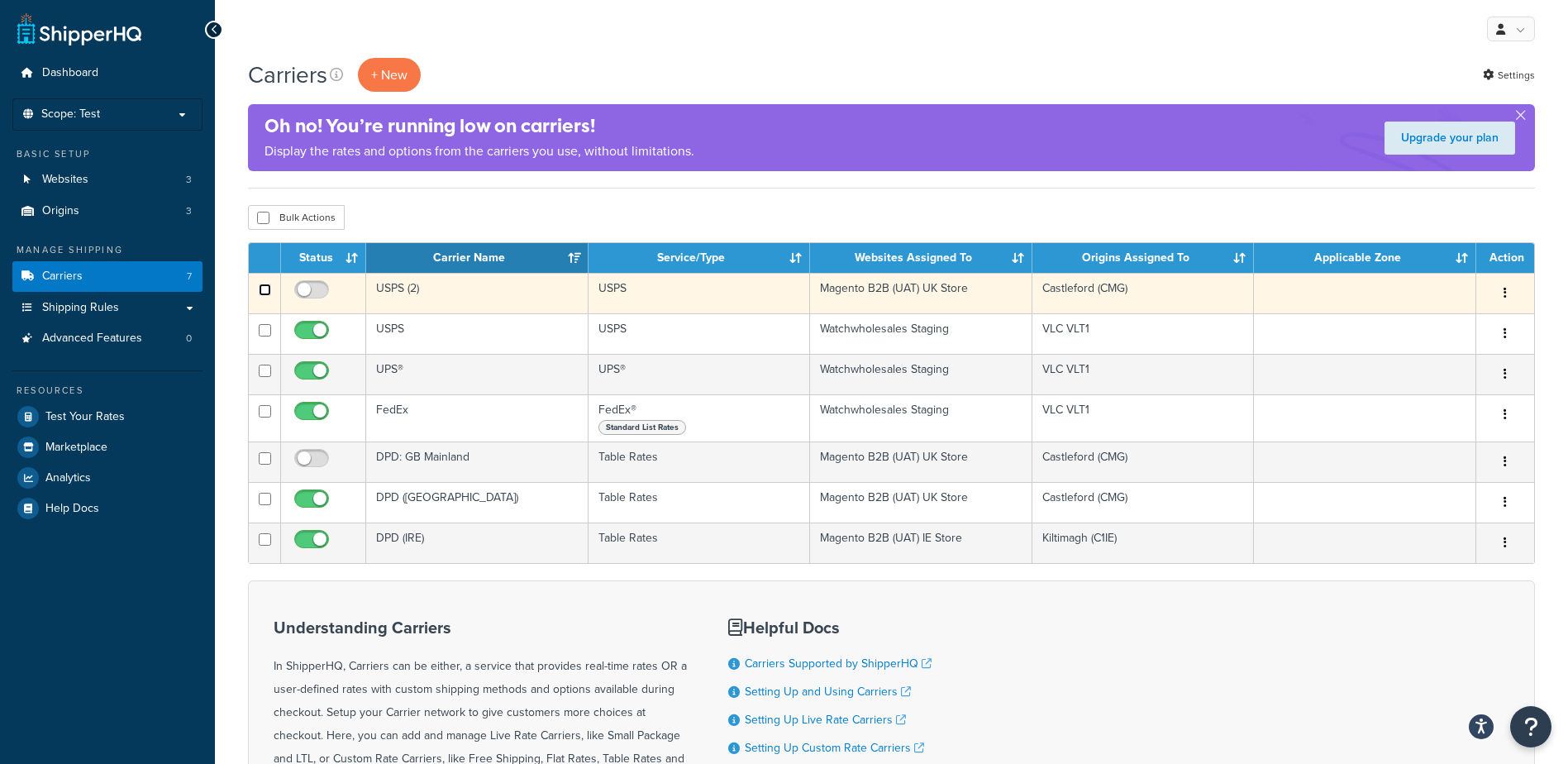
click at [267, 291] on input "checkbox" at bounding box center [265, 290] width 12 height 12
checkbox input "true"
click at [1507, 288] on button "button" at bounding box center [1505, 293] width 23 height 27
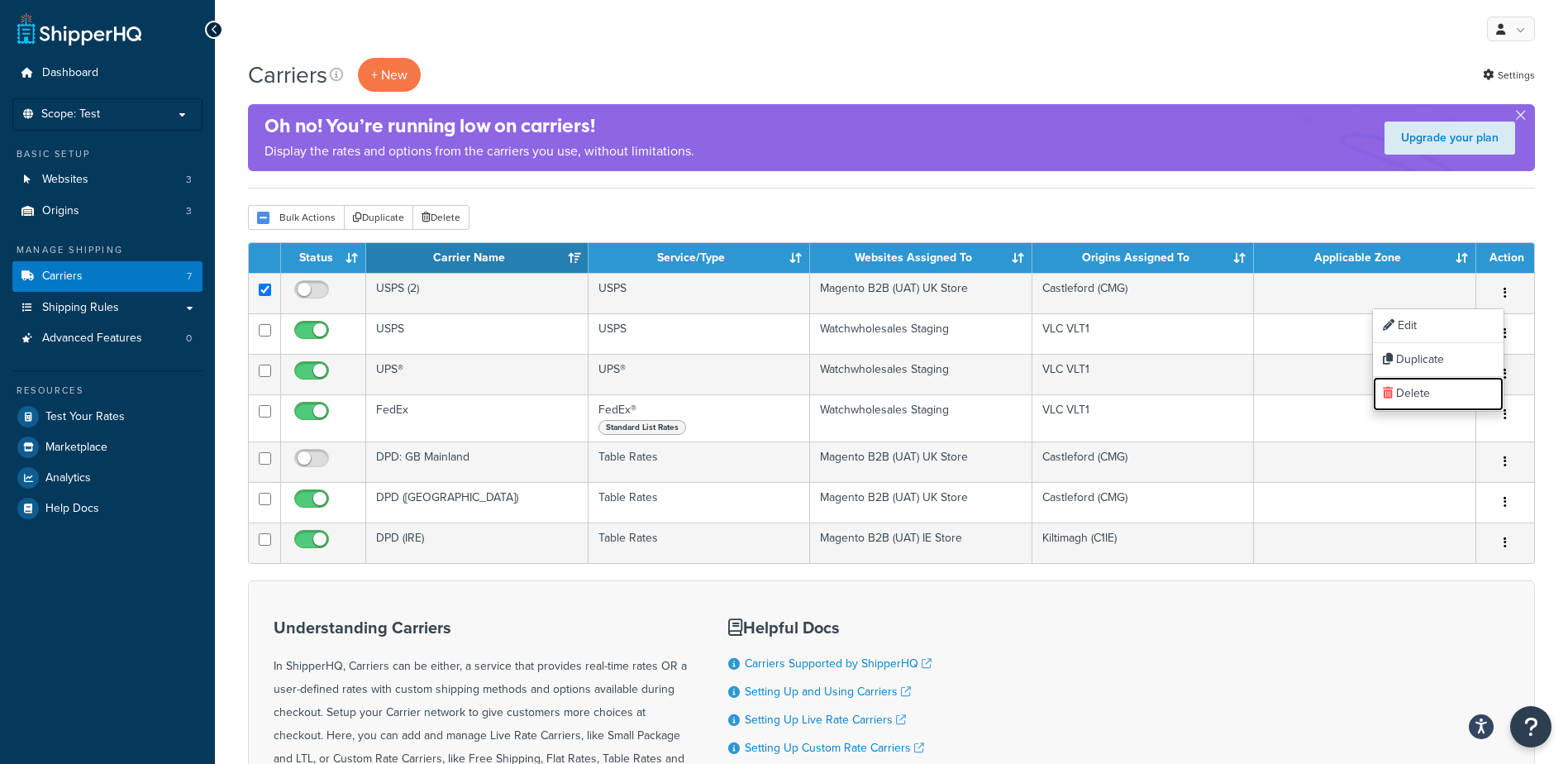
drag, startPoint x: 1424, startPoint y: 396, endPoint x: 879, endPoint y: 45, distance: 648.2
click at [1424, 396] on link "Delete" at bounding box center [1439, 393] width 131 height 34
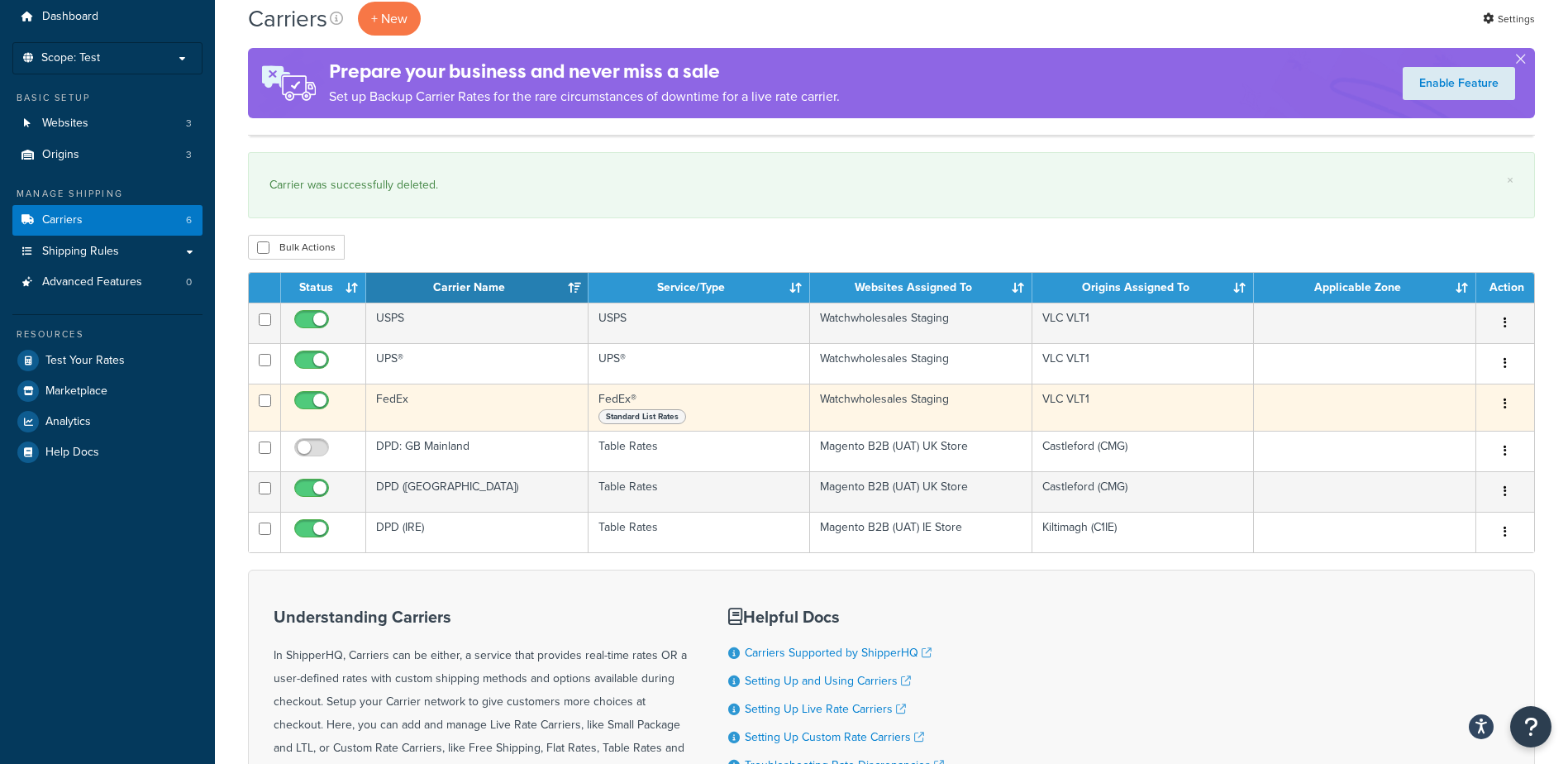
scroll to position [83, 0]
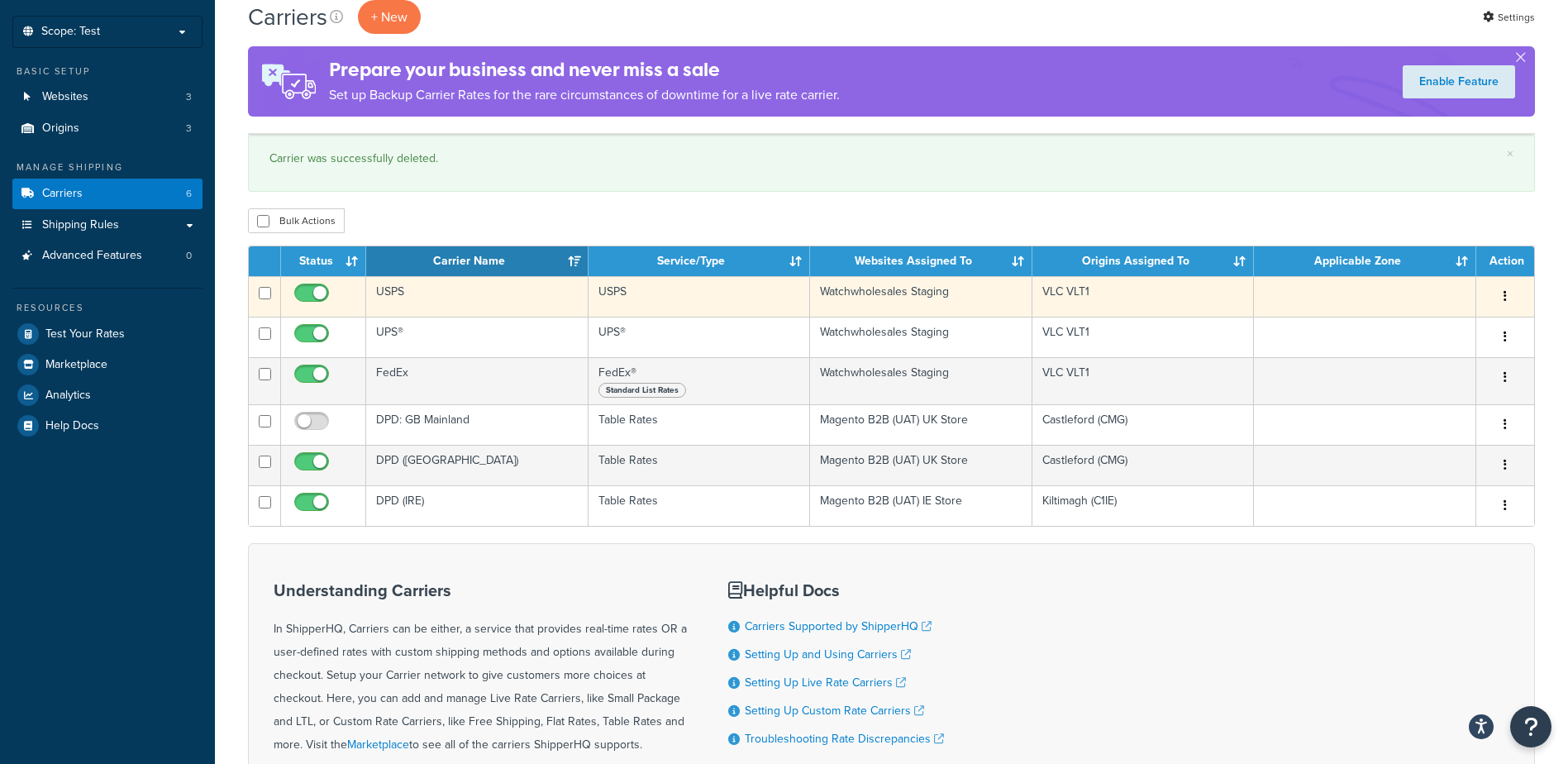
click at [698, 285] on td "USPS" at bounding box center [700, 296] width 222 height 41
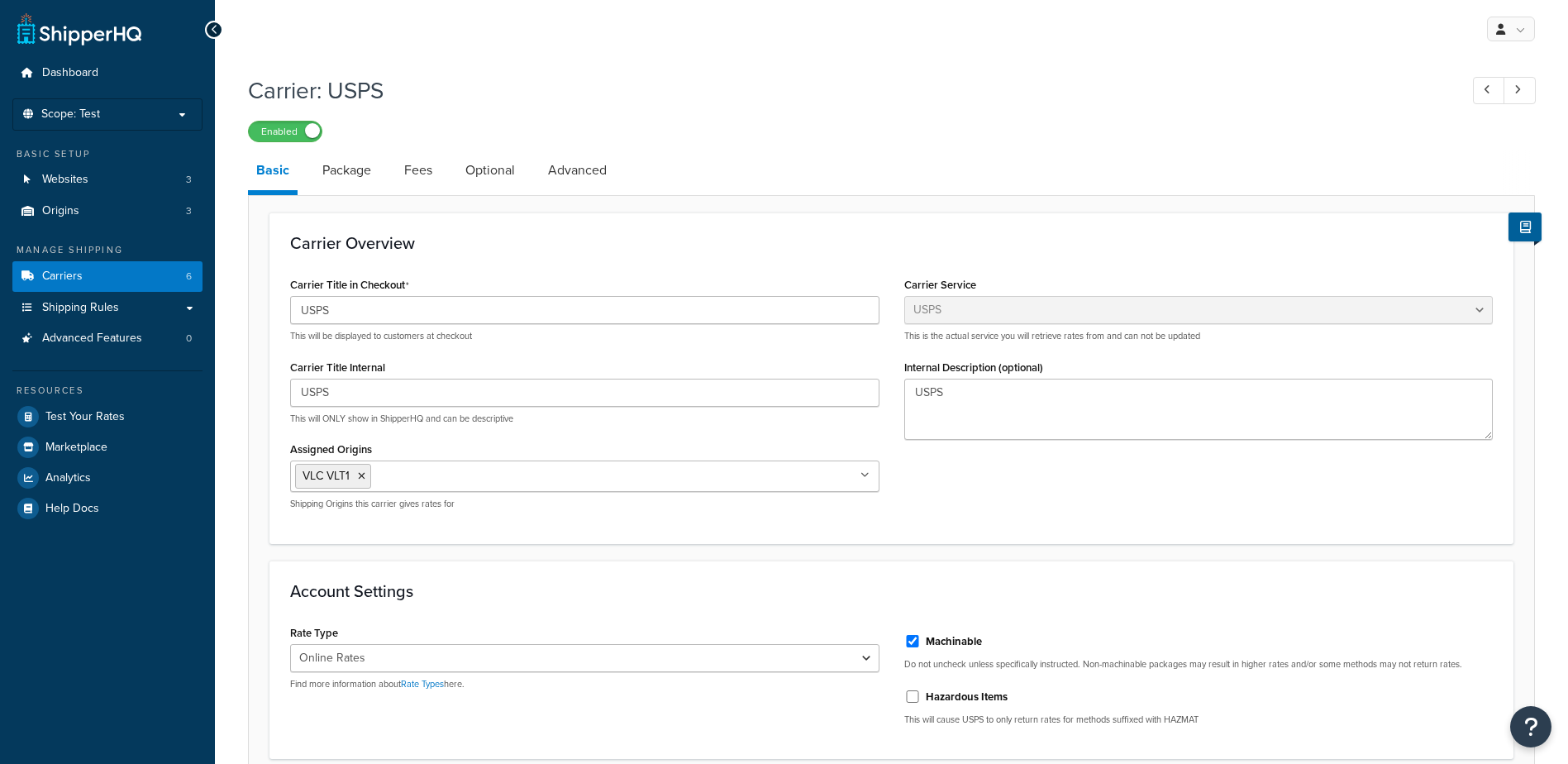
select select "usps"
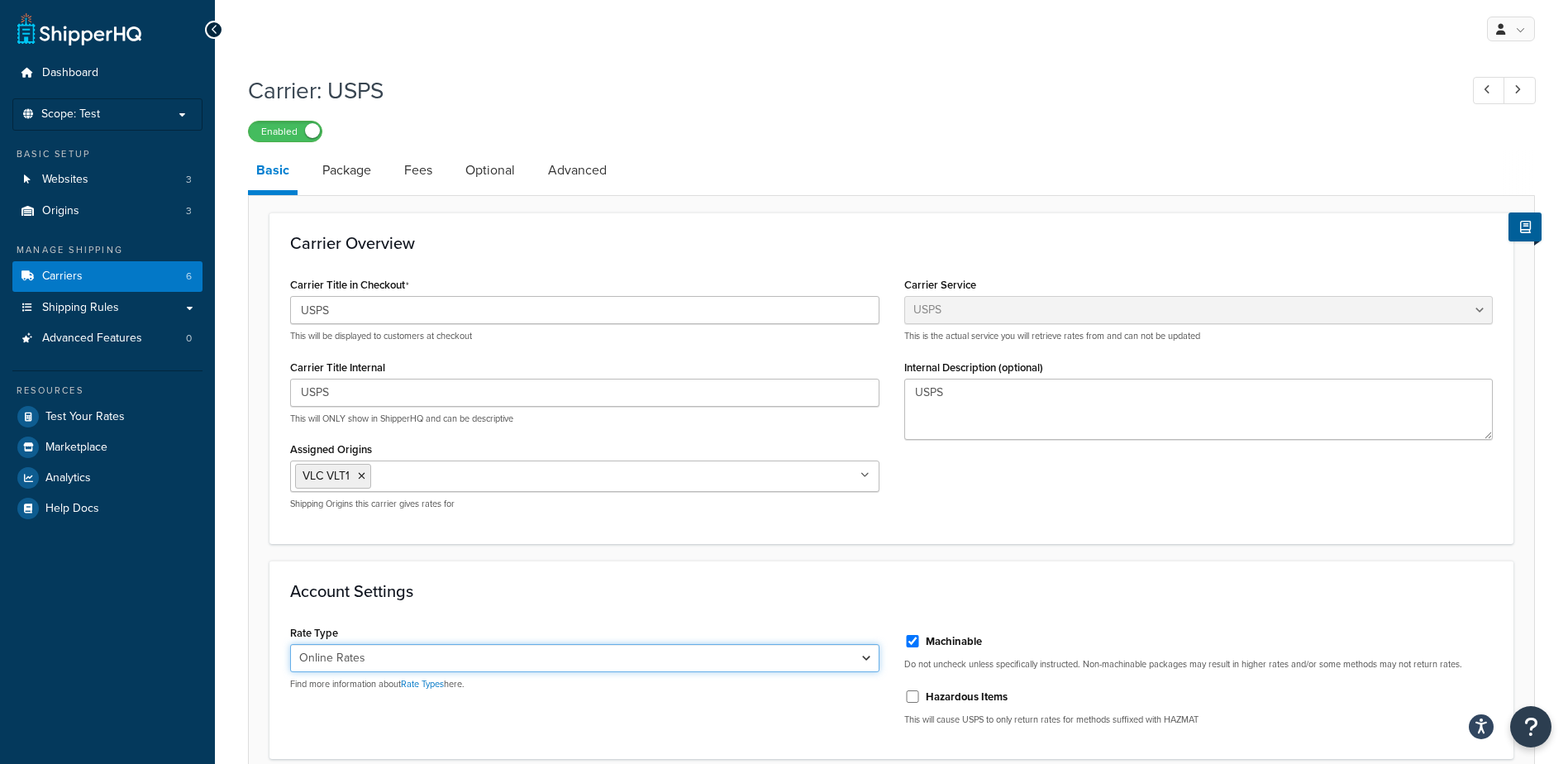
click at [865, 667] on select "Retail Rates Online Rates Commercial Plus" at bounding box center [585, 658] width 590 height 28
select select "PLUS"
click at [290, 644] on select "Retail Rates Online Rates Commercial Plus" at bounding box center [585, 658] width 590 height 28
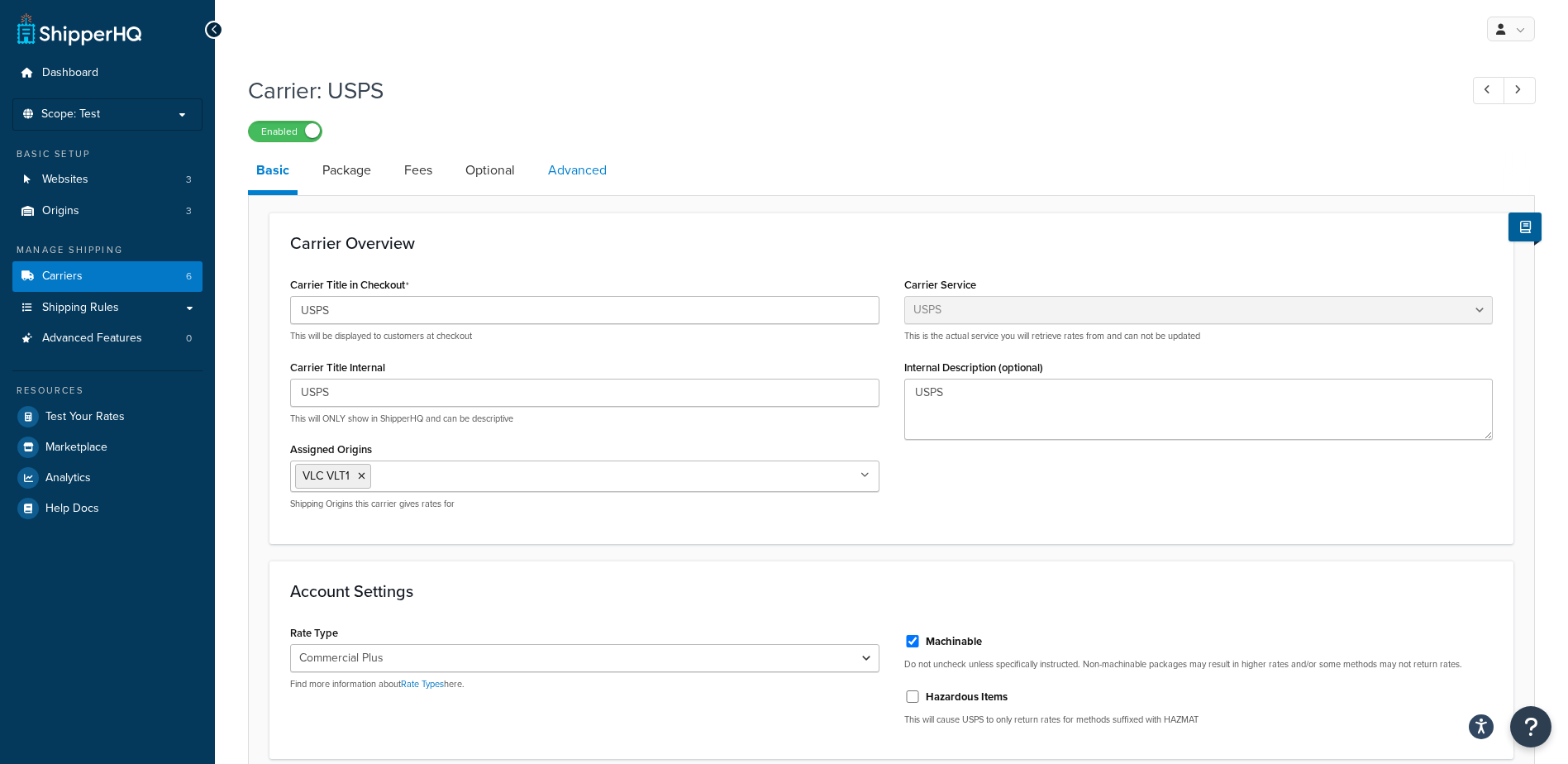
drag, startPoint x: 583, startPoint y: 166, endPoint x: 614, endPoint y: 194, distance: 41.8
click at [583, 166] on link "Advanced" at bounding box center [577, 171] width 75 height 40
select select "false"
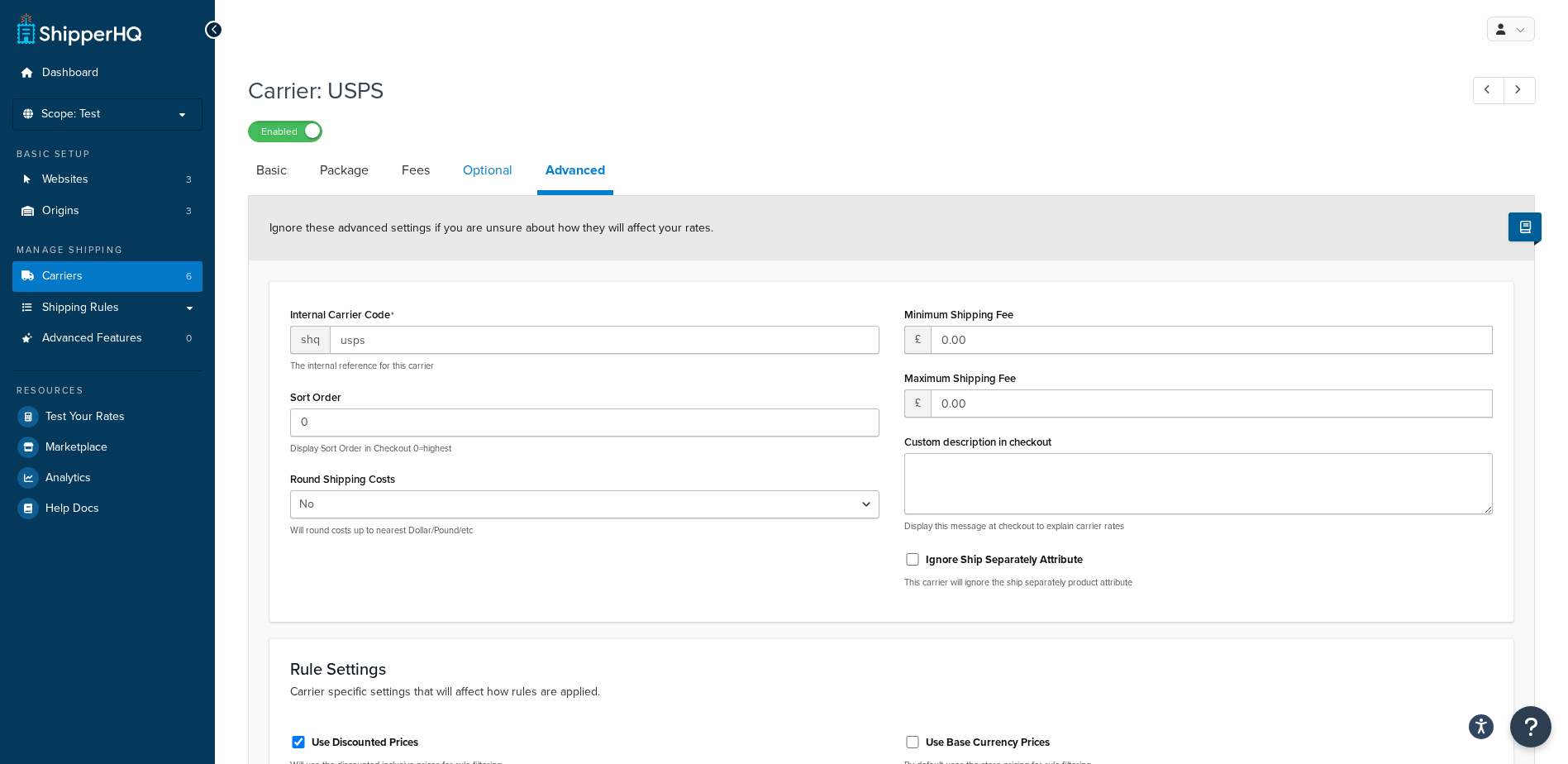
click at [483, 188] on link "Optional" at bounding box center [487, 171] width 66 height 40
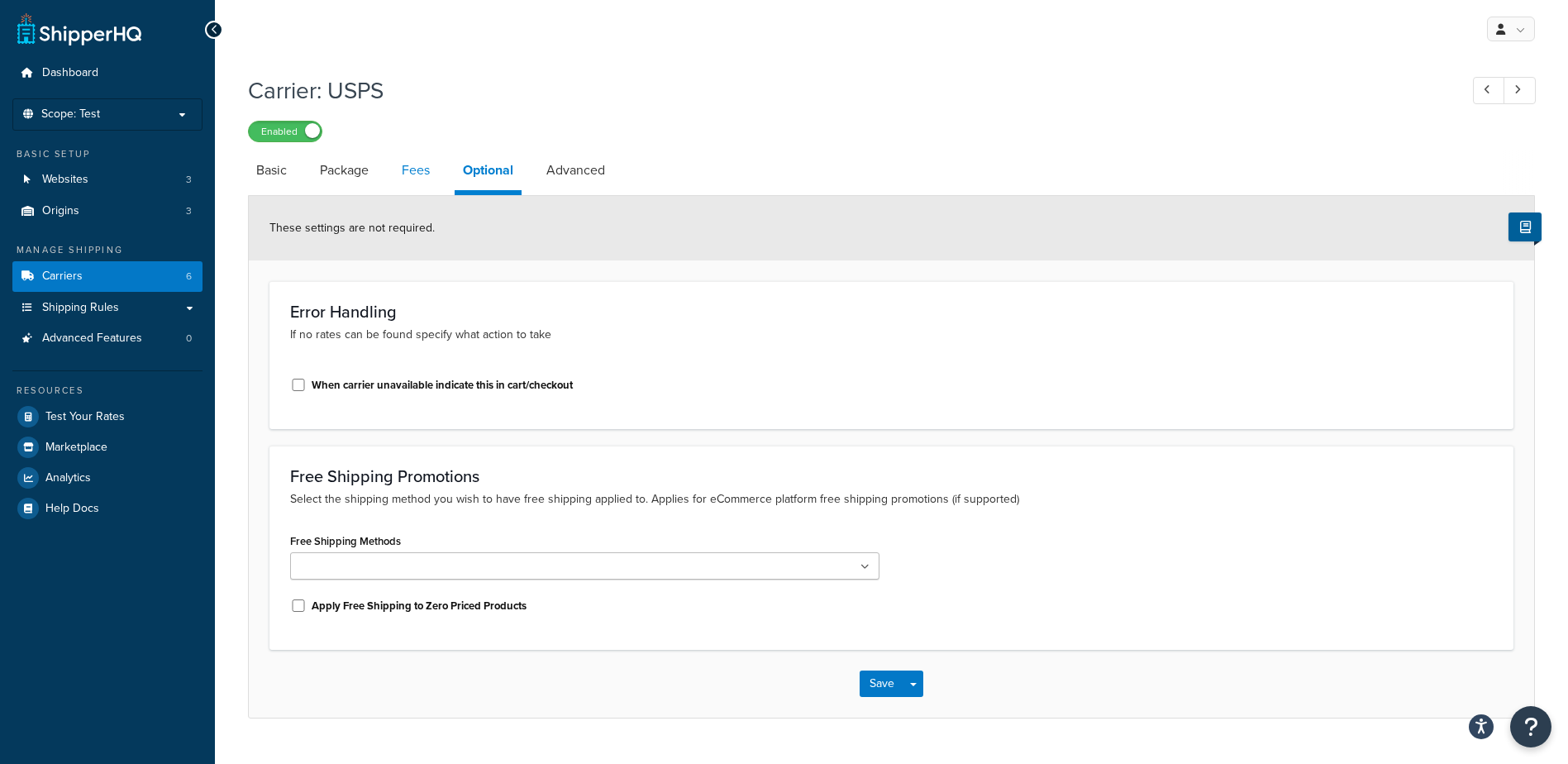
click at [401, 173] on link "Fees" at bounding box center [415, 171] width 45 height 40
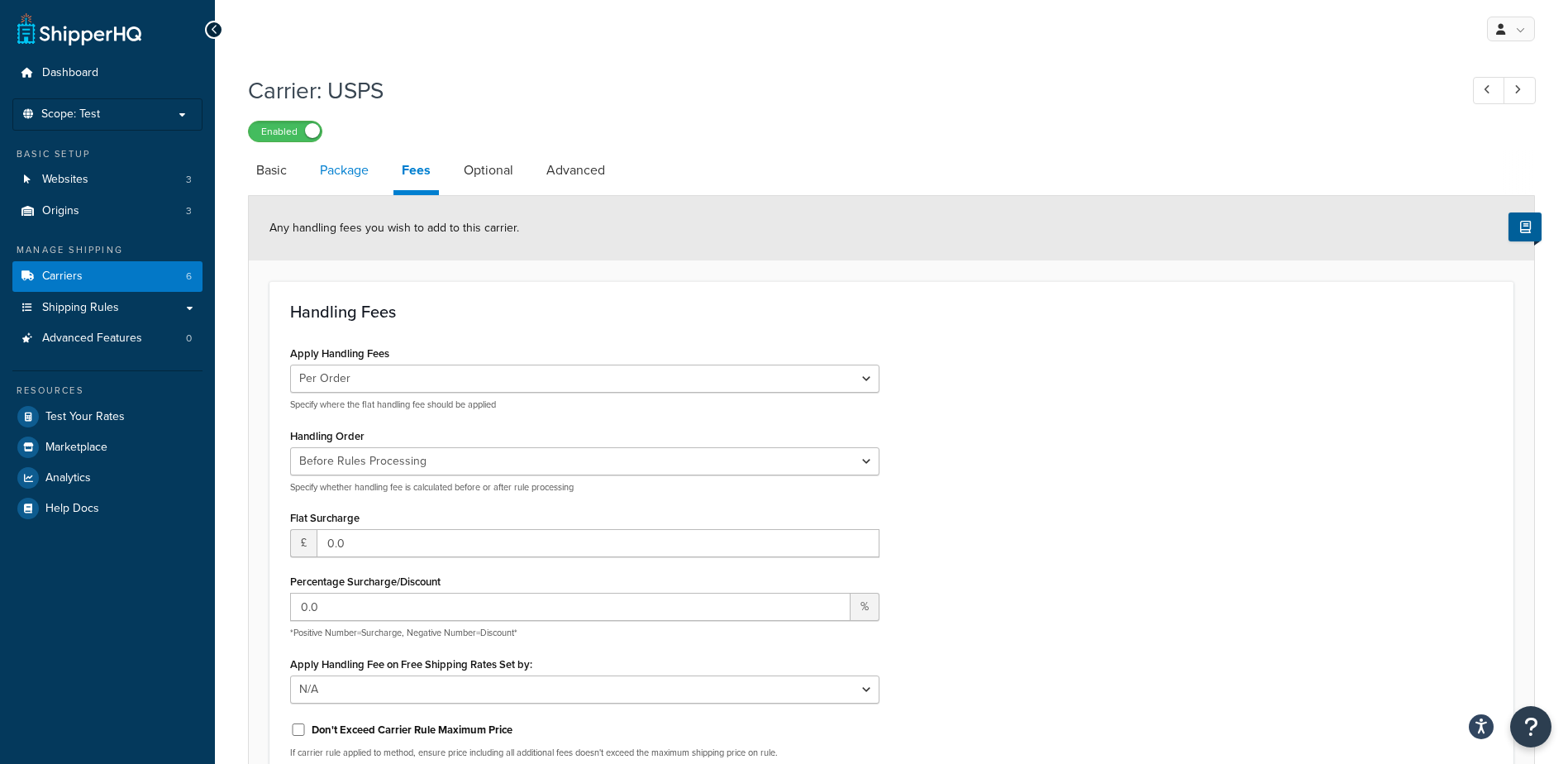
click at [363, 173] on link "Package" at bounding box center [345, 171] width 66 height 40
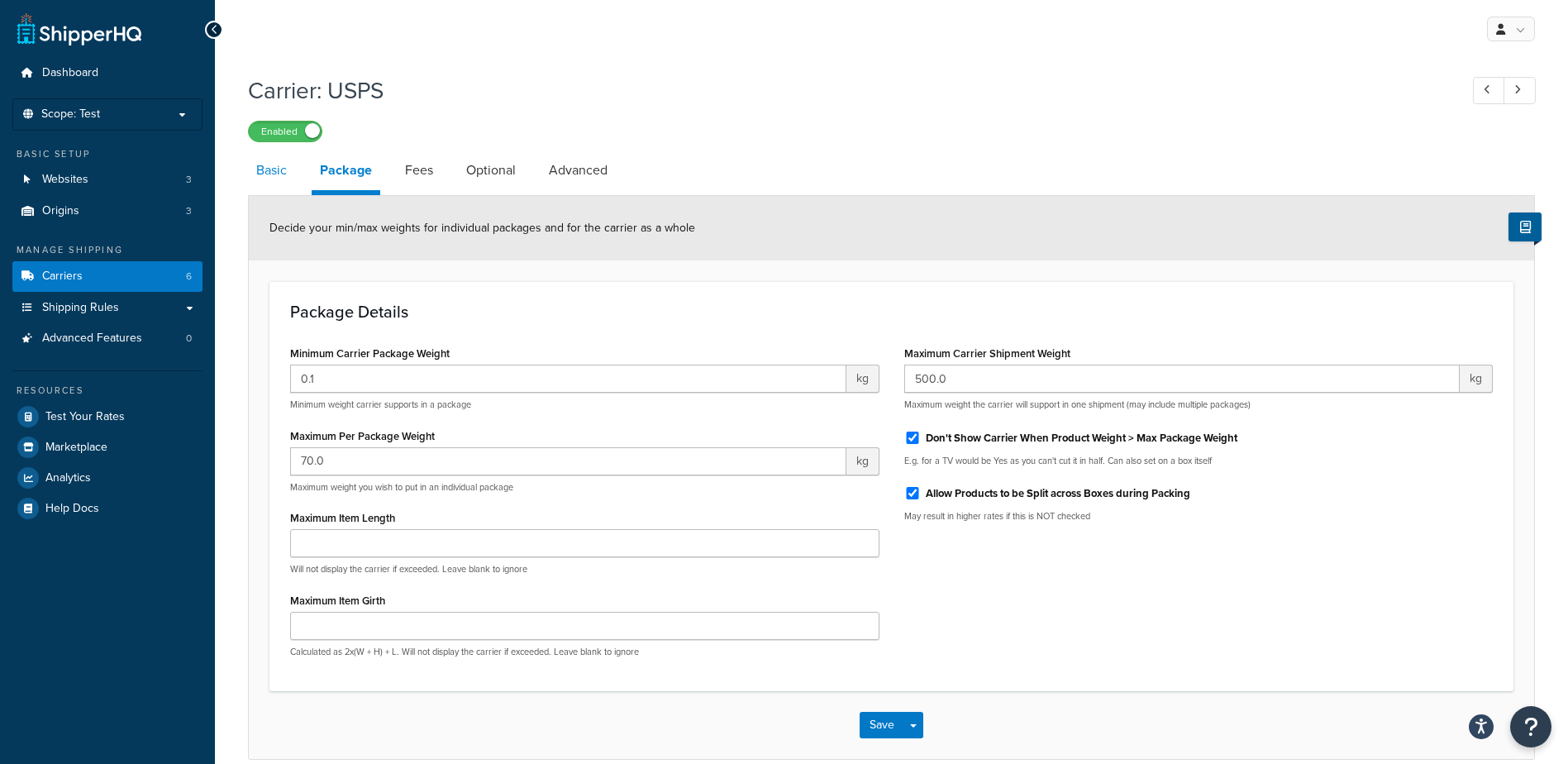
click at [273, 175] on link "Basic" at bounding box center [272, 171] width 47 height 40
select select "usps"
select select "PLUS"
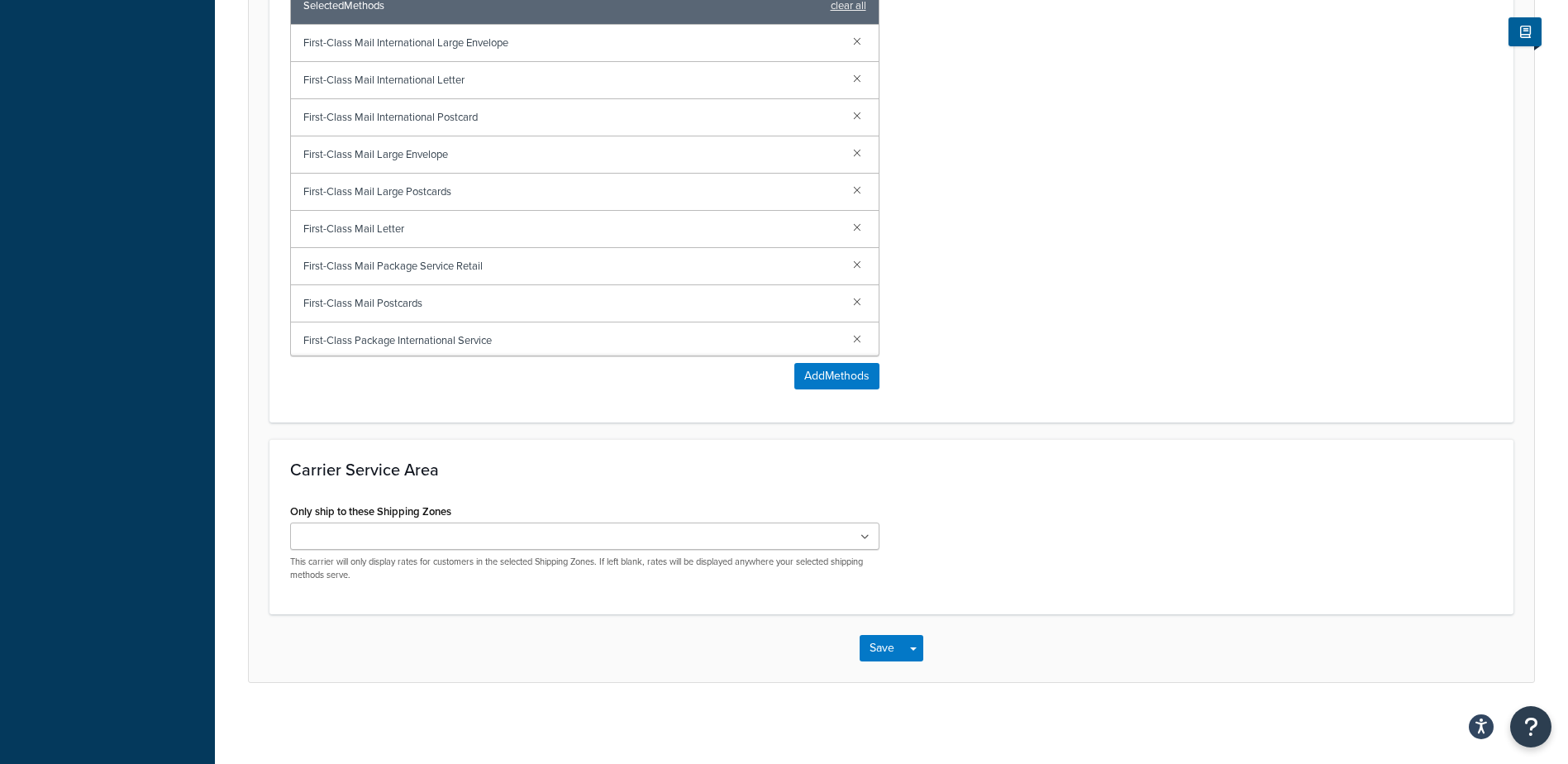
scroll to position [836, 0]
click at [877, 644] on button "Save" at bounding box center [882, 647] width 45 height 27
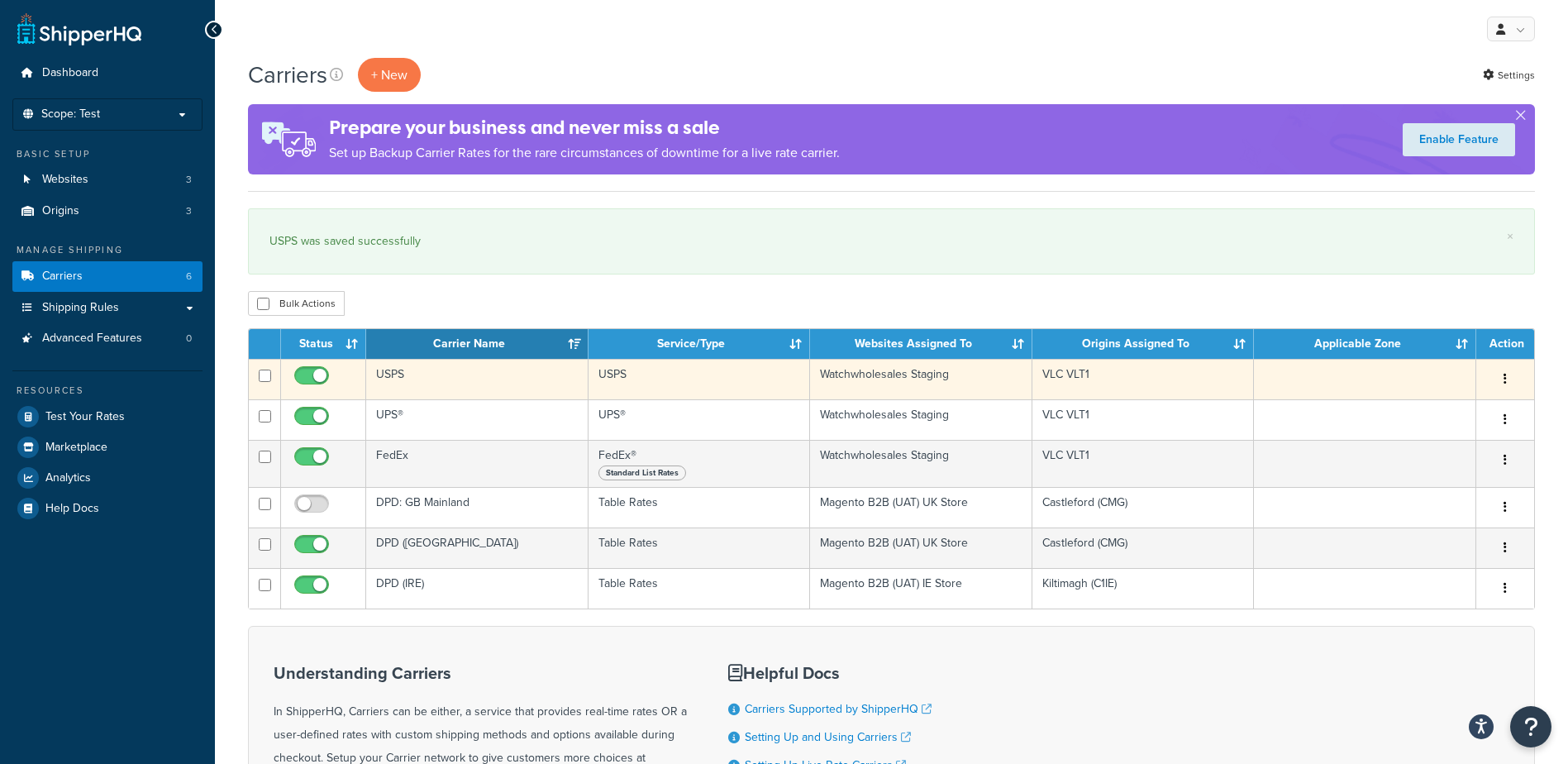
click at [395, 377] on td "USPS" at bounding box center [478, 379] width 222 height 41
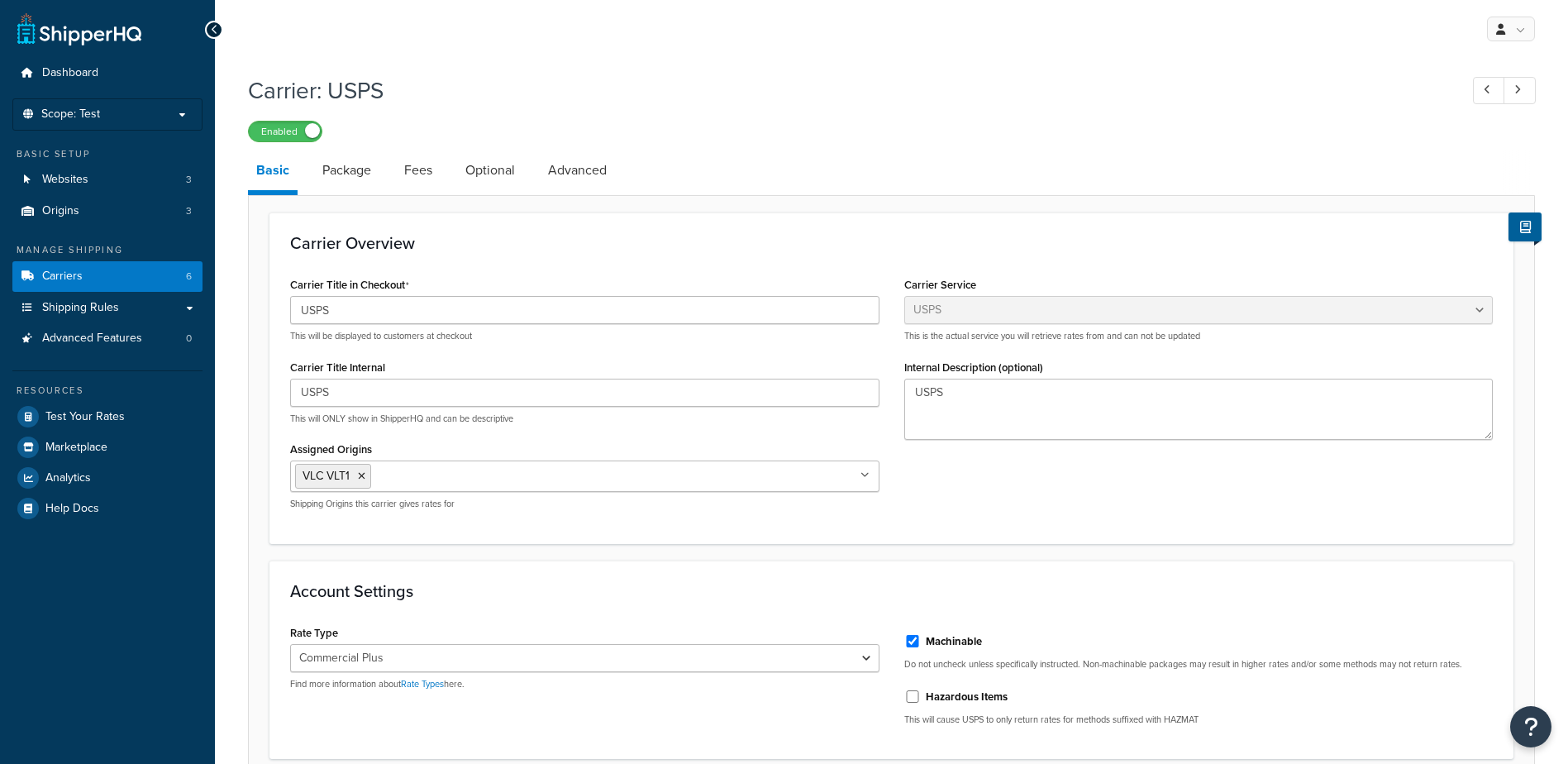
select select "usps"
select select "PLUS"
click at [351, 178] on link "Package" at bounding box center [347, 171] width 66 height 40
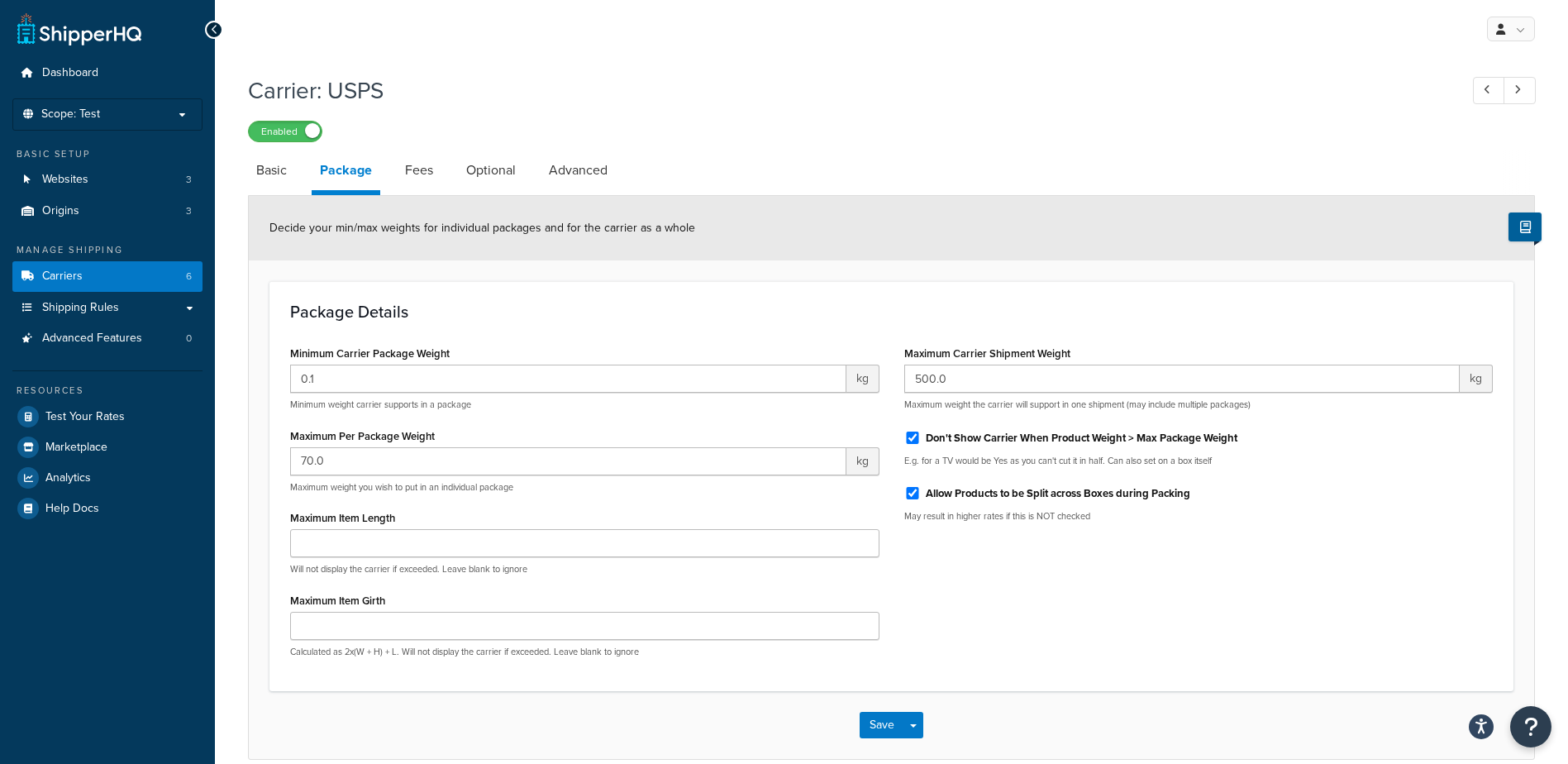
scroll to position [78, 0]
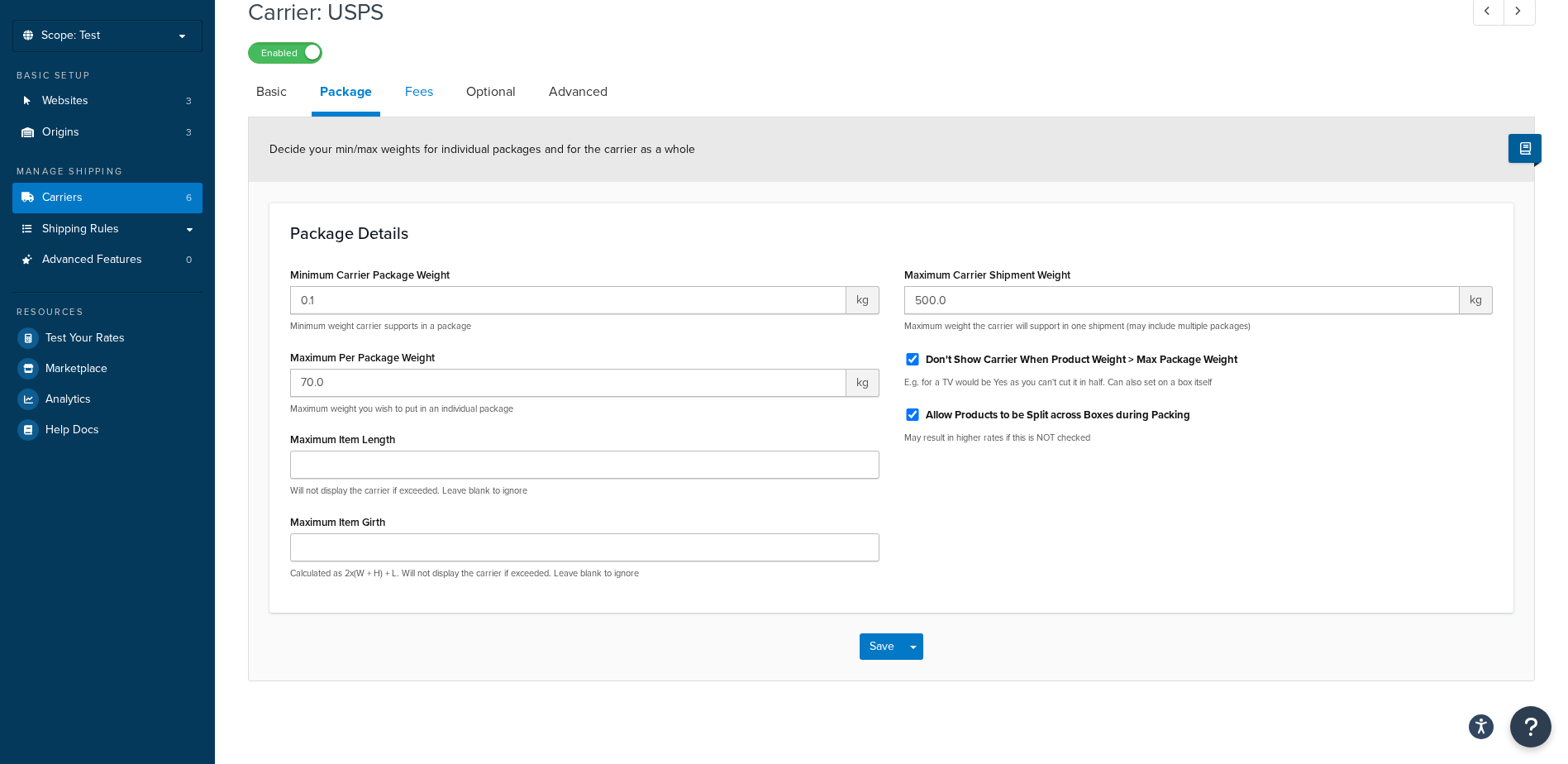
click at [428, 100] on link "Fees" at bounding box center [419, 91] width 45 height 40
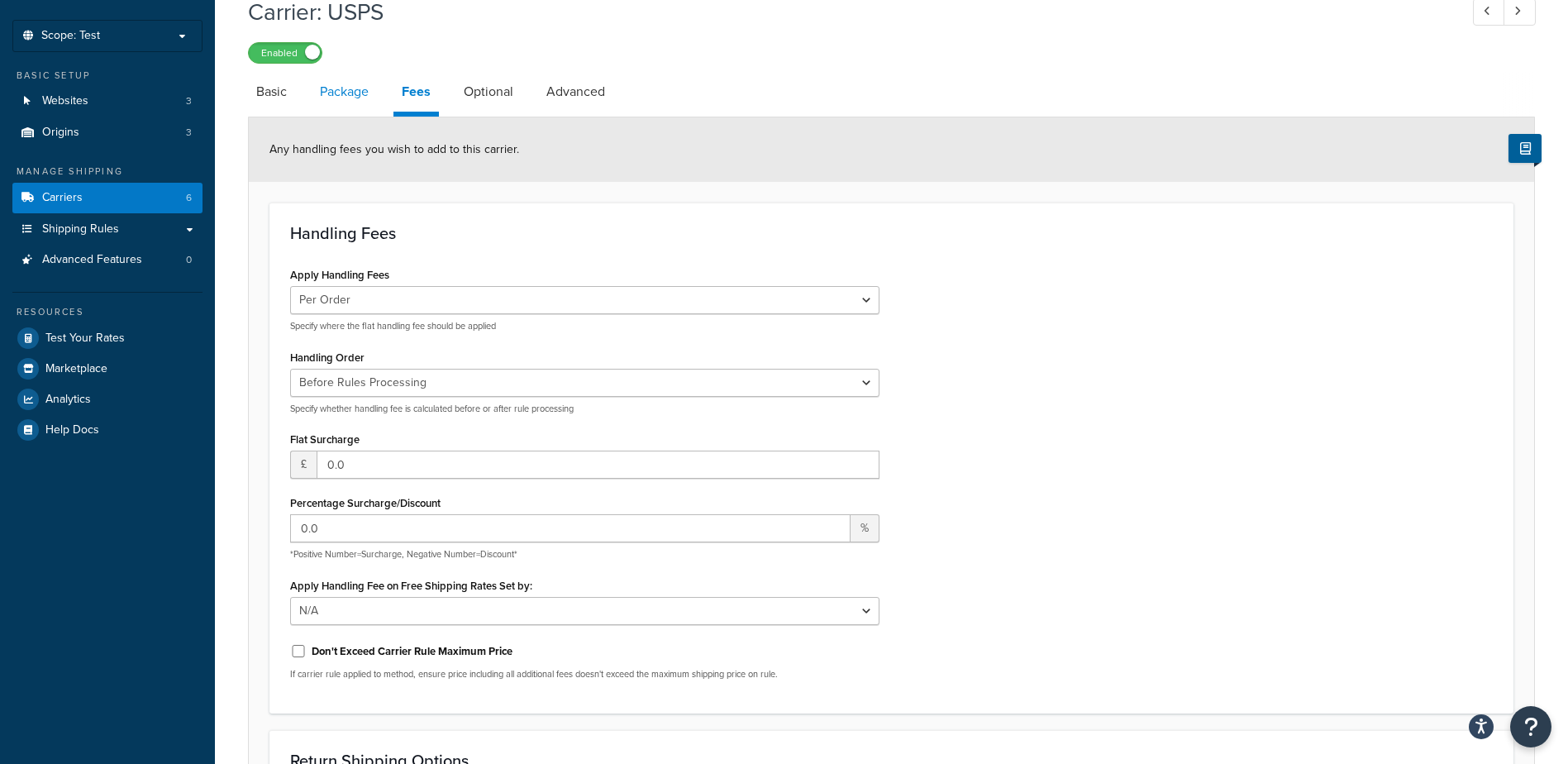
click at [333, 98] on link "Package" at bounding box center [345, 91] width 66 height 40
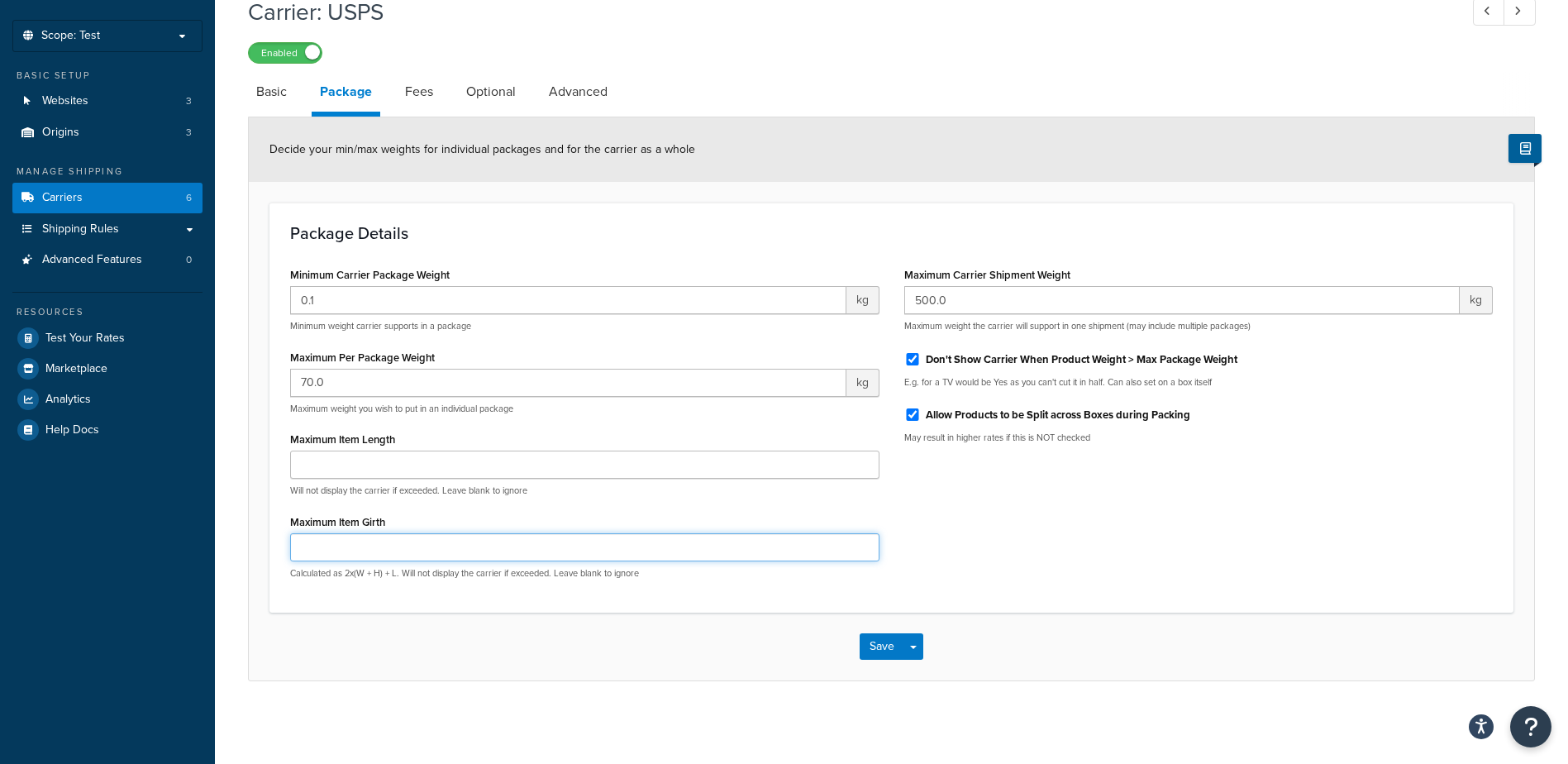
click at [796, 542] on input "Maximum Item Girth" at bounding box center [585, 548] width 590 height 28
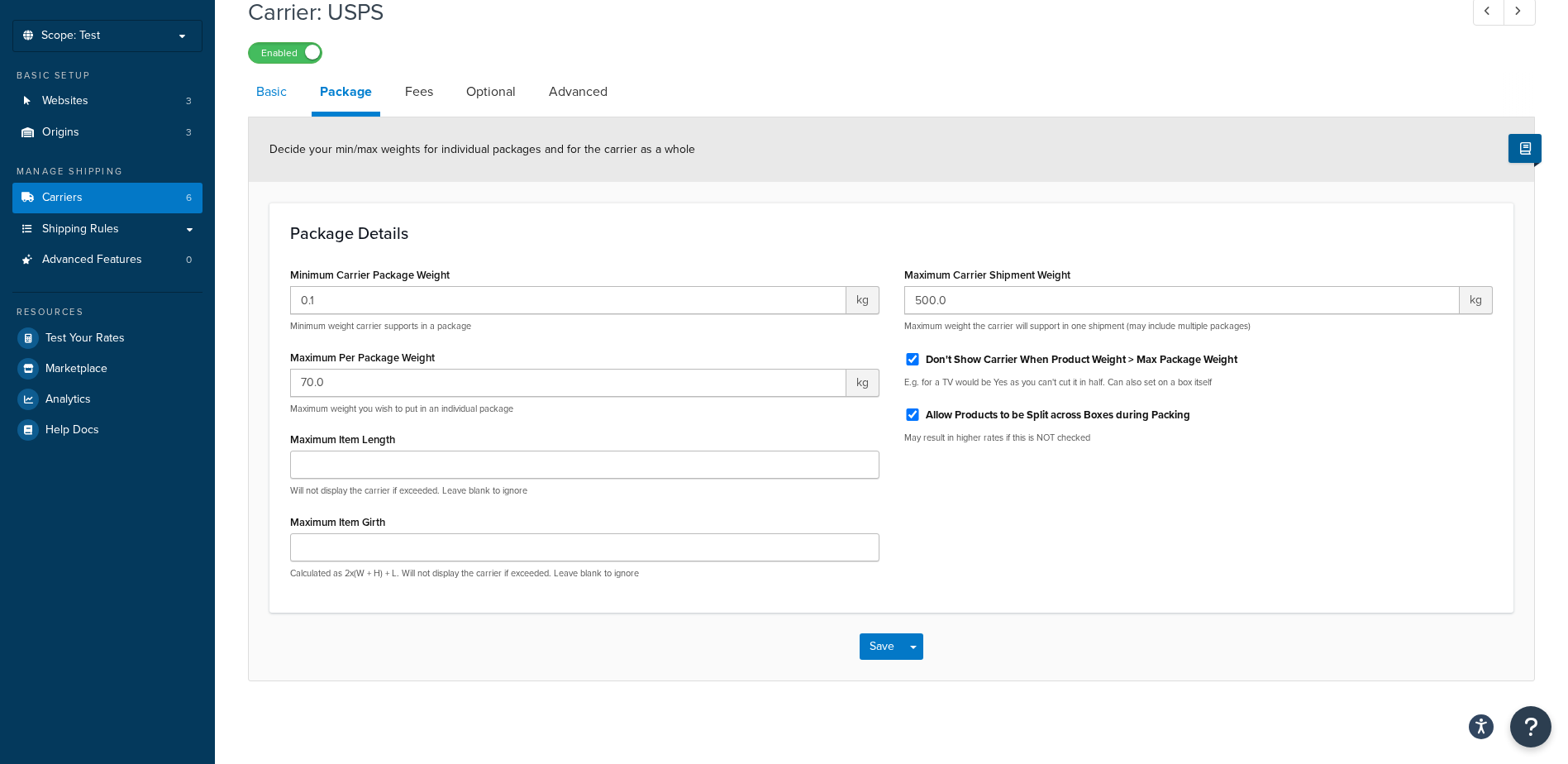
click at [265, 91] on link "Basic" at bounding box center [272, 91] width 47 height 40
select select "usps"
select select "PLUS"
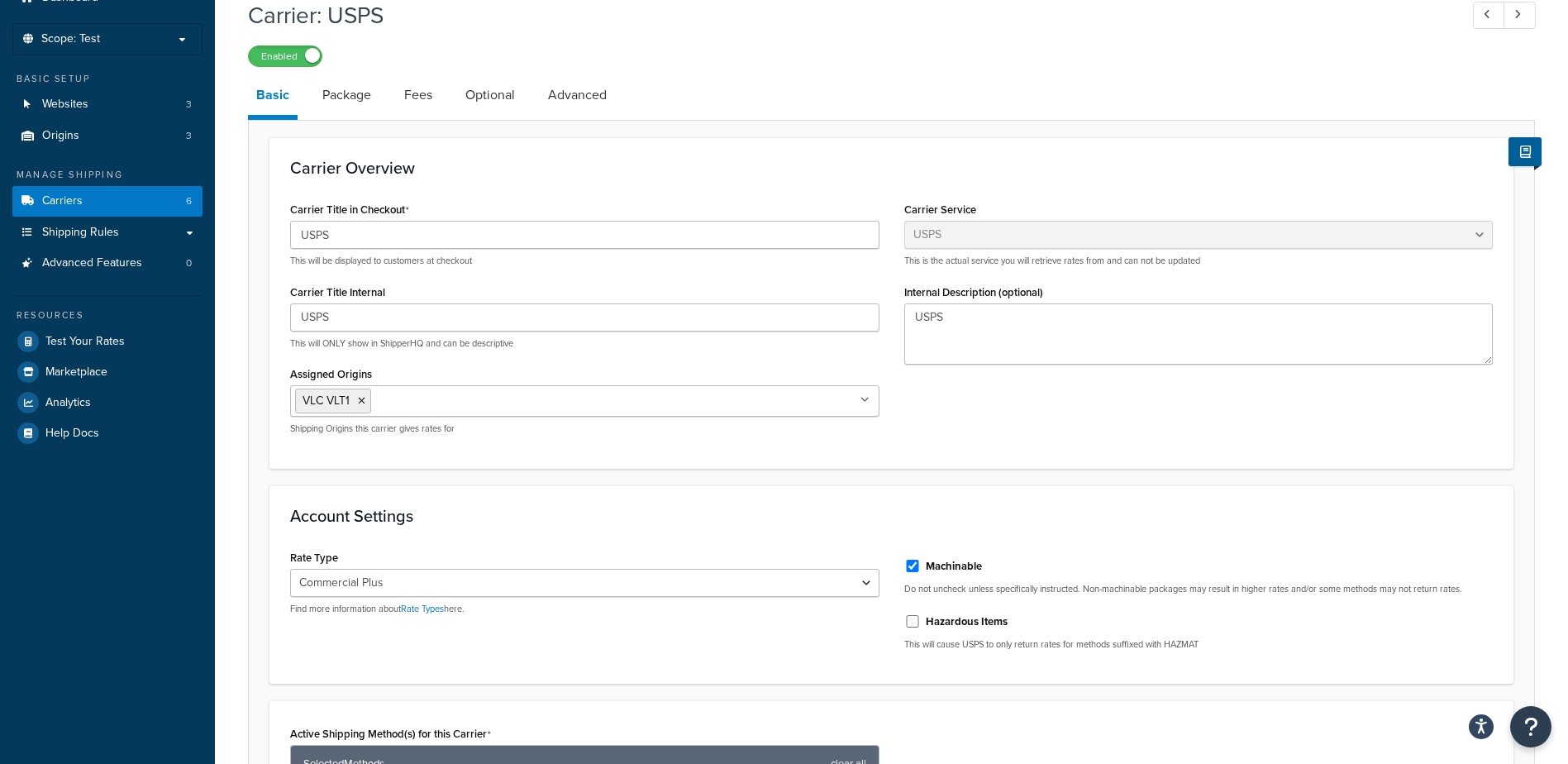
scroll to position [166, 0]
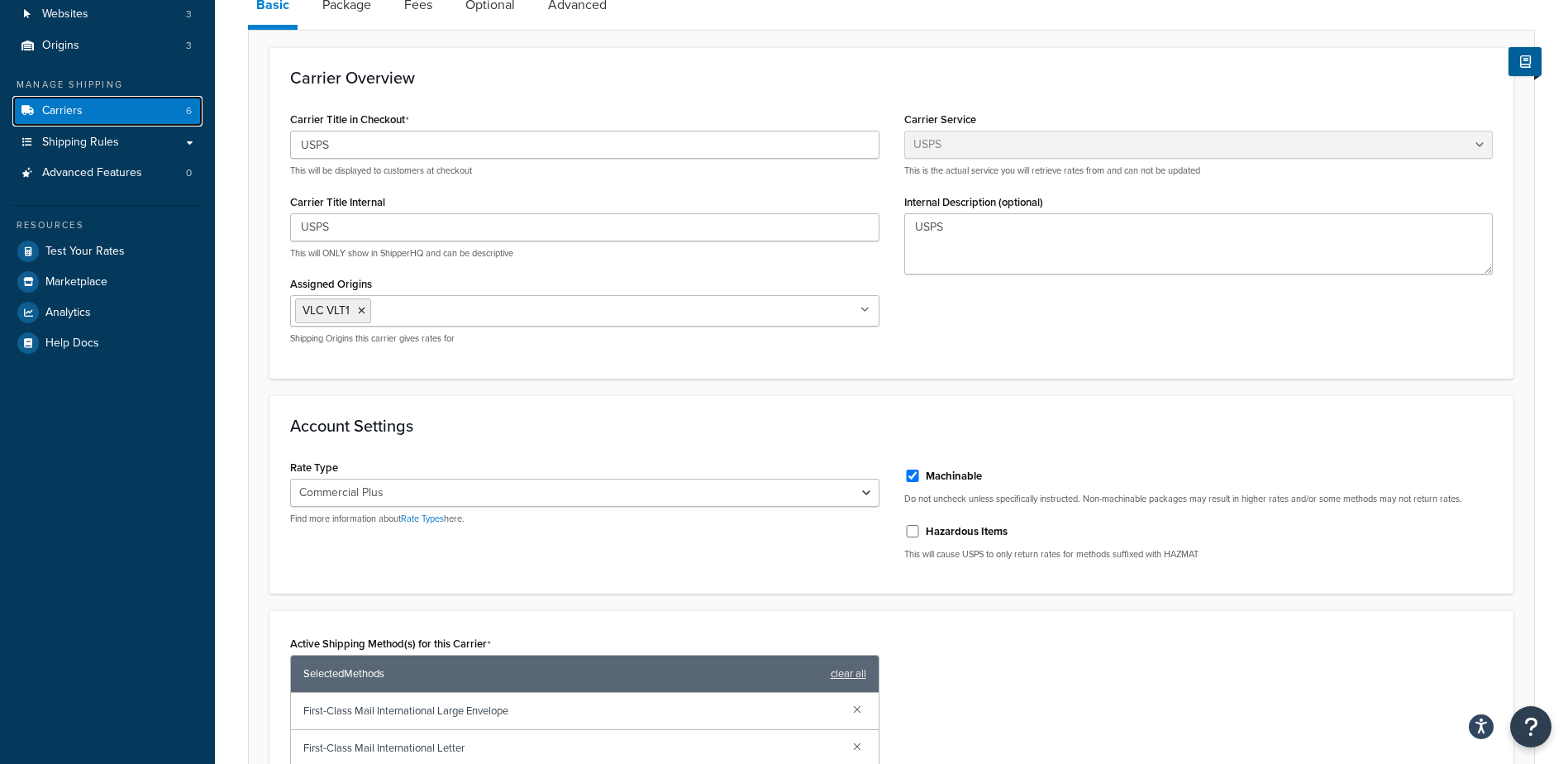
click at [68, 104] on span "Carriers" at bounding box center [62, 111] width 41 height 14
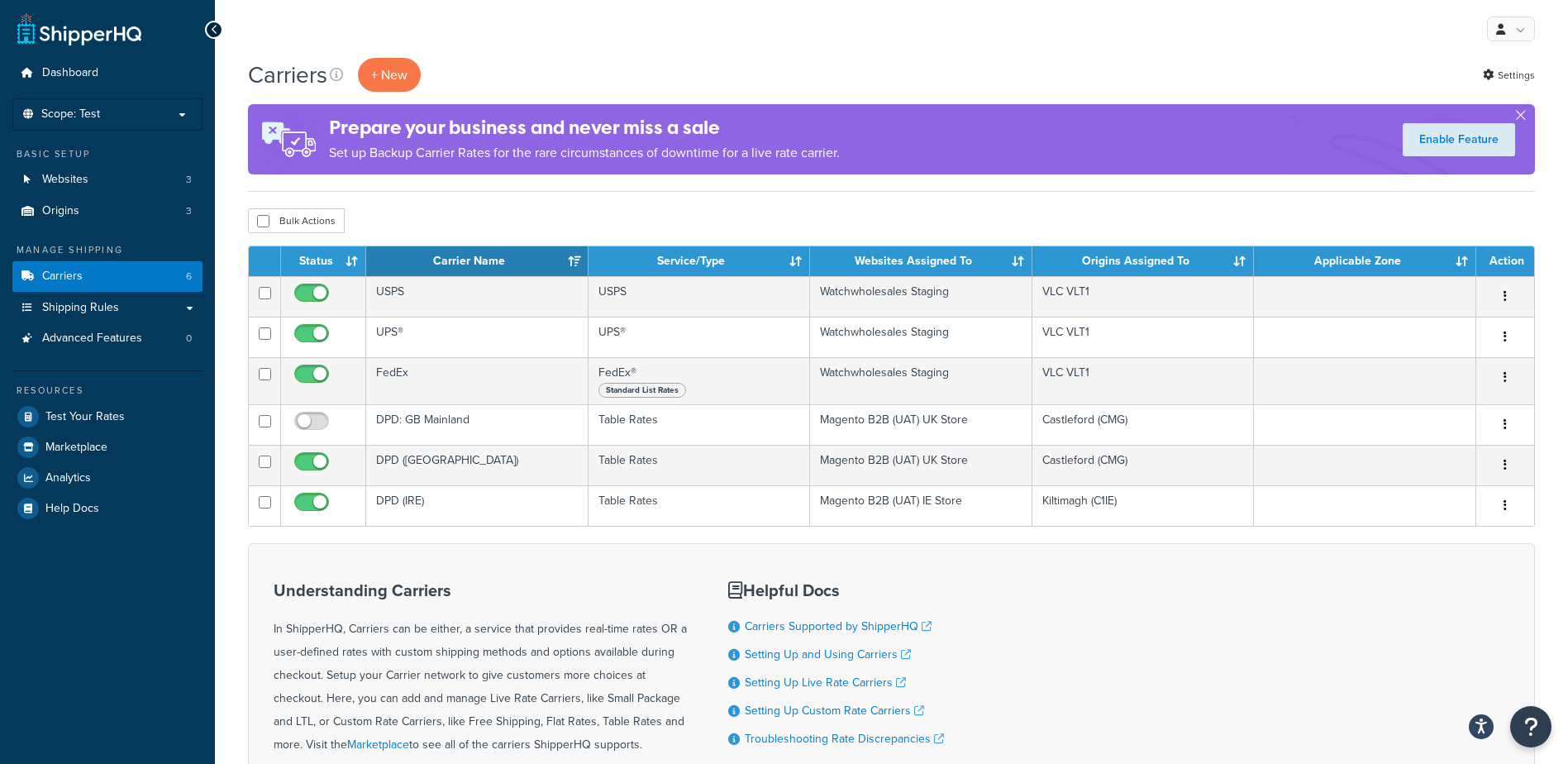
click at [1078, 708] on div "Understanding Carriers In ShipperHQ, Carriers can be either, a service that pro…" at bounding box center [891, 701] width 1287 height 316
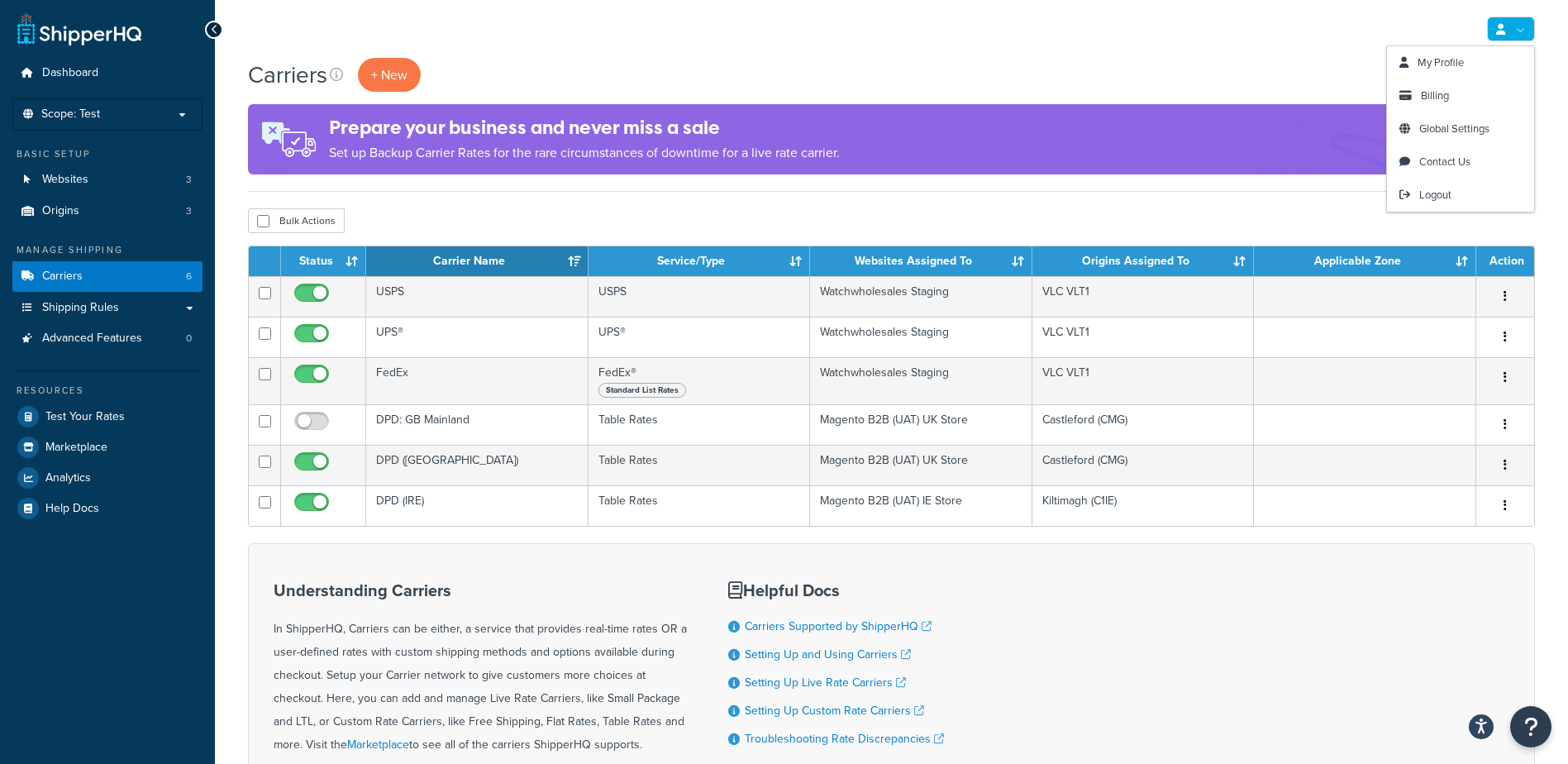
click at [1523, 29] on link at bounding box center [1511, 28] width 48 height 25
click at [1445, 196] on span "Logout" at bounding box center [1435, 195] width 32 height 16
